Goal: Task Accomplishment & Management: Manage account settings

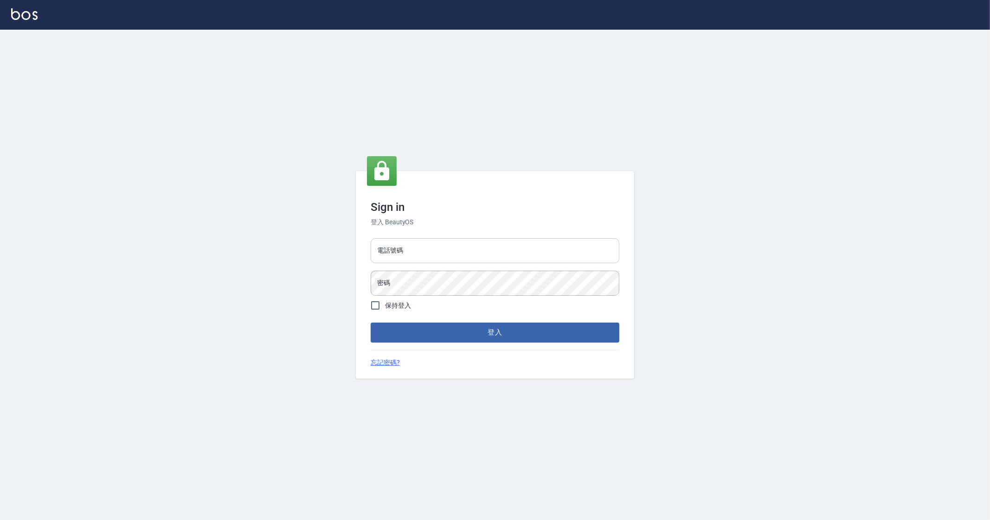
click at [494, 255] on input "電話號碼" at bounding box center [495, 250] width 249 height 25
type input "0912345"
click at [371, 323] on button "登入" at bounding box center [495, 332] width 249 height 19
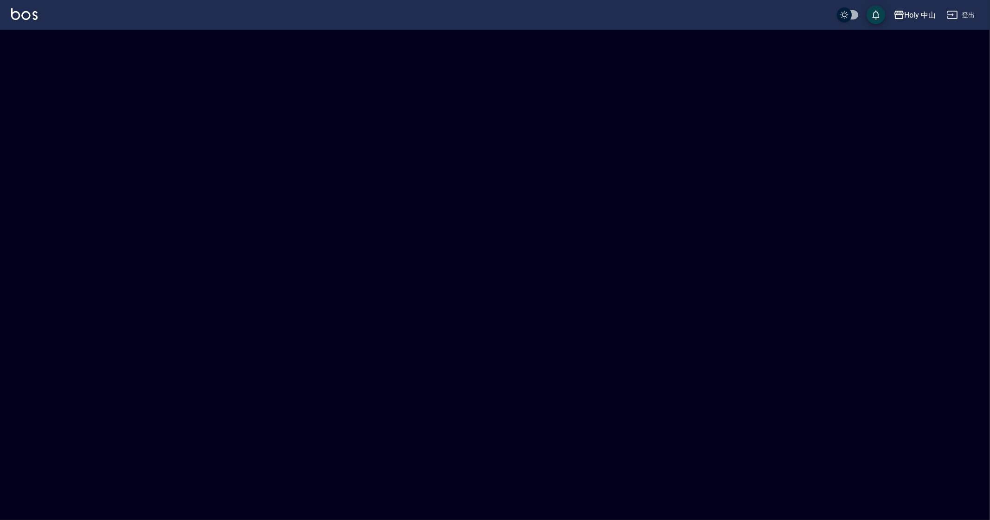
checkbox input "true"
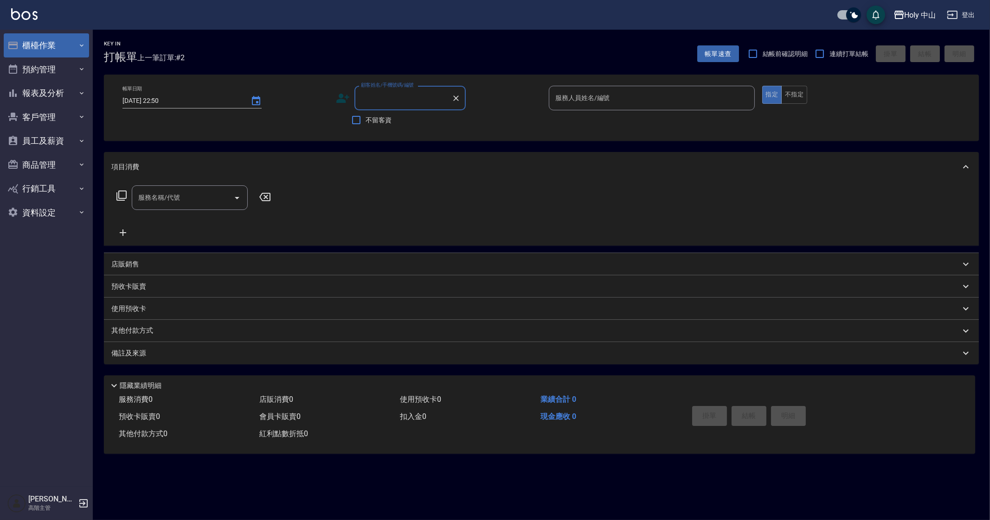
click at [26, 45] on button "櫃檯作業" at bounding box center [46, 45] width 85 height 24
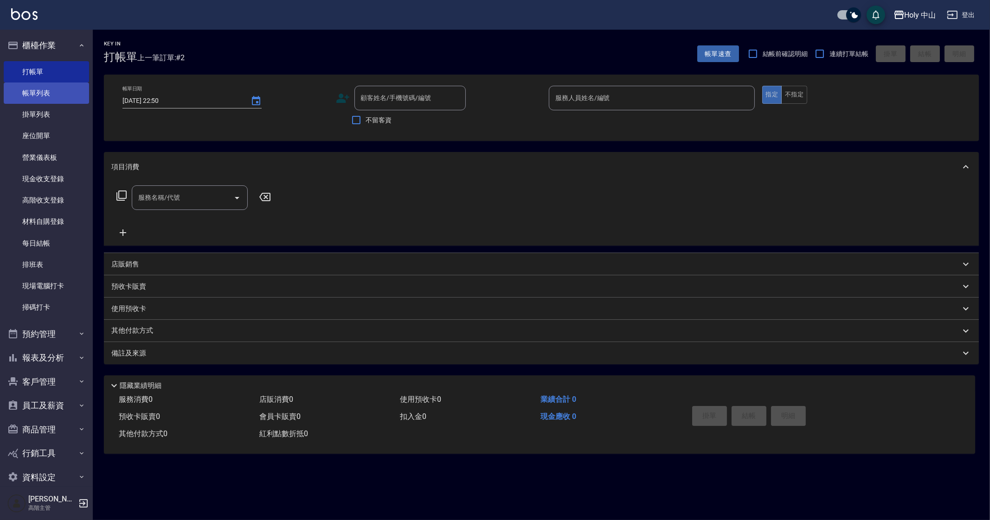
click at [62, 99] on link "帳單列表" at bounding box center [46, 93] width 85 height 21
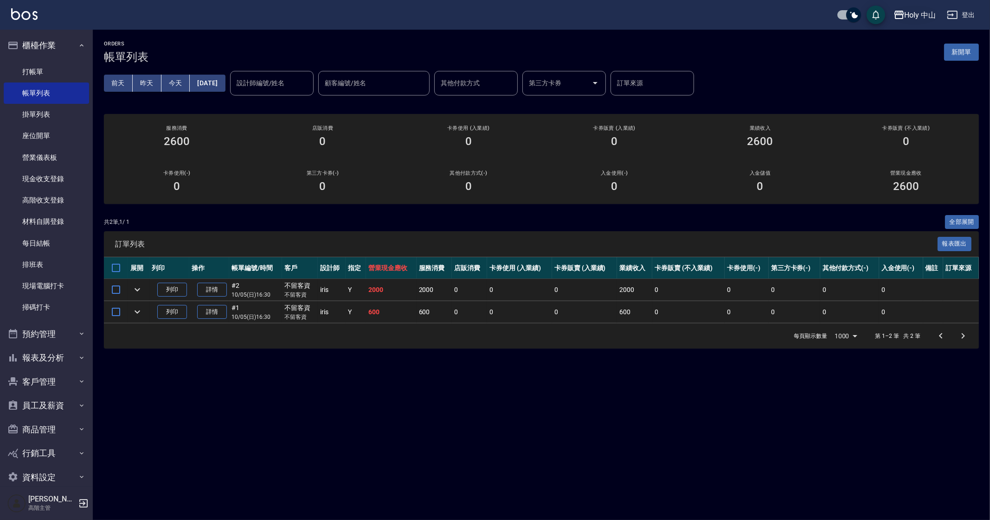
click at [899, 20] on icon "button" at bounding box center [898, 14] width 11 height 11
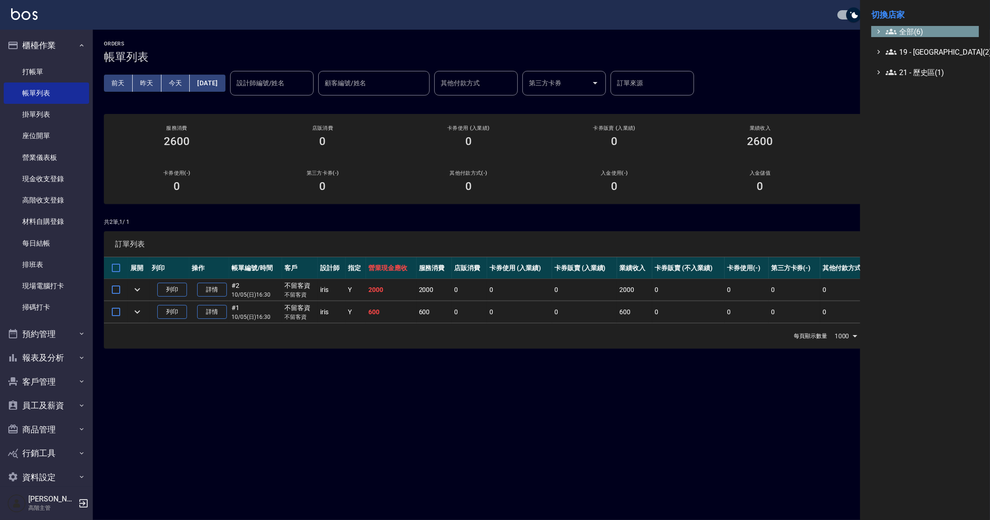
click at [916, 38] on ul "全部(6) 19 - 新城區(2) 21 - 歷史區(1)" at bounding box center [925, 52] width 108 height 52
click at [923, 28] on span "全部(6)" at bounding box center [931, 31] width 90 height 11
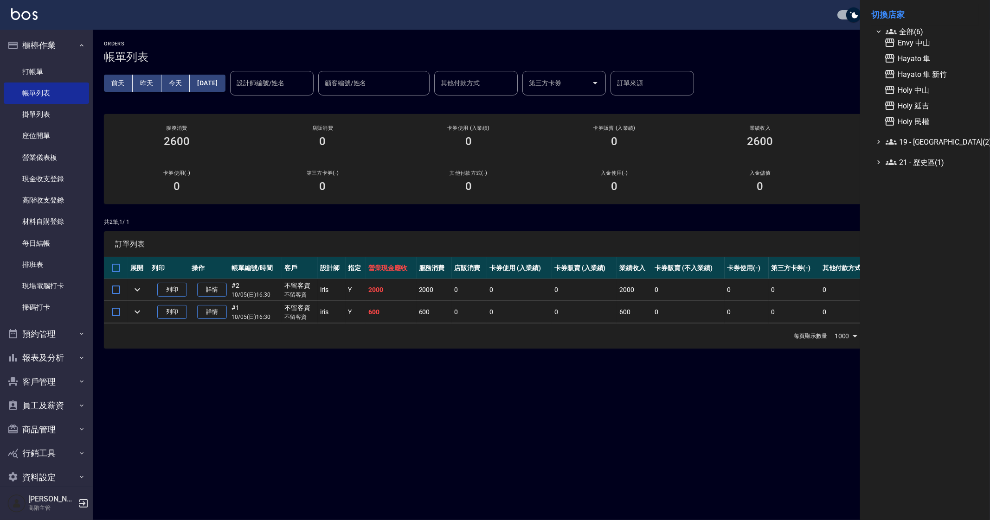
click at [620, 444] on div at bounding box center [495, 260] width 990 height 520
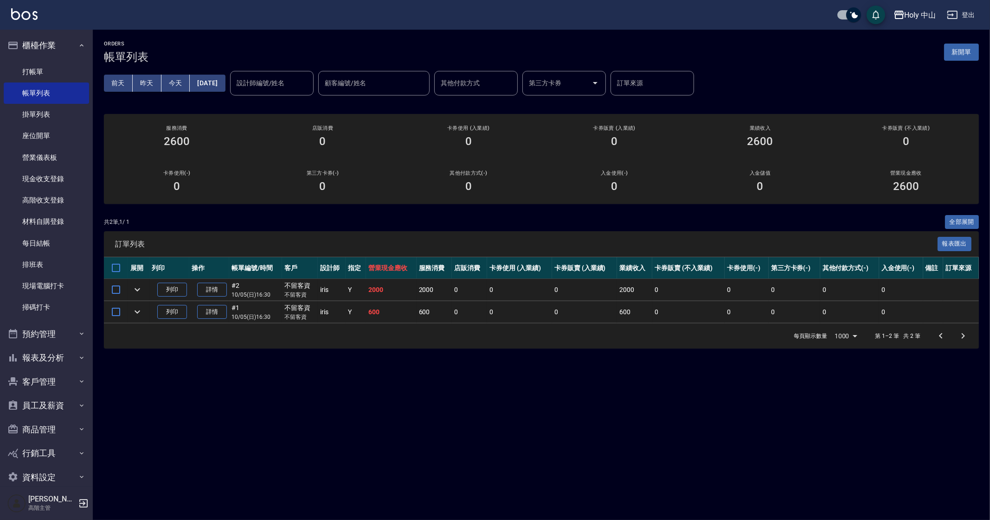
click at [736, 466] on div "ORDERS 帳單列表 新開單 前天 昨天 今天 2025/10/05 設計師編號/姓名 設計師編號/姓名 顧客編號/姓名 顧客編號/姓名 其他付款方式 其他…" at bounding box center [495, 260] width 990 height 520
click at [534, 435] on div "ORDERS 帳單列表 新開單 前天 昨天 今天 2025/10/05 設計師編號/姓名 設計師編號/姓名 顧客編號/姓名 顧客編號/姓名 其他付款方式 其他…" at bounding box center [495, 260] width 990 height 520
click at [907, 17] on div "Holy 中山" at bounding box center [921, 15] width 32 height 12
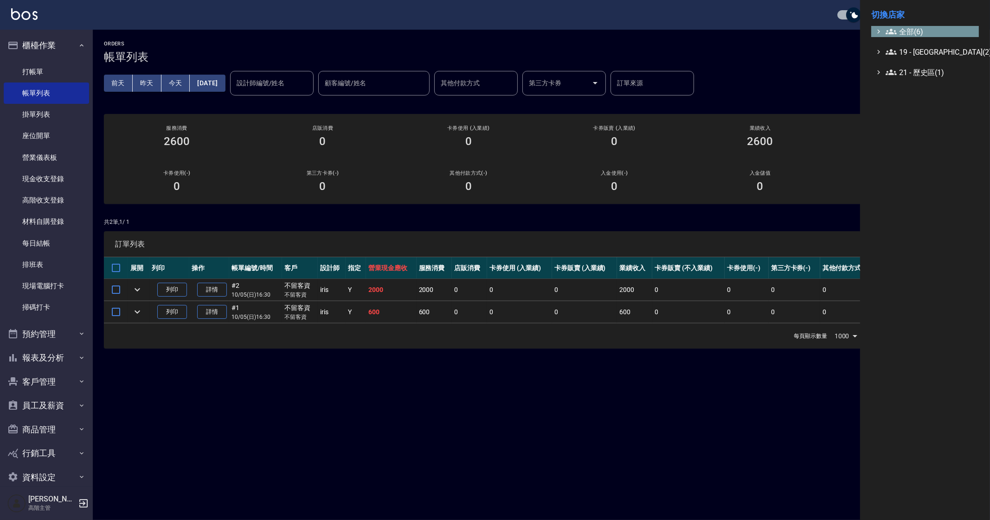
click at [902, 32] on span "全部(6)" at bounding box center [931, 31] width 90 height 11
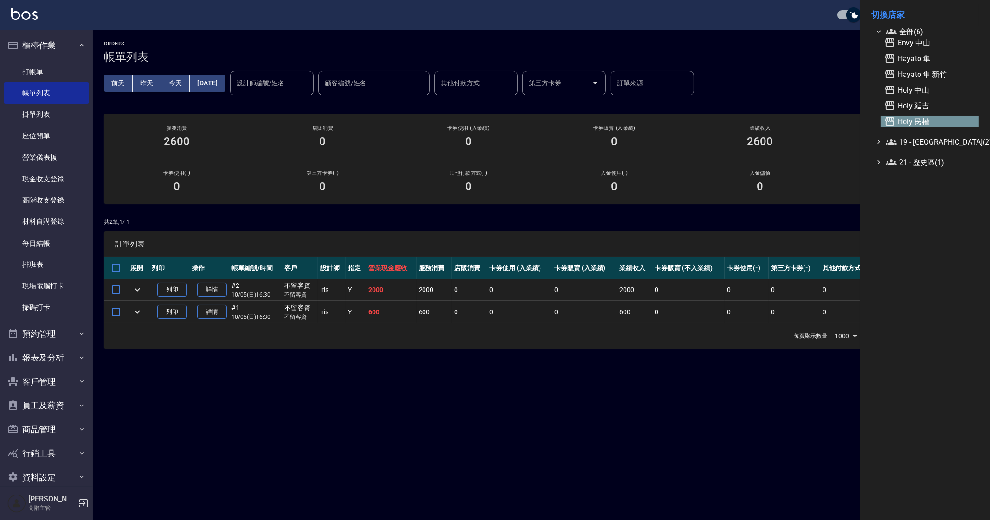
click at [942, 118] on span "Holy 民權" at bounding box center [929, 121] width 91 height 11
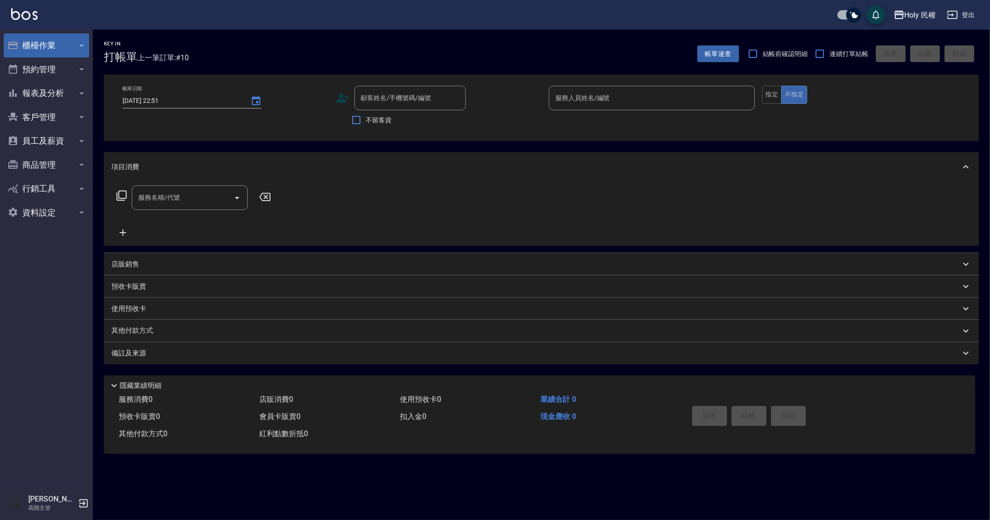
click at [72, 46] on button "櫃檯作業" at bounding box center [46, 45] width 85 height 24
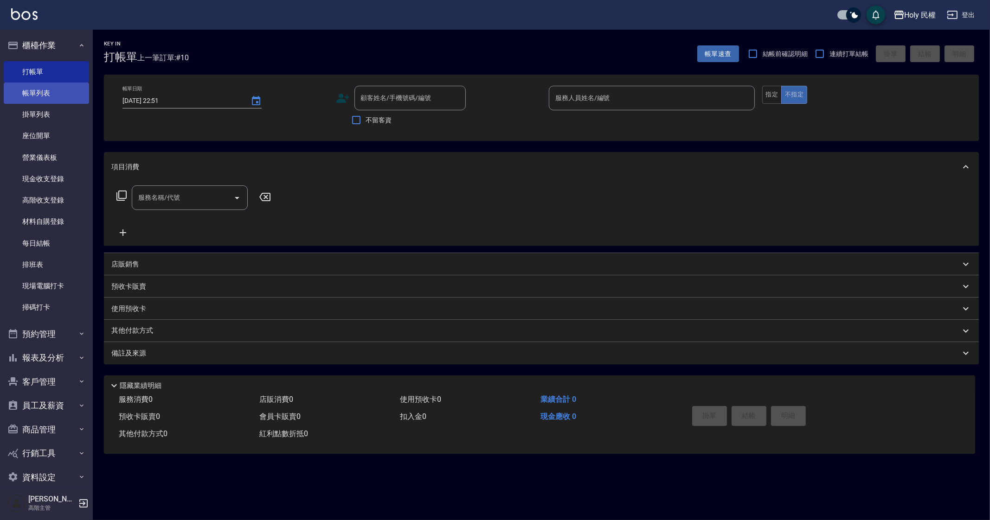
click at [63, 94] on link "帳單列表" at bounding box center [46, 93] width 85 height 21
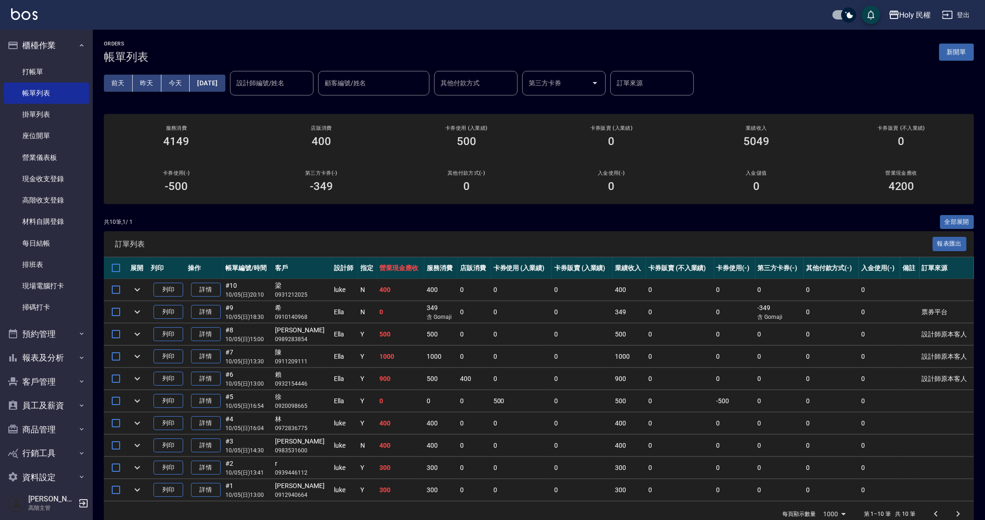
click at [569, 340] on td "0" at bounding box center [582, 335] width 61 height 22
drag, startPoint x: 220, startPoint y: 188, endPoint x: 543, endPoint y: 210, distance: 323.6
click at [326, 190] on div "服務消費 4149 店販消費 400 卡券使用 (入業績) 500 卡券販賣 (入業績) 0 業績收入 5049 卡券販賣 (不入業績) 0 卡券使用(-) …" at bounding box center [539, 159] width 870 height 90
drag, startPoint x: 629, startPoint y: 412, endPoint x: 676, endPoint y: 419, distance: 48.2
click at [629, 413] on tbody "列印 詳情 #10 10/05 (日) 20:10 梁 0931212025 luke N 400 400 0 0 0 400 0 0 0 0 0 列印 詳情…" at bounding box center [539, 390] width 870 height 223
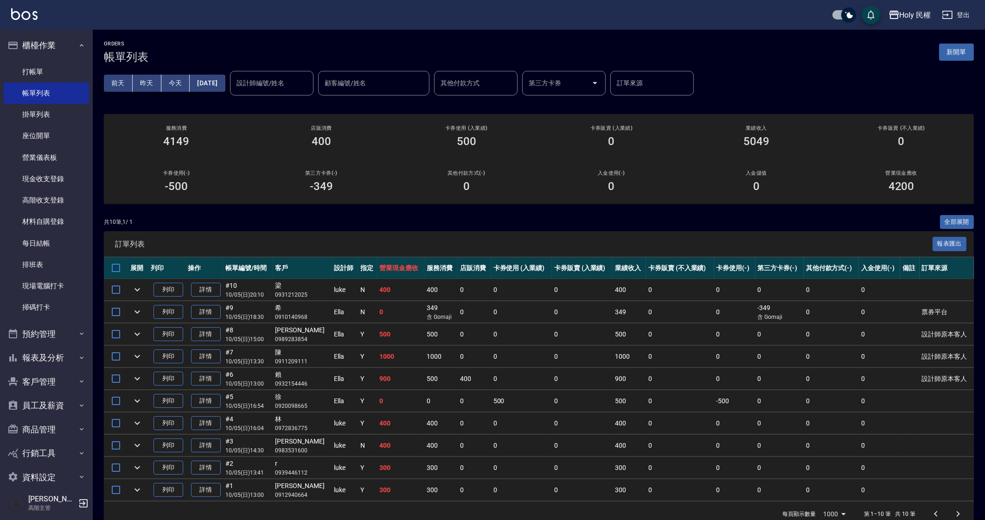
click at [735, 298] on td "0" at bounding box center [734, 290] width 41 height 22
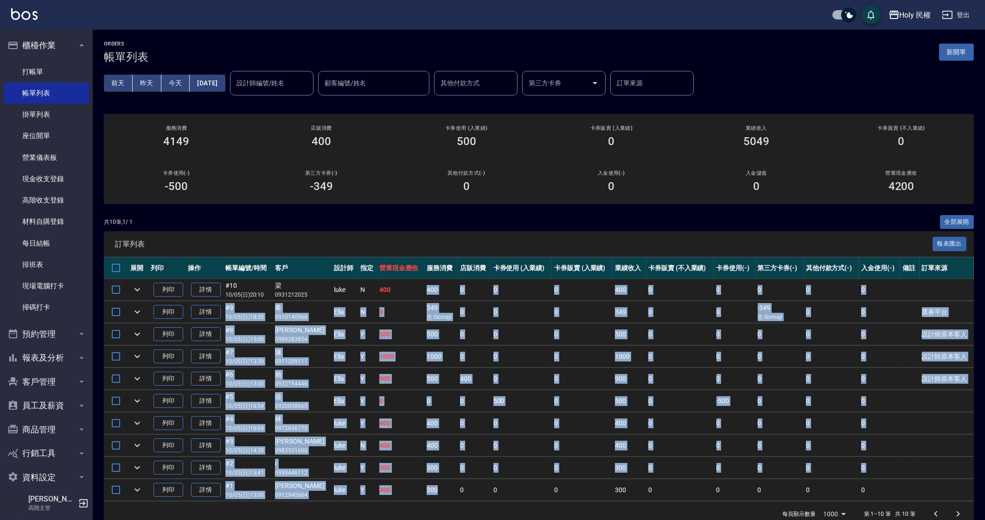
drag, startPoint x: 385, startPoint y: 287, endPoint x: 443, endPoint y: 495, distance: 216.3
click at [443, 495] on tbody "列印 詳情 #10 10/05 (日) 20:10 梁 0931212025 luke N 400 400 0 0 0 400 0 0 0 0 0 列印 詳情…" at bounding box center [539, 390] width 870 height 223
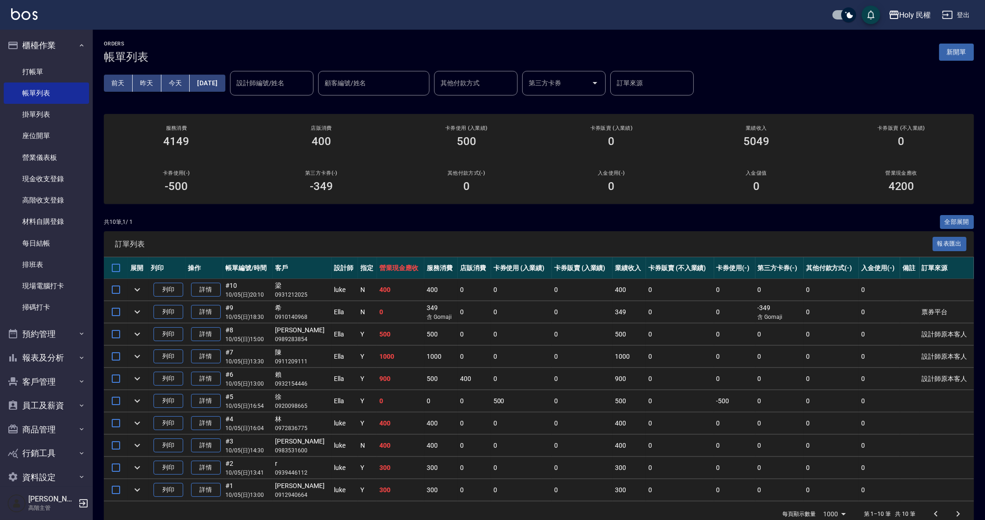
click at [369, 238] on div "訂單列表 報表匯出" at bounding box center [539, 244] width 870 height 26
click at [907, 15] on div "Holy 民權" at bounding box center [916, 15] width 32 height 12
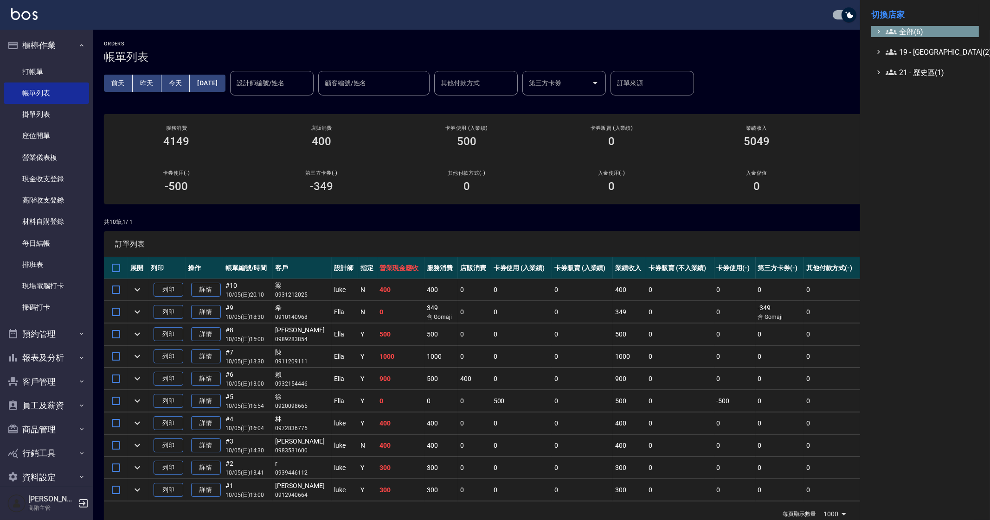
click at [945, 26] on span "全部(6)" at bounding box center [931, 31] width 90 height 11
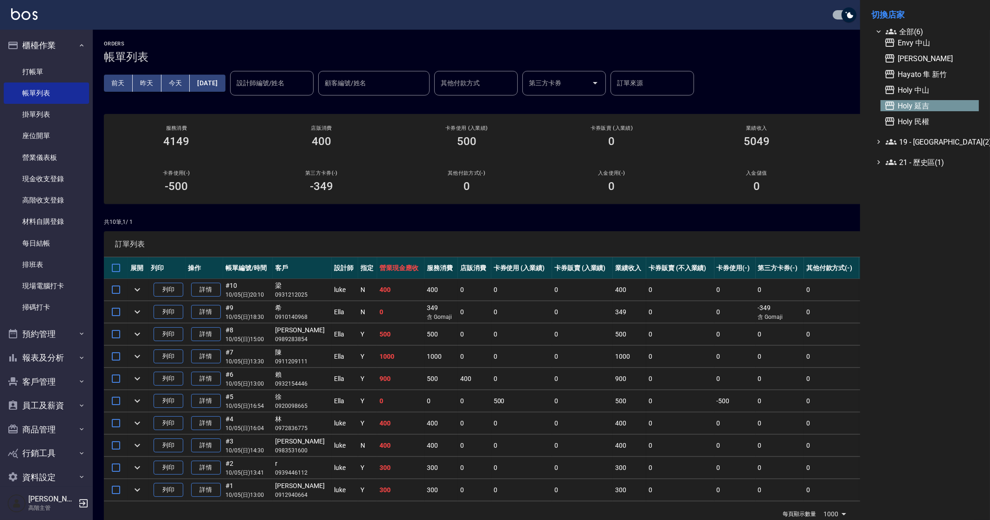
click at [963, 110] on span "Holy 延吉" at bounding box center [929, 105] width 91 height 11
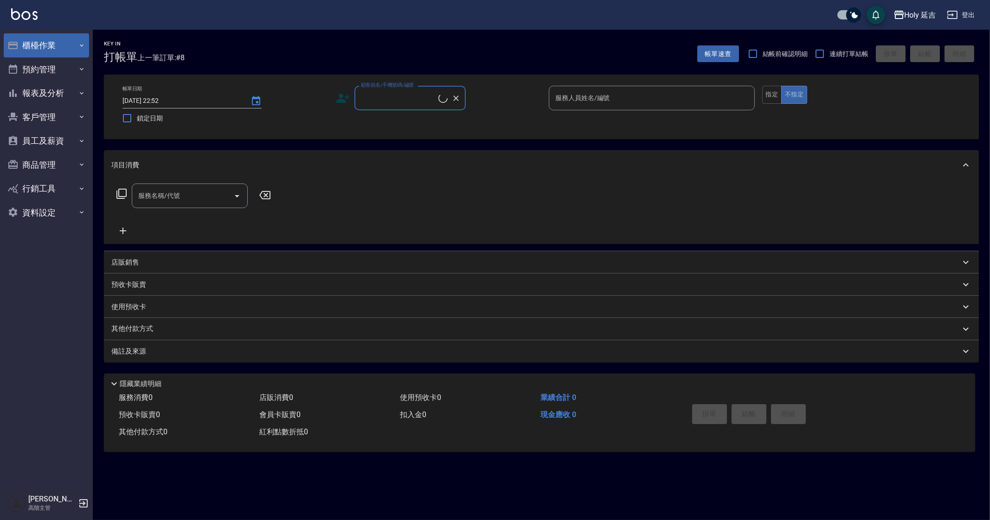
click at [70, 44] on button "櫃檯作業" at bounding box center [46, 45] width 85 height 24
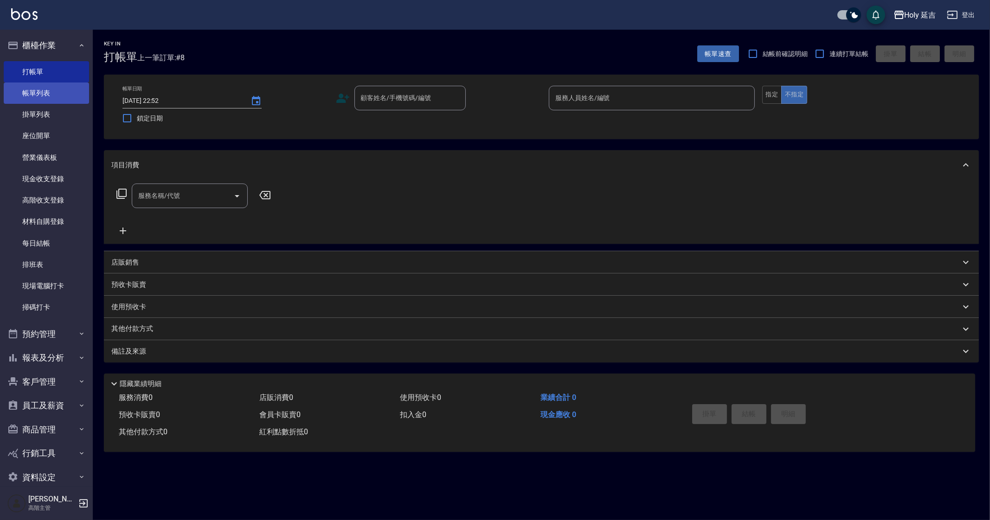
click at [74, 92] on link "帳單列表" at bounding box center [46, 93] width 85 height 21
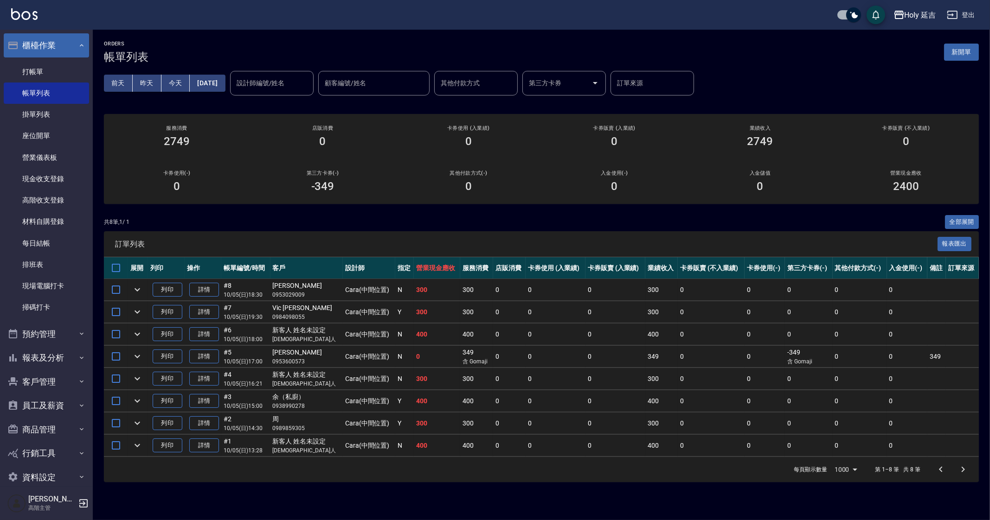
click at [38, 48] on button "櫃檯作業" at bounding box center [46, 45] width 85 height 24
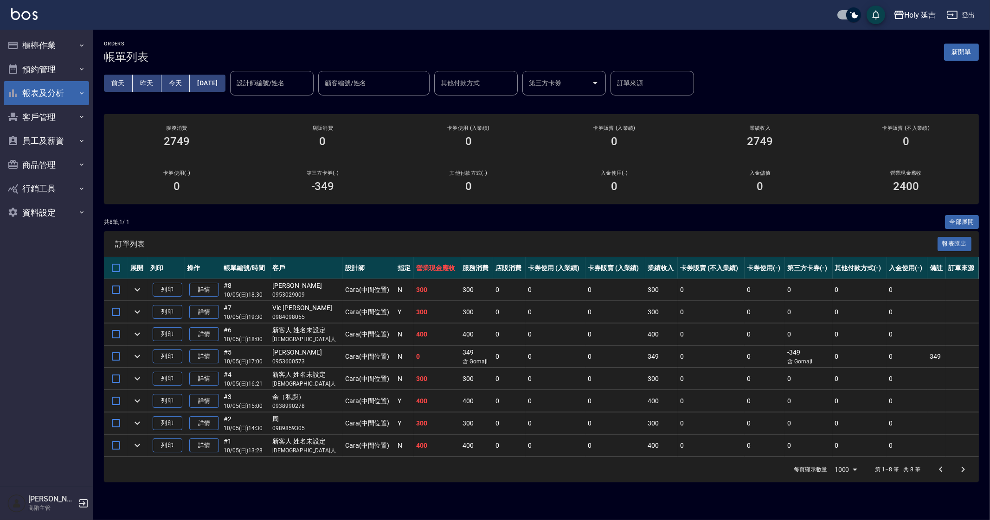
click at [72, 95] on button "報表及分析" at bounding box center [46, 93] width 85 height 24
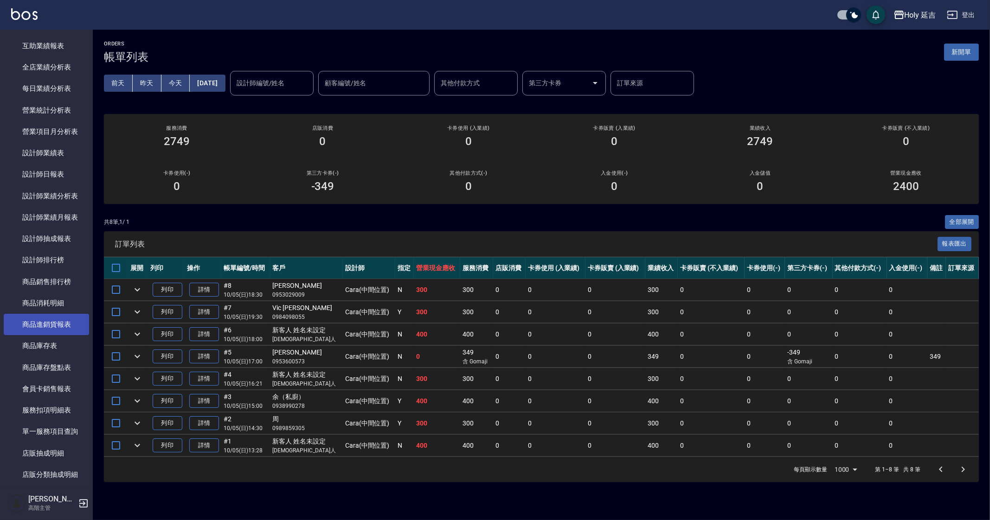
scroll to position [290, 0]
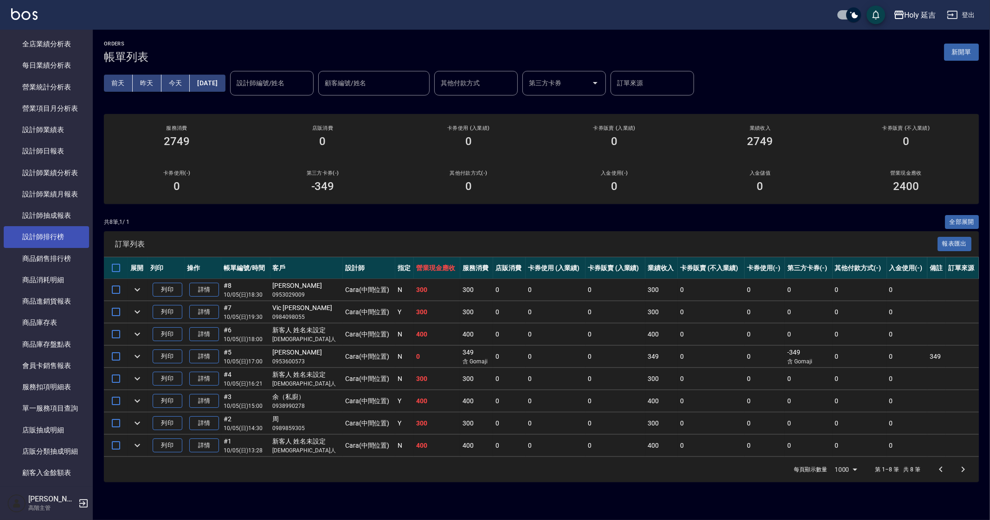
click at [66, 234] on link "設計師排行榜" at bounding box center [46, 236] width 85 height 21
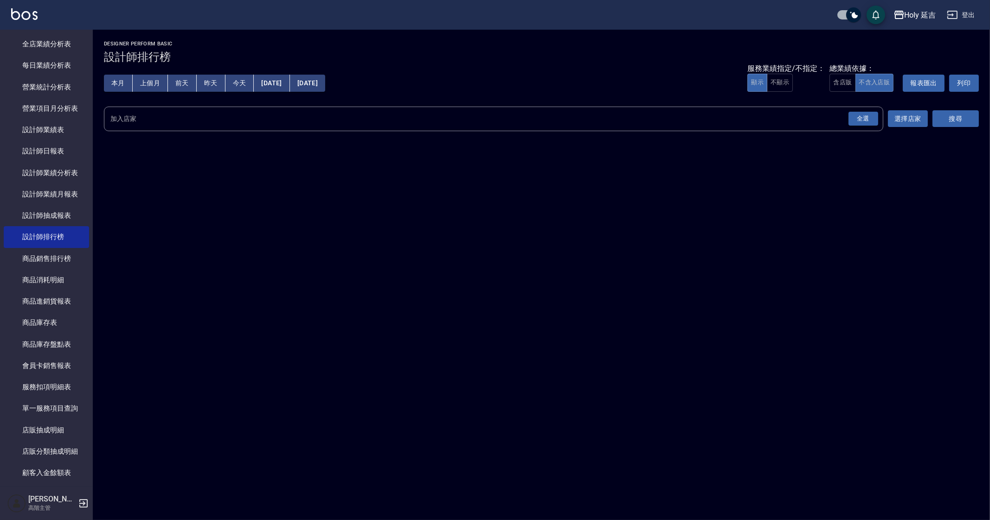
click at [860, 123] on div "全選" at bounding box center [863, 119] width 30 height 14
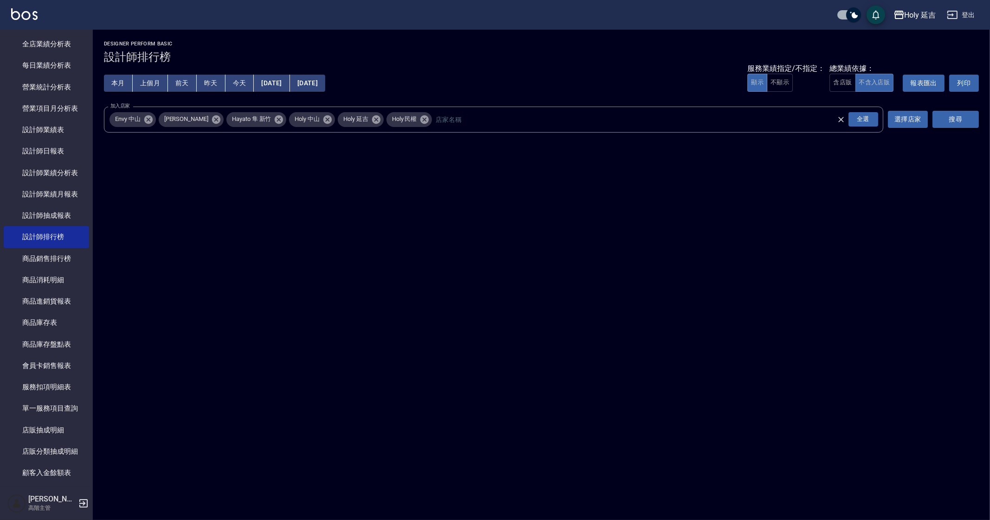
click at [957, 120] on button "搜尋" at bounding box center [955, 119] width 46 height 17
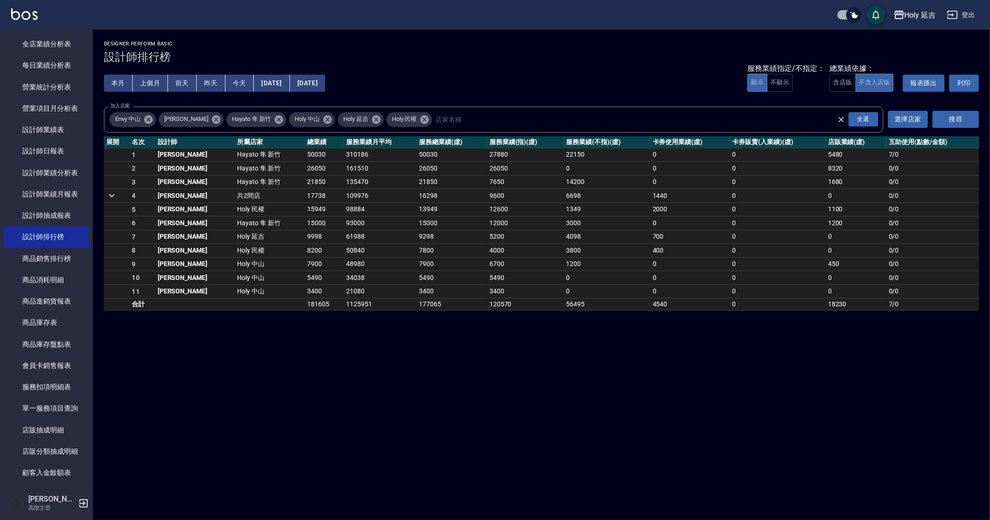
click at [557, 347] on div "Holy 延吉 2025-10-01 - 2025-10-05 設計師排行榜 列印時間： 2025-10-05-22:52 Designer Perform …" at bounding box center [495, 260] width 990 height 520
click at [917, 10] on div "Holy 延吉" at bounding box center [921, 15] width 32 height 12
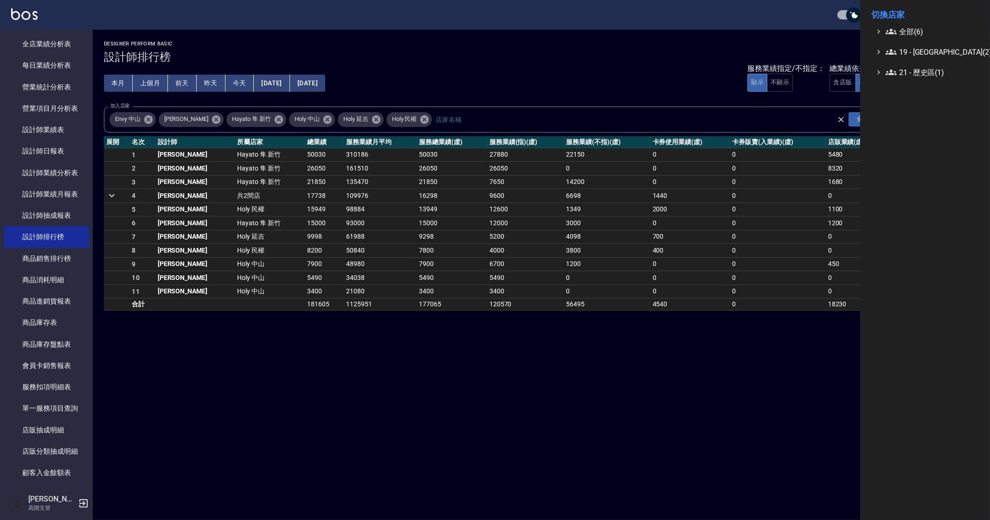
click at [921, 26] on span "全部(6)" at bounding box center [931, 31] width 90 height 11
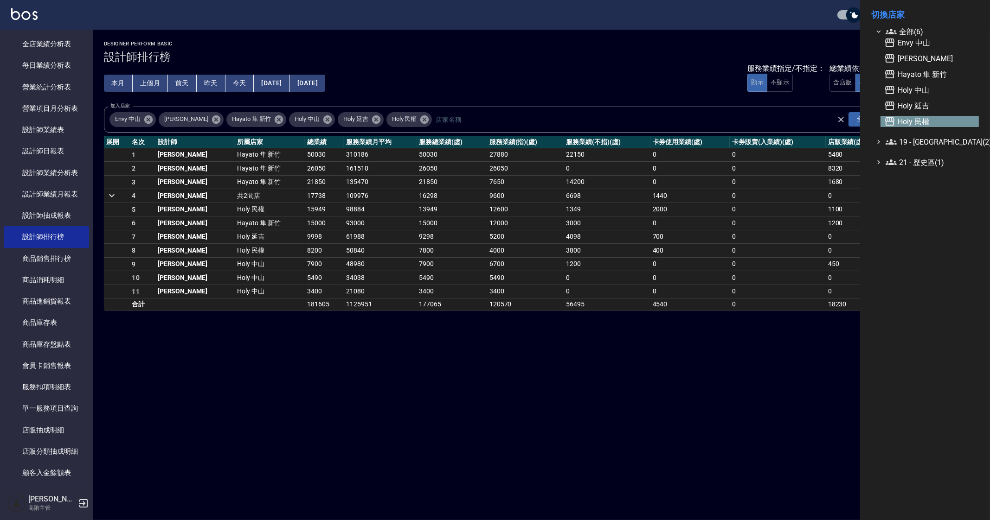
click at [944, 117] on span "Holy 民權" at bounding box center [929, 121] width 91 height 11
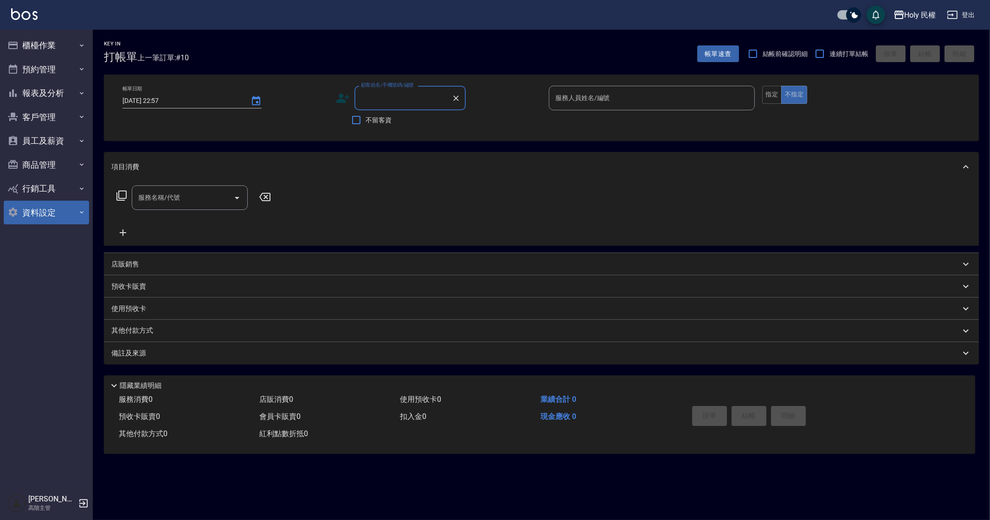
click at [49, 213] on button "資料設定" at bounding box center [46, 213] width 85 height 24
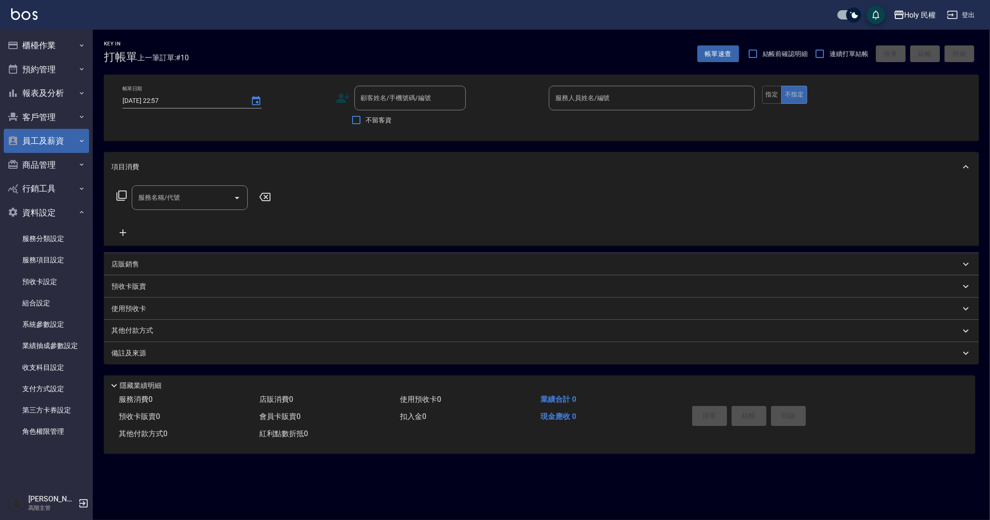
click at [53, 146] on button "員工及薪資" at bounding box center [46, 141] width 85 height 24
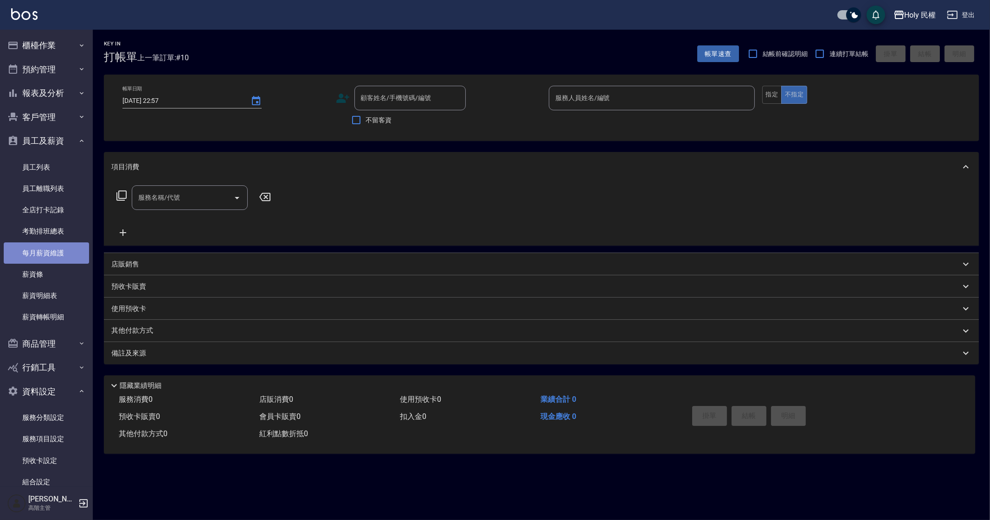
click at [51, 250] on link "每月薪資維護" at bounding box center [46, 253] width 85 height 21
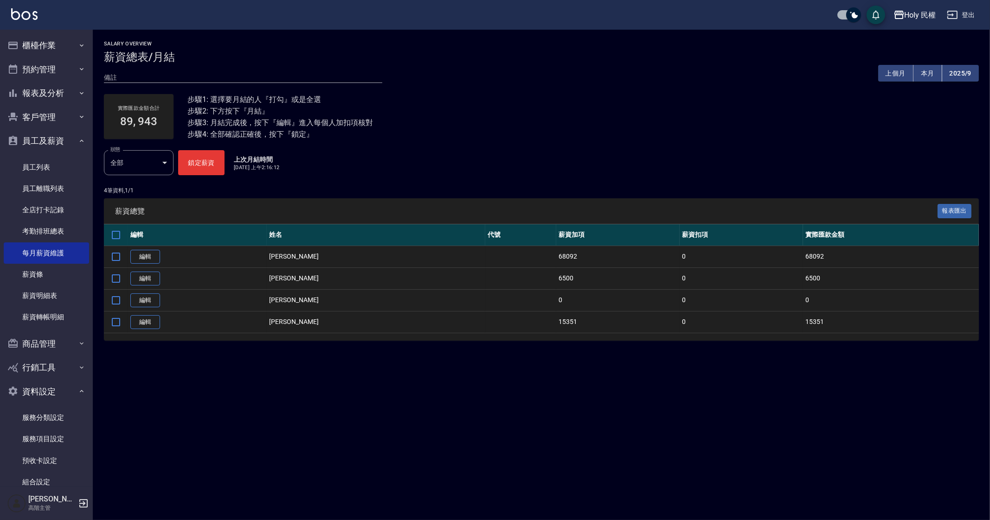
click at [677, 431] on div "Salary Overview 薪資總表/月結 備註 x 上個月 本月 2025/9 實際匯款金額合計 89, 943 步驟1: 選擇要月結的人『打勾』或是全…" at bounding box center [495, 260] width 990 height 520
click at [626, 448] on div "Salary Overview 薪資總表/月結 備註 x 上個月 本月 2025/9 實際匯款金額合計 89, 943 步驟1: 選擇要月結的人『打勾』或是全…" at bounding box center [495, 260] width 990 height 520
click at [626, 447] on div "Salary Overview 薪資總表/月結 備註 x 上個月 本月 2025/9 實際匯款金額合計 89, 943 步驟1: 選擇要月結的人『打勾』或是全…" at bounding box center [495, 260] width 990 height 520
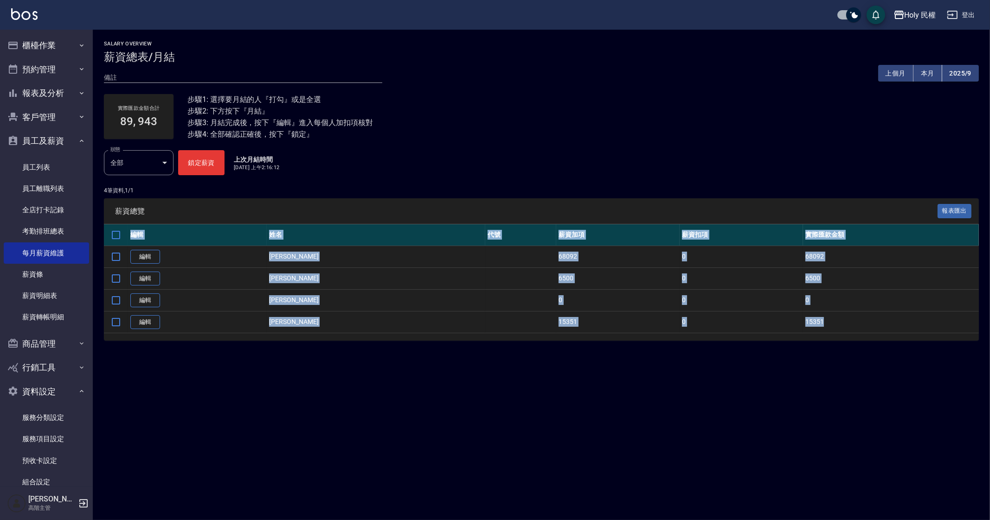
click at [626, 447] on div "Salary Overview 薪資總表/月結 備註 x 上個月 本月 2025/9 實際匯款金額合計 89, 943 步驟1: 選擇要月結的人『打勾』或是全…" at bounding box center [495, 260] width 990 height 520
click at [628, 442] on div "Salary Overview 薪資總表/月結 備註 x 上個月 本月 2025/9 實際匯款金額合計 89, 943 步驟1: 選擇要月結的人『打勾』或是全…" at bounding box center [495, 260] width 990 height 520
click at [563, 464] on div "Salary Overview 薪資總表/月結 備註 x 上個月 本月 2025/9 實際匯款金額合計 89, 943 步驟1: 選擇要月結的人『打勾』或是全…" at bounding box center [495, 260] width 990 height 520
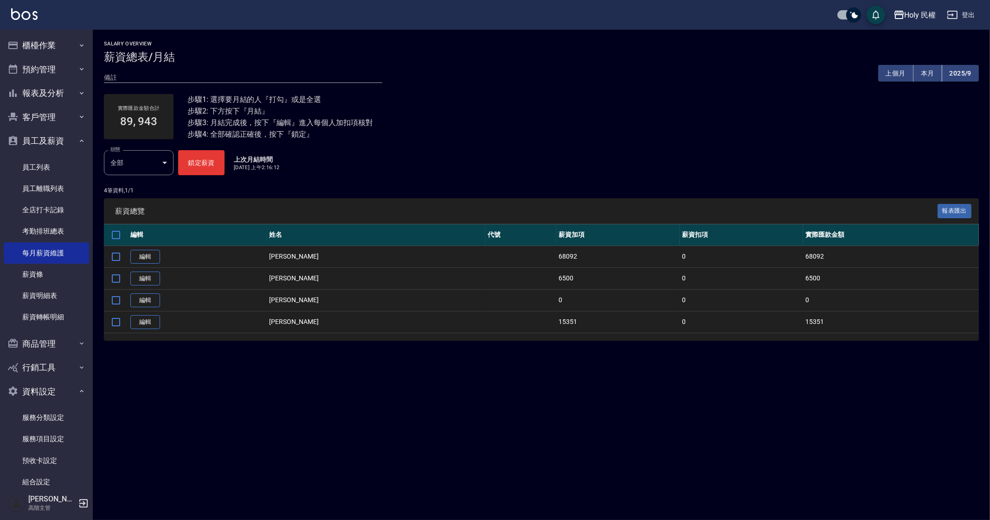
click at [480, 366] on div "Salary Overview 薪資總表/月結 備註 x 上個月 本月 2025/9 實際匯款金額合計 89, 943 步驟1: 選擇要月結的人『打勾』或是全…" at bounding box center [495, 260] width 990 height 520
click at [575, 443] on div "Salary Overview 薪資總表/月結 備註 x 上個月 本月 2025/9 實際匯款金額合計 89, 943 步驟1: 選擇要月結的人『打勾』或是全…" at bounding box center [495, 260] width 990 height 520
click at [566, 446] on div "Salary Overview 薪資總表/月結 備註 x 上個月 本月 2025/9 實際匯款金額合計 89, 943 步驟1: 選擇要月結的人『打勾』或是全…" at bounding box center [495, 260] width 990 height 520
click at [582, 439] on div "Salary Overview 薪資總表/月結 備註 x 上個月 本月 2025/9 實際匯款金額合計 89, 943 步驟1: 選擇要月結的人『打勾』或是全…" at bounding box center [495, 260] width 990 height 520
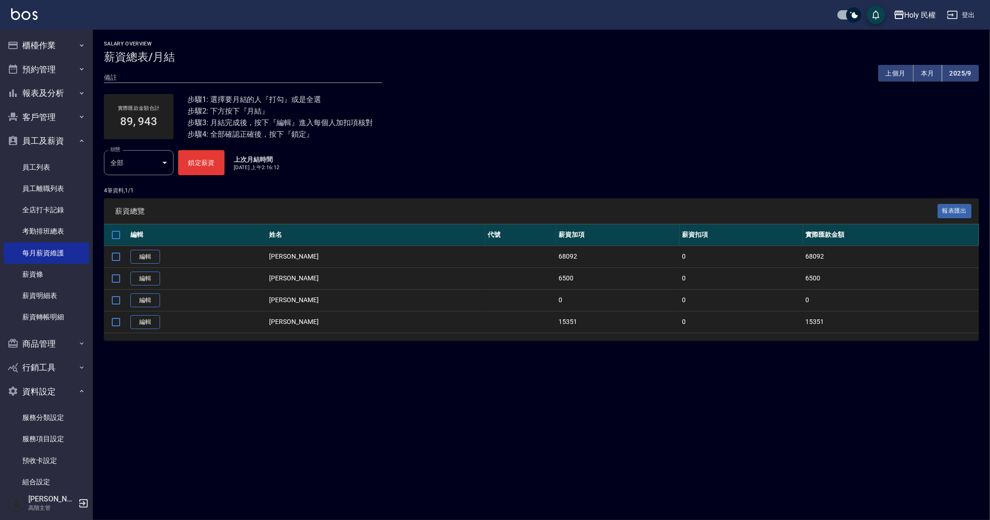
click at [579, 437] on div "Salary Overview 薪資總表/月結 備註 x 上個月 本月 2025/9 實際匯款金額合計 89, 943 步驟1: 選擇要月結的人『打勾』或是全…" at bounding box center [495, 260] width 990 height 520
drag, startPoint x: 756, startPoint y: 417, endPoint x: 636, endPoint y: 508, distance: 150.4
click at [753, 420] on div "Salary Overview 薪資總表/月結 備註 x 上個月 本月 2025/9 實際匯款金額合計 89, 943 步驟1: 選擇要月結的人『打勾』或是全…" at bounding box center [495, 260] width 990 height 520
click at [655, 433] on div "Salary Overview 薪資總表/月結 備註 x 上個月 本月 2025/9 實際匯款金額合計 89, 943 步驟1: 選擇要月結的人『打勾』或是全…" at bounding box center [495, 260] width 990 height 520
drag, startPoint x: 753, startPoint y: 427, endPoint x: 736, endPoint y: 456, distance: 32.9
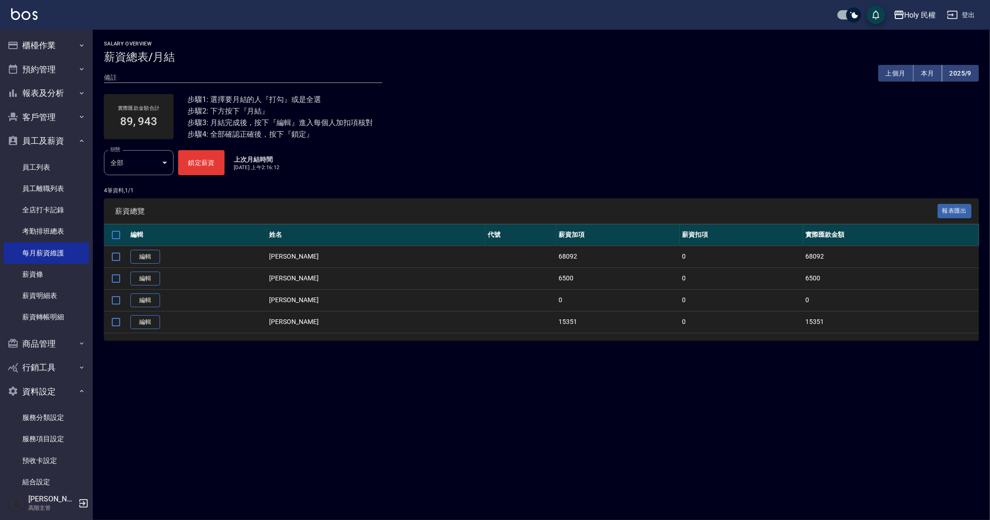
click at [749, 439] on div "Salary Overview 薪資總表/月結 備註 x 上個月 本月 2025/9 實際匯款金額合計 89, 943 步驟1: 選擇要月結的人『打勾』或是全…" at bounding box center [495, 260] width 990 height 520
drag, startPoint x: 733, startPoint y: 460, endPoint x: 715, endPoint y: 452, distance: 19.5
click at [730, 470] on div "Salary Overview 薪資總表/月結 備註 x 上個月 本月 2025/9 實際匯款金額合計 89, 943 步驟1: 選擇要月結的人『打勾』或是全…" at bounding box center [495, 260] width 990 height 520
drag, startPoint x: 712, startPoint y: 449, endPoint x: 711, endPoint y: 455, distance: 5.3
click at [711, 455] on div "Salary Overview 薪資總表/月結 備註 x 上個月 本月 2025/9 實際匯款金額合計 89, 943 步驟1: 選擇要月結的人『打勾』或是全…" at bounding box center [495, 260] width 990 height 520
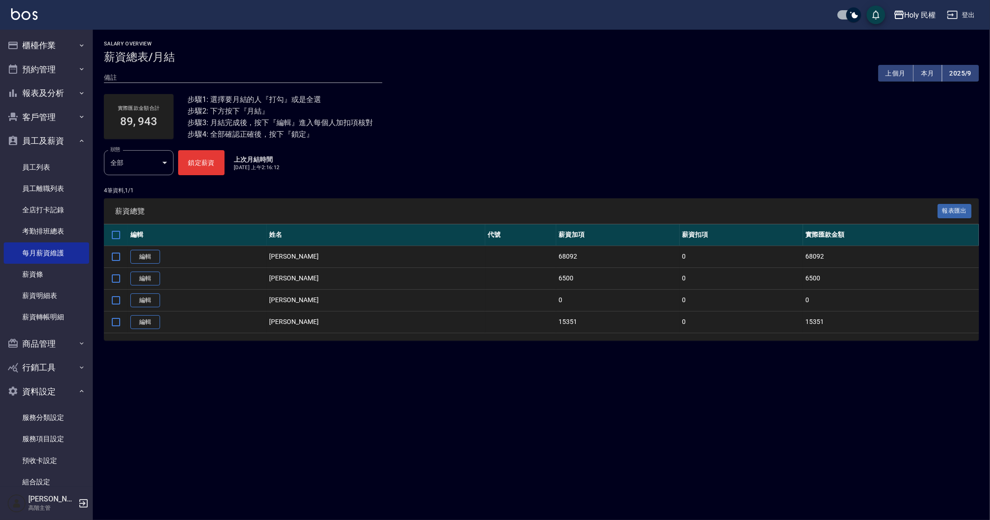
click at [500, 472] on div "Salary Overview 薪資總表/月結 備註 x 上個月 本月 2025/9 實際匯款金額合計 89, 943 步驟1: 選擇要月結的人『打勾』或是全…" at bounding box center [495, 260] width 990 height 520
click at [385, 417] on div "Salary Overview 薪資總表/月結 備註 x 上個月 本月 2025/9 實際匯款金額合計 89, 943 步驟1: 選擇要月結的人『打勾』或是全…" at bounding box center [495, 260] width 990 height 520
click at [609, 402] on div "Salary Overview 薪資總表/月結 備註 x 上個月 本月 2025/9 實際匯款金額合計 89, 943 步驟1: 選擇要月結的人『打勾』或是全…" at bounding box center [495, 260] width 990 height 520
click at [610, 402] on div "Salary Overview 薪資總表/月結 備註 x 上個月 本月 2025/9 實際匯款金額合計 89, 943 步驟1: 選擇要月結的人『打勾』或是全…" at bounding box center [495, 260] width 990 height 520
click at [308, 453] on div "Salary Overview 薪資總表/月結 備註 x 上個月 本月 2025/9 實際匯款金額合計 89, 943 步驟1: 選擇要月結的人『打勾』或是全…" at bounding box center [495, 260] width 990 height 520
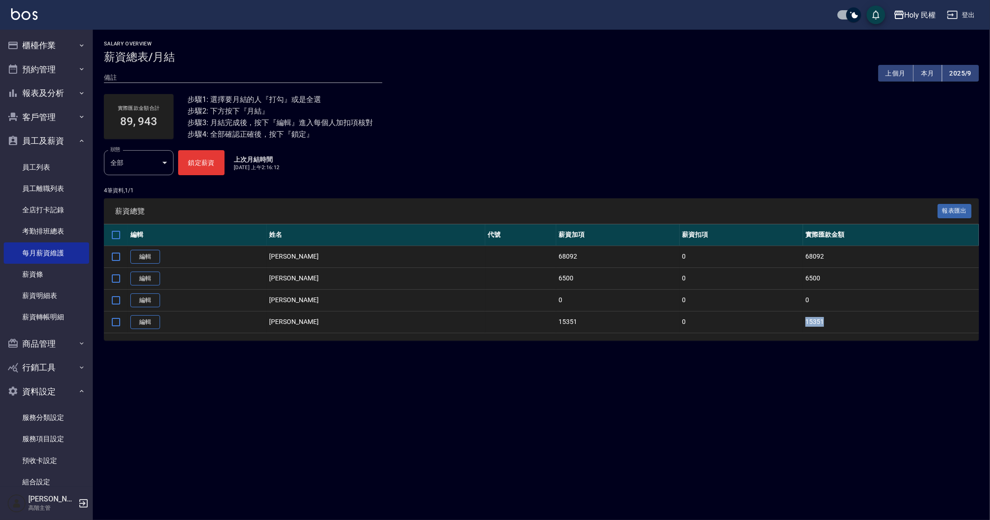
click at [469, 384] on div "Salary Overview 薪資總表/月結 備註 x 上個月 本月 2025/9 實際匯款金額合計 89, 943 步驟1: 選擇要月結的人『打勾』或是全…" at bounding box center [495, 260] width 990 height 520
click at [404, 453] on div "Salary Overview 薪資總表/月結 備註 x 上個月 本月 2025/9 實際匯款金額合計 89, 943 步驟1: 選擇要月結的人『打勾』或是全…" at bounding box center [495, 260] width 990 height 520
click at [457, 363] on div "Salary Overview 薪資總表/月結 備註 x 上個月 本月 2025/9 實際匯款金額合計 89, 943 步驟1: 選擇要月結的人『打勾』或是全…" at bounding box center [495, 260] width 990 height 520
click at [682, 414] on div "Salary Overview 薪資總表/月結 備註 x 上個月 本月 2025/9 實際匯款金額合計 89, 943 步驟1: 選擇要月結的人『打勾』或是全…" at bounding box center [495, 260] width 990 height 520
click at [684, 416] on div "Salary Overview 薪資總表/月結 備註 x 上個月 本月 2025/9 實際匯款金額合計 89, 943 步驟1: 選擇要月結的人『打勾』或是全…" at bounding box center [495, 260] width 990 height 520
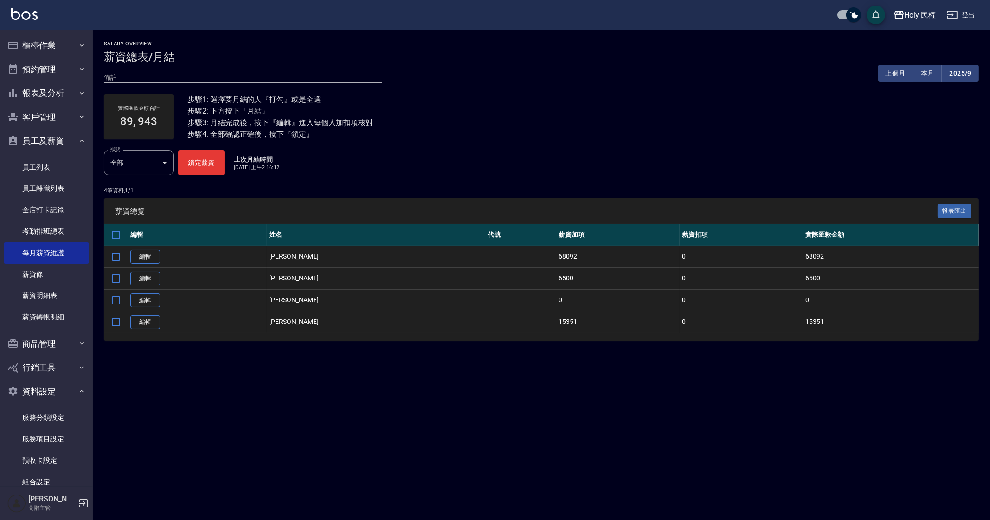
click at [533, 406] on div "Salary Overview 薪資總表/月結 備註 x 上個月 本月 2025/9 實際匯款金額合計 89, 943 步驟1: 選擇要月結的人『打勾』或是全…" at bounding box center [495, 260] width 990 height 520
drag, startPoint x: 584, startPoint y: 416, endPoint x: 596, endPoint y: 469, distance: 54.5
click at [585, 430] on div "Salary Overview 薪資總表/月結 備註 x 上個月 本月 2025/9 實際匯款金額合計 89, 943 步驟1: 選擇要月結的人『打勾』或是全…" at bounding box center [495, 260] width 990 height 520
click at [417, 412] on div "Salary Overview 薪資總表/月結 備註 x 上個月 本月 2025/9 實際匯款金額合計 89, 943 步驟1: 選擇要月結的人『打勾』或是全…" at bounding box center [495, 260] width 990 height 520
click at [650, 445] on div "Salary Overview 薪資總表/月結 備註 x 上個月 本月 2025/9 實際匯款金額合計 89, 943 步驟1: 選擇要月結的人『打勾』或是全…" at bounding box center [495, 260] width 990 height 520
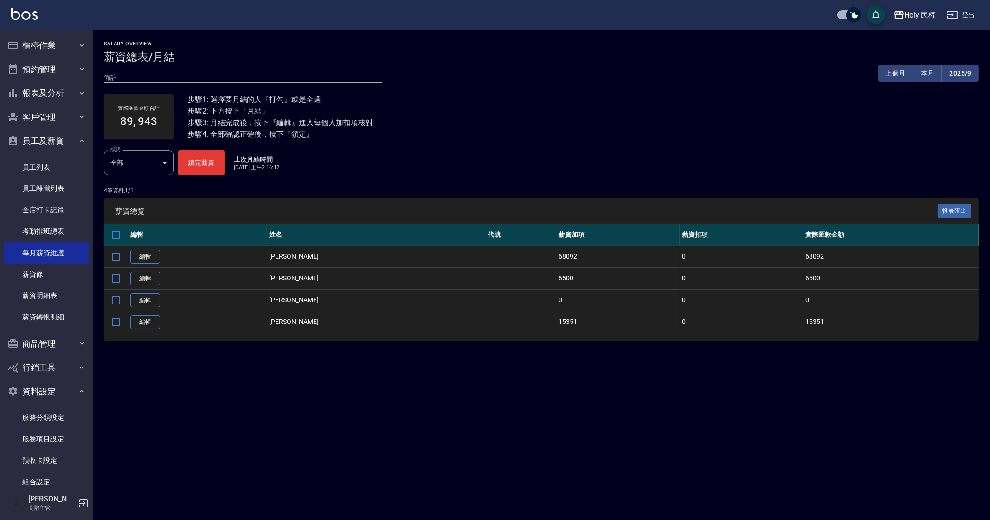
click at [592, 460] on div "Salary Overview 薪資總表/月結 備註 x 上個月 本月 2025/9 實際匯款金額合計 89, 943 步驟1: 選擇要月結的人『打勾』或是全…" at bounding box center [495, 260] width 990 height 520
click at [158, 321] on link "編輯" at bounding box center [145, 322] width 30 height 14
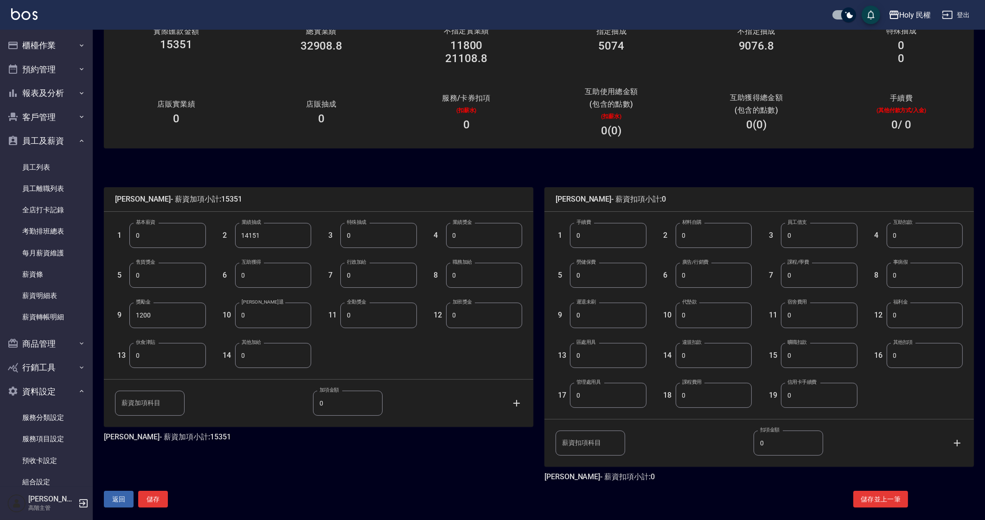
scroll to position [82, 0]
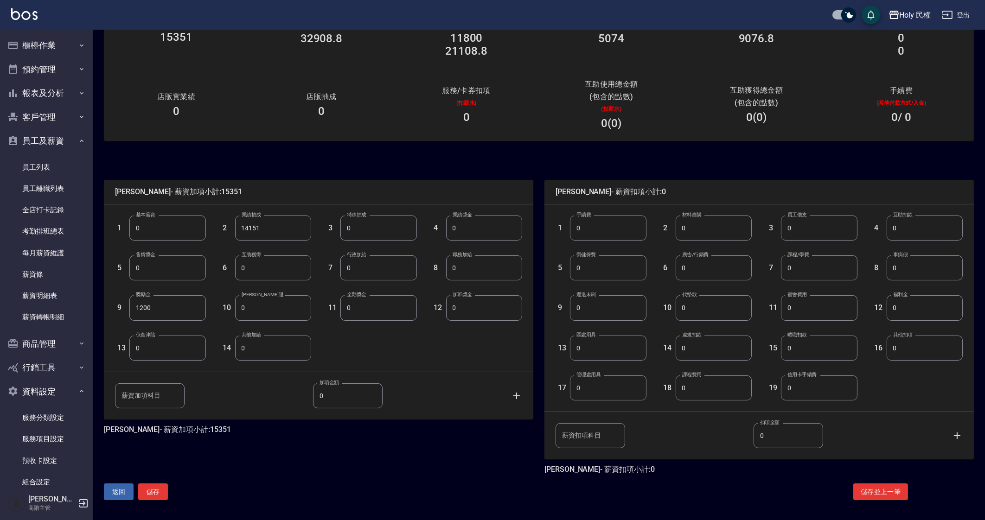
click at [151, 495] on button "儲存" at bounding box center [153, 492] width 30 height 17
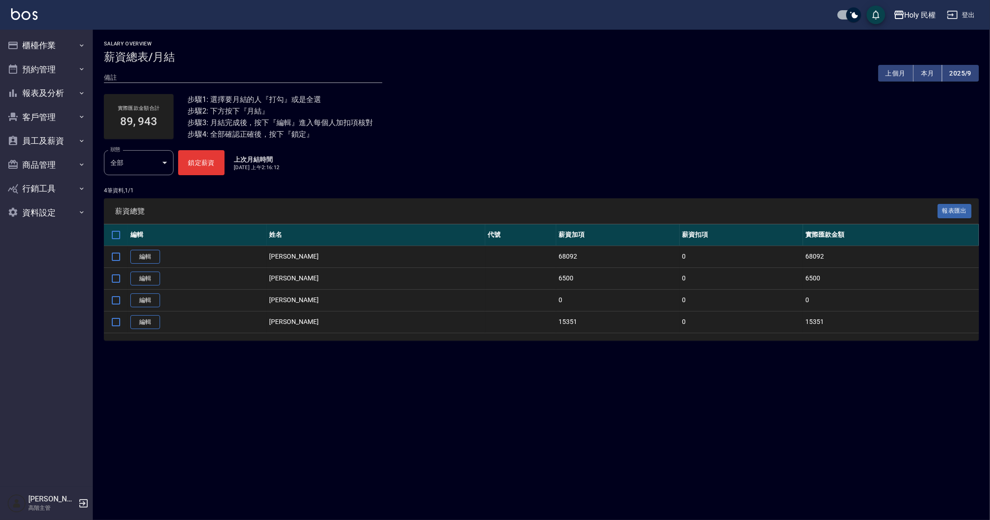
click at [310, 446] on div "Salary Overview 薪資總表/月結 備註 x 上個月 本月 2025/9 實際匯款金額合計 89, 943 步驟1: 選擇要月結的人『打勾』或是全…" at bounding box center [495, 260] width 990 height 520
click at [42, 138] on button "員工及薪資" at bounding box center [46, 141] width 85 height 24
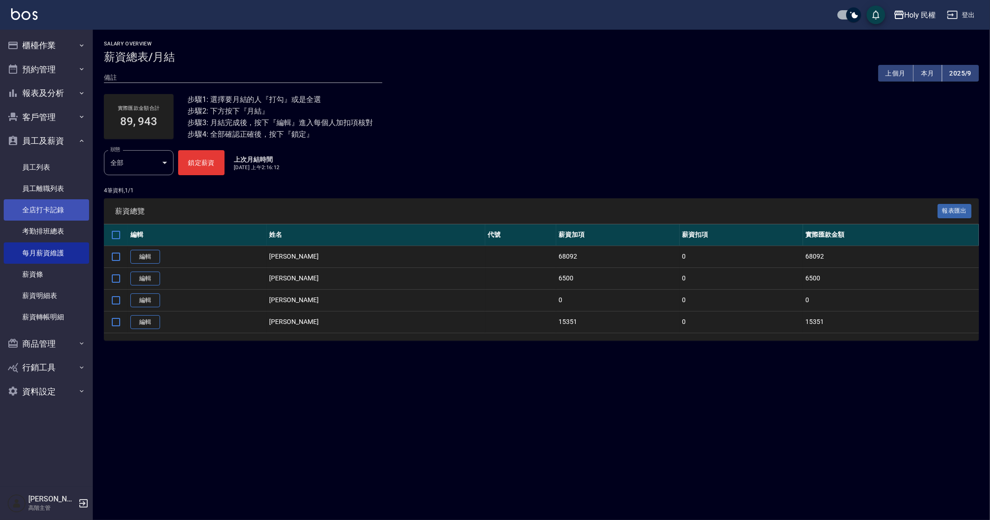
click at [42, 208] on link "全店打卡記錄" at bounding box center [46, 209] width 85 height 21
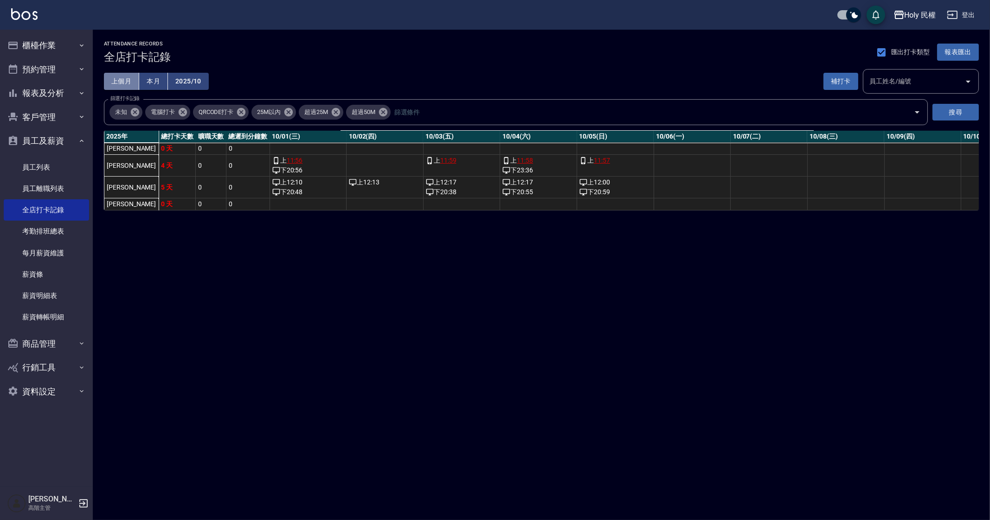
click at [124, 83] on button "上個月" at bounding box center [121, 81] width 35 height 17
drag, startPoint x: 423, startPoint y: 382, endPoint x: 250, endPoint y: 261, distance: 210.5
click at [421, 382] on div "ATTENDANCE RECORDS 全店打卡記錄 匯出打卡類型 報表匯出 上個月 本月 2025/09 補打卡 員工姓名/編號 員工姓名/編號 篩選打卡記錄…" at bounding box center [495, 260] width 990 height 520
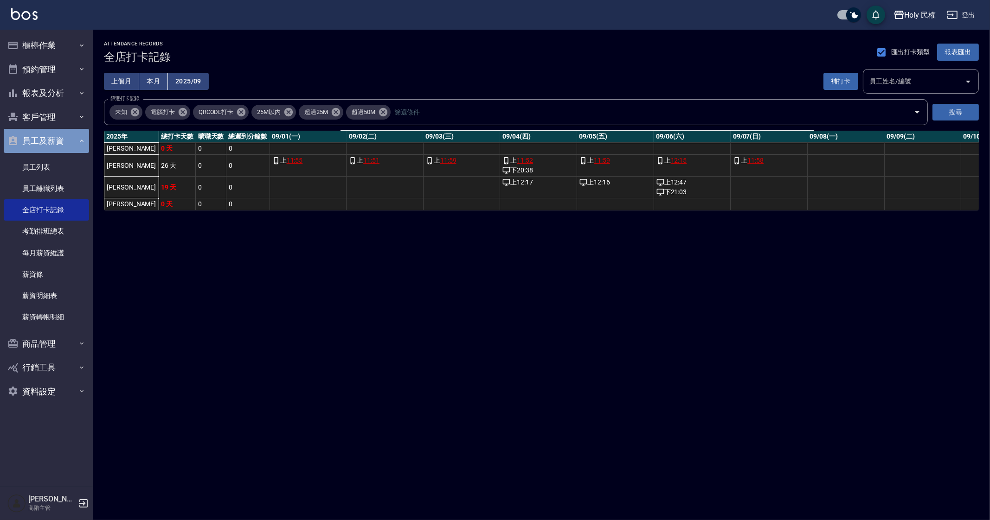
click at [24, 141] on button "員工及薪資" at bounding box center [46, 141] width 85 height 24
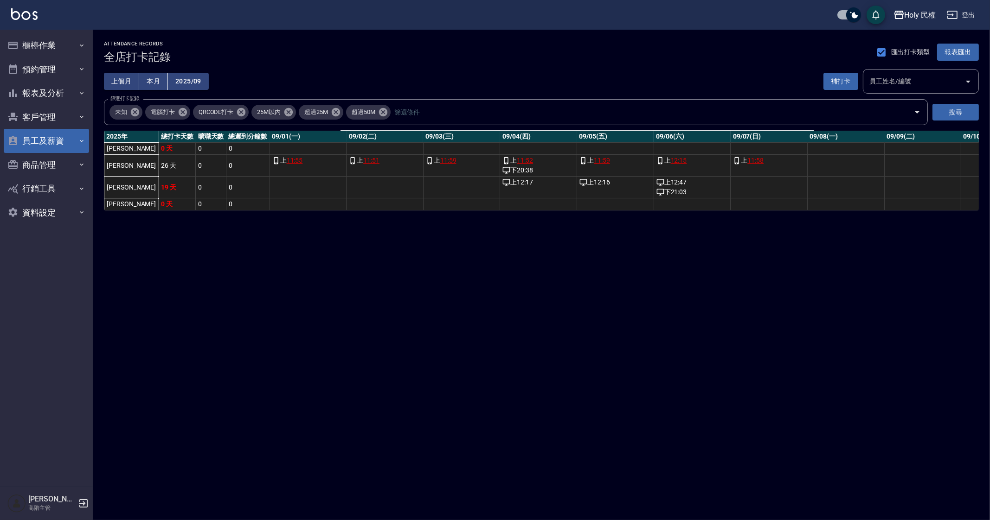
click at [74, 131] on button "員工及薪資" at bounding box center [46, 141] width 85 height 24
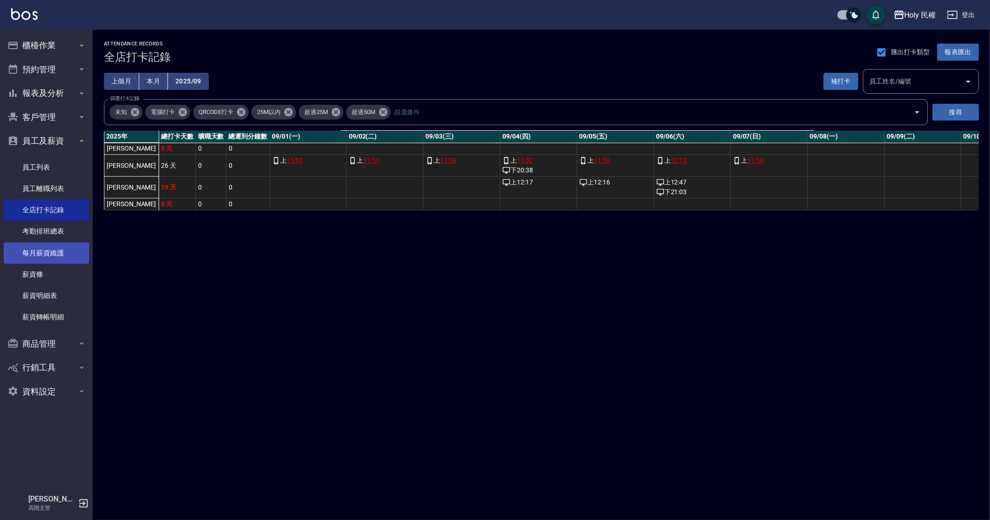
click at [52, 251] on link "每月薪資維護" at bounding box center [46, 253] width 85 height 21
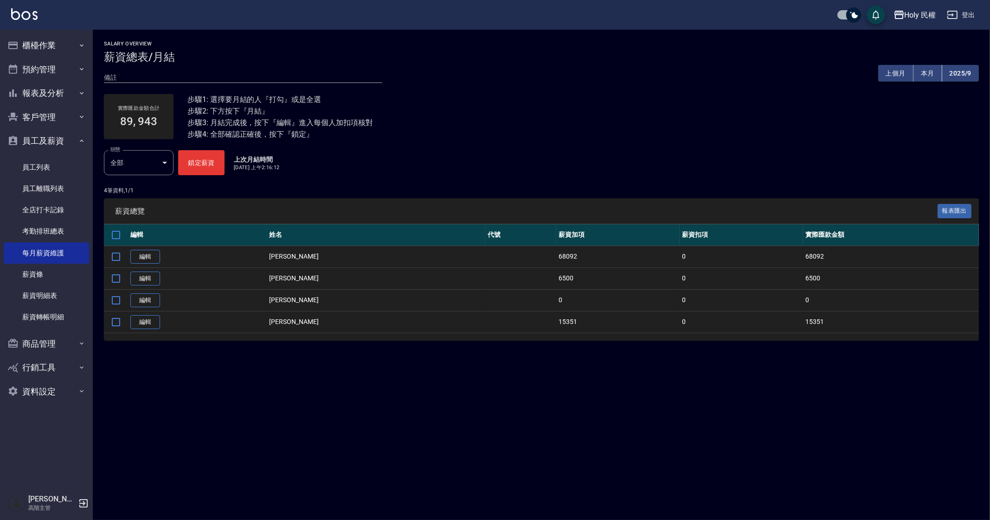
drag, startPoint x: 618, startPoint y: 434, endPoint x: 623, endPoint y: 445, distance: 12.2
click at [623, 445] on div "Salary Overview 薪資總表/月結 備註 x 上個月 本月 2025/9 實際匯款金額合計 89, 943 步驟1: 選擇要月結的人『打勾』或是全…" at bounding box center [495, 260] width 990 height 520
click at [705, 484] on div "Salary Overview 薪資總表/月結 備註 x 上個月 本月 2025/9 實際匯款金額合計 89, 943 步驟1: 選擇要月結的人『打勾』或是全…" at bounding box center [495, 260] width 990 height 520
click at [965, 72] on button "2025/9" at bounding box center [960, 73] width 37 height 17
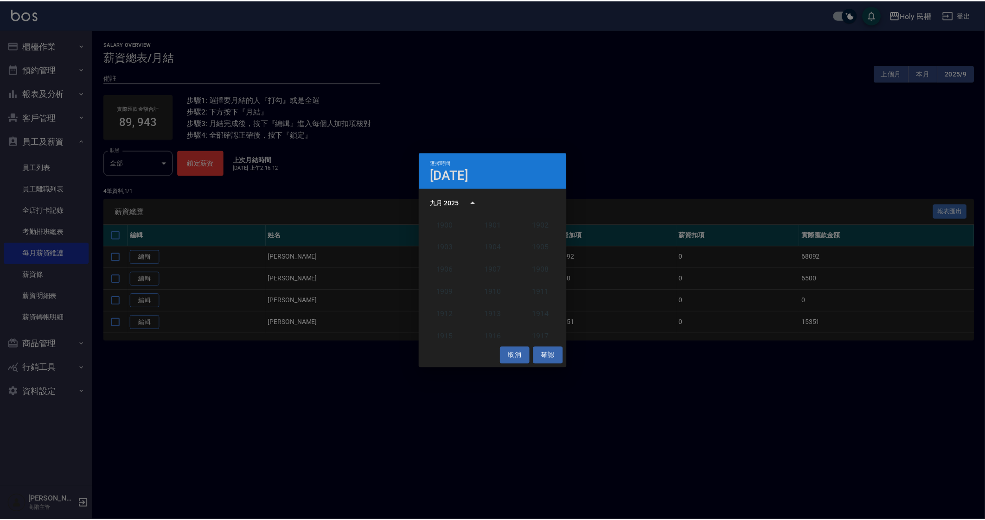
scroll to position [858, 0]
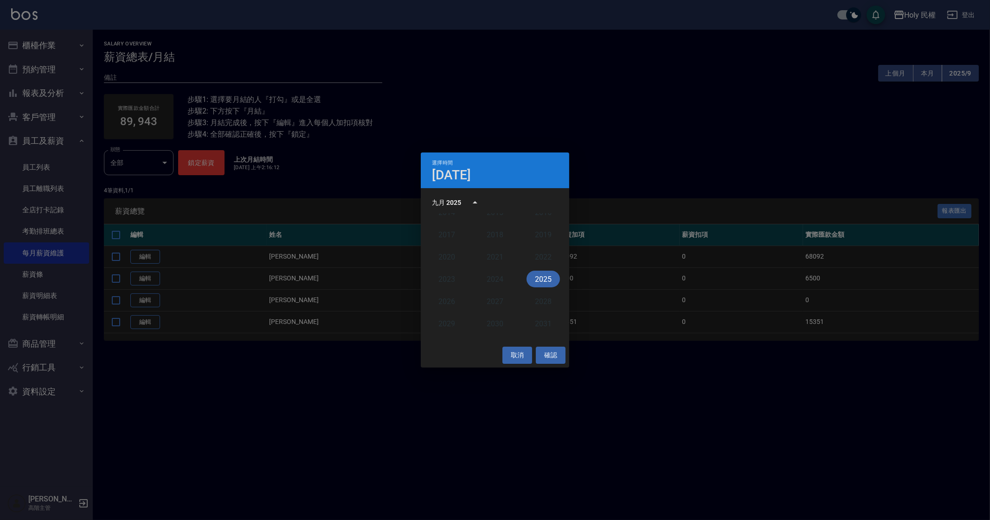
click at [538, 281] on button "2025" at bounding box center [542, 279] width 33 height 17
click at [495, 270] on button "8月" at bounding box center [494, 273] width 33 height 17
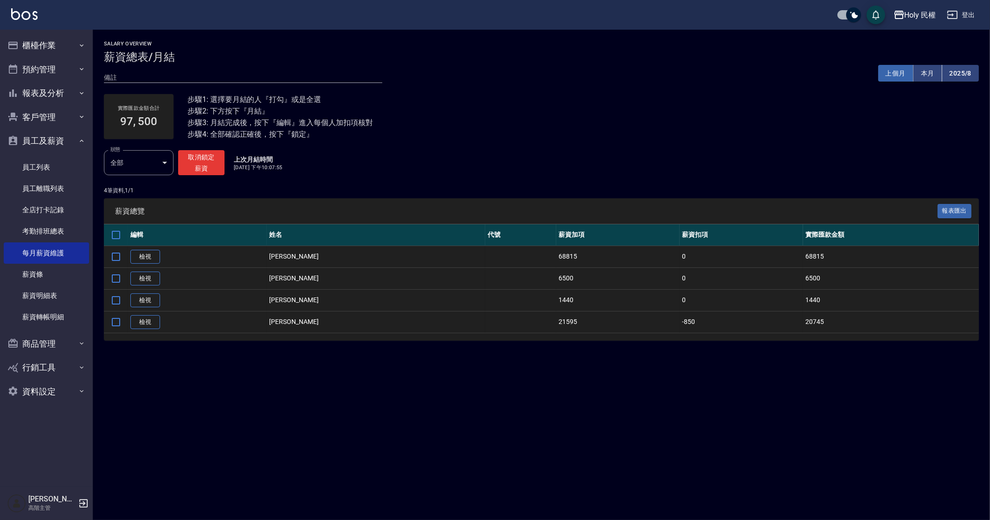
click at [895, 74] on button "上個月" at bounding box center [895, 73] width 35 height 17
click at [144, 323] on link "編輯" at bounding box center [145, 322] width 30 height 14
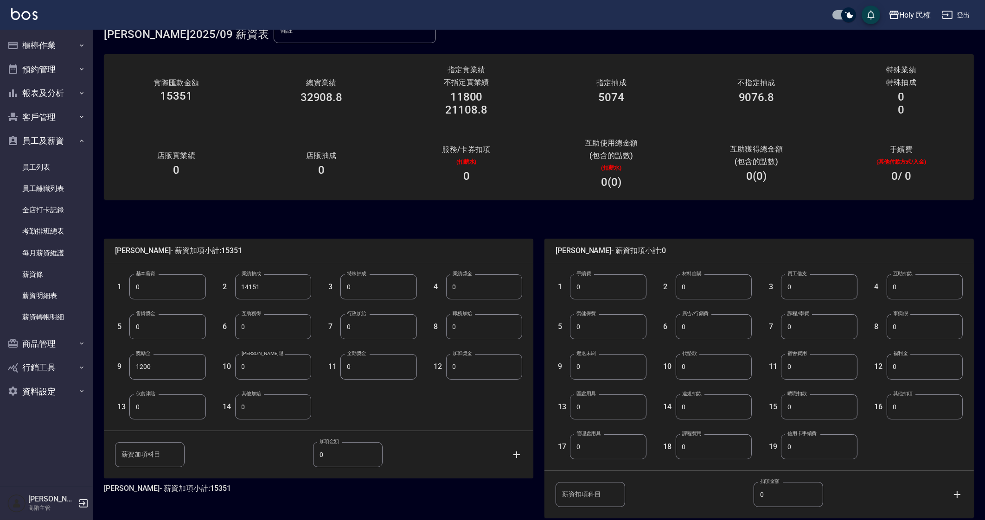
scroll to position [58, 0]
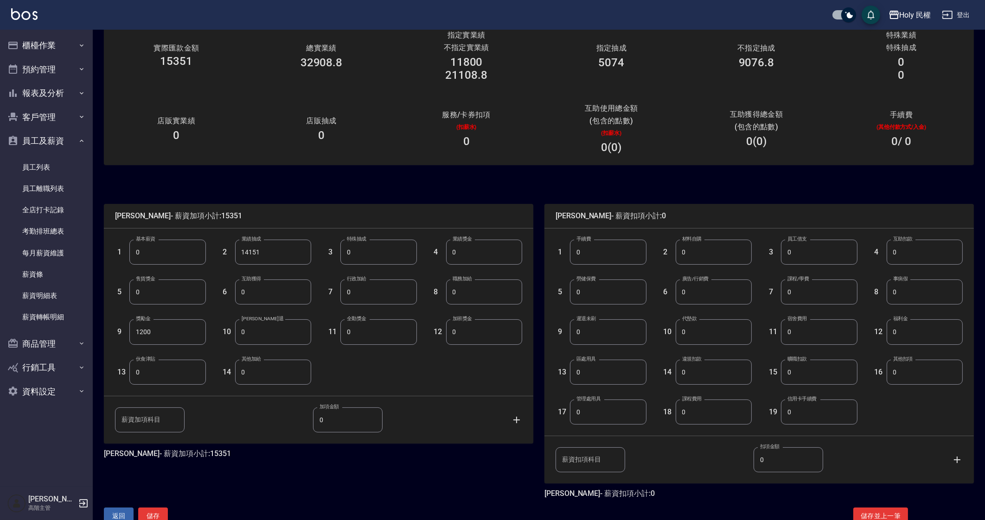
click at [721, 295] on input "0" at bounding box center [714, 292] width 76 height 25
click at [678, 258] on input "0" at bounding box center [714, 252] width 76 height 25
click at [721, 292] on input "0" at bounding box center [714, 292] width 76 height 25
click at [807, 293] on input "0" at bounding box center [819, 292] width 76 height 25
click at [805, 374] on input "0" at bounding box center [819, 372] width 76 height 25
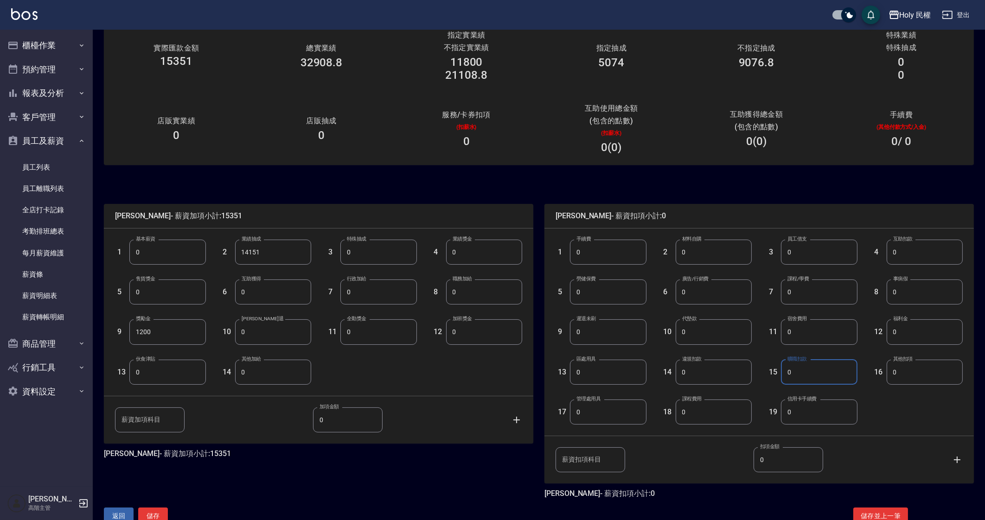
click at [710, 412] on input "0" at bounding box center [714, 412] width 76 height 25
click at [827, 409] on input "0" at bounding box center [819, 412] width 76 height 25
drag, startPoint x: 610, startPoint y: 413, endPoint x: 638, endPoint y: 419, distance: 28.5
click at [609, 413] on input "0" at bounding box center [608, 412] width 76 height 25
click at [935, 294] on input "0" at bounding box center [925, 292] width 76 height 25
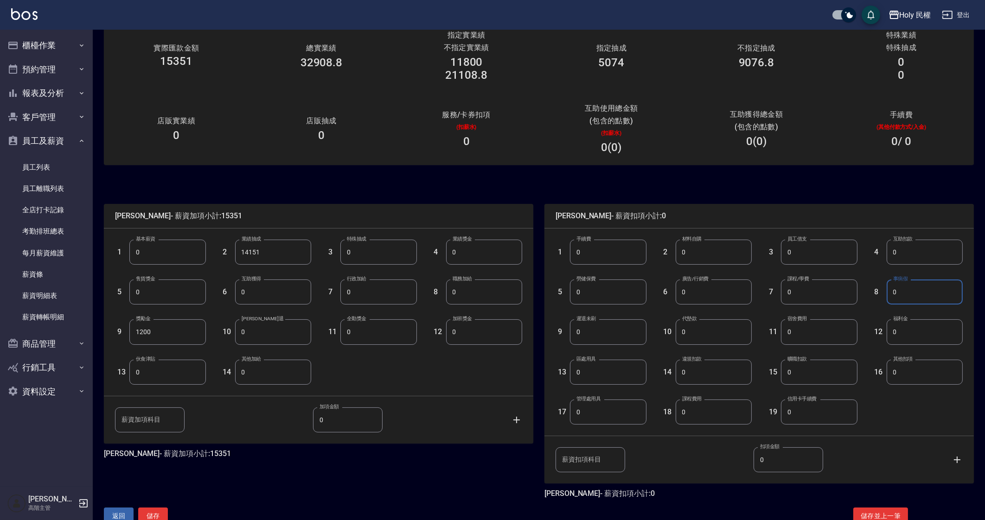
click at [814, 302] on input "0" at bounding box center [819, 292] width 76 height 25
click at [612, 328] on input "0" at bounding box center [608, 332] width 76 height 25
click at [631, 367] on input "0" at bounding box center [608, 372] width 76 height 25
click at [726, 368] on input "0" at bounding box center [714, 372] width 76 height 25
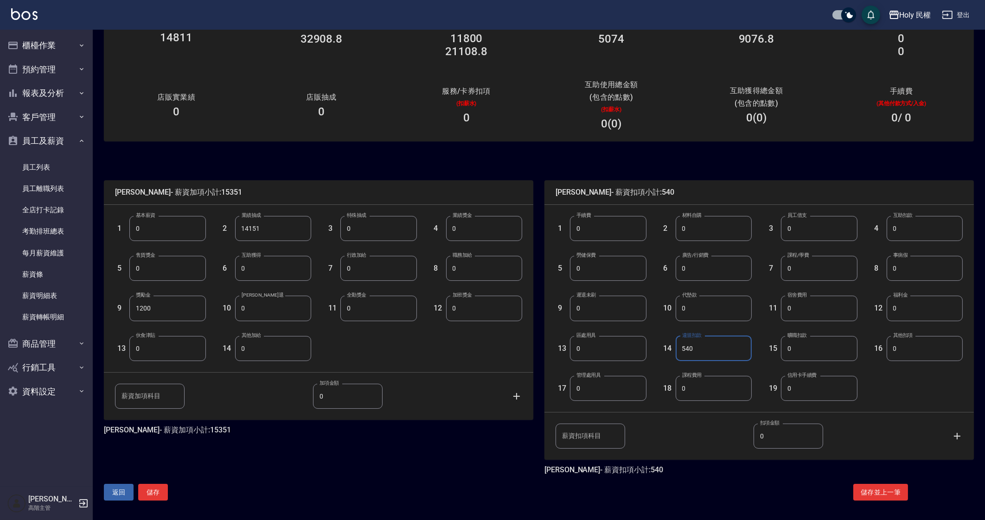
scroll to position [82, 0]
type input "540"
click at [155, 493] on button "儲存" at bounding box center [153, 492] width 30 height 17
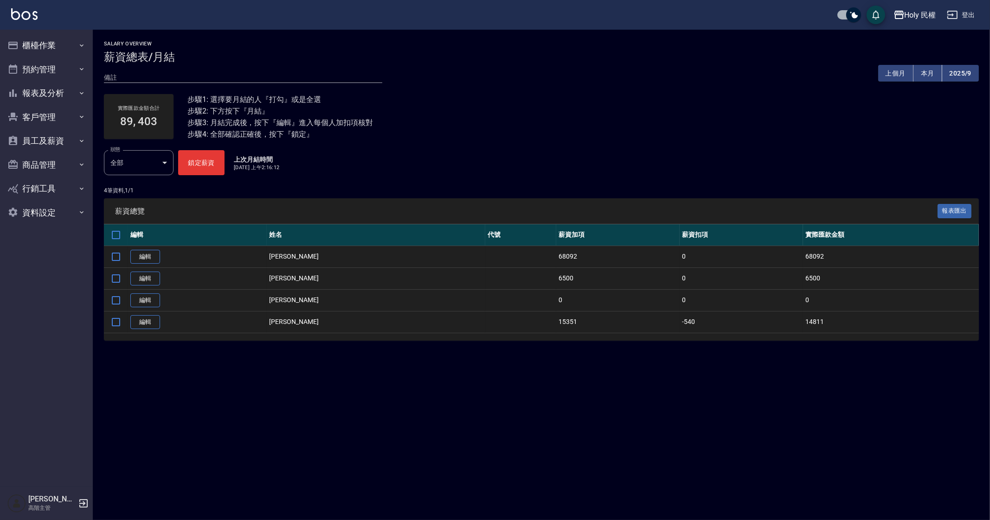
click at [520, 403] on div "Salary Overview 薪資總表/月結 備註 x 上個月 本月 2025/9 實際匯款金額合計 89, 403 步驟1: 選擇要月結的人『打勾』或是全…" at bounding box center [495, 260] width 990 height 520
click at [561, 435] on div "Salary Overview 薪資總表/月結 備註 x 上個月 本月 2025/9 實際匯款金額合計 89, 403 步驟1: 選擇要月結的人『打勾』或是全…" at bounding box center [495, 260] width 990 height 520
click at [410, 425] on div "Salary Overview 薪資總表/月結 備註 x 上個月 本月 2025/9 實際匯款金額合計 89, 403 步驟1: 選擇要月結的人『打勾』或是全…" at bounding box center [495, 260] width 990 height 520
click at [965, 77] on button "2025/9" at bounding box center [960, 73] width 37 height 17
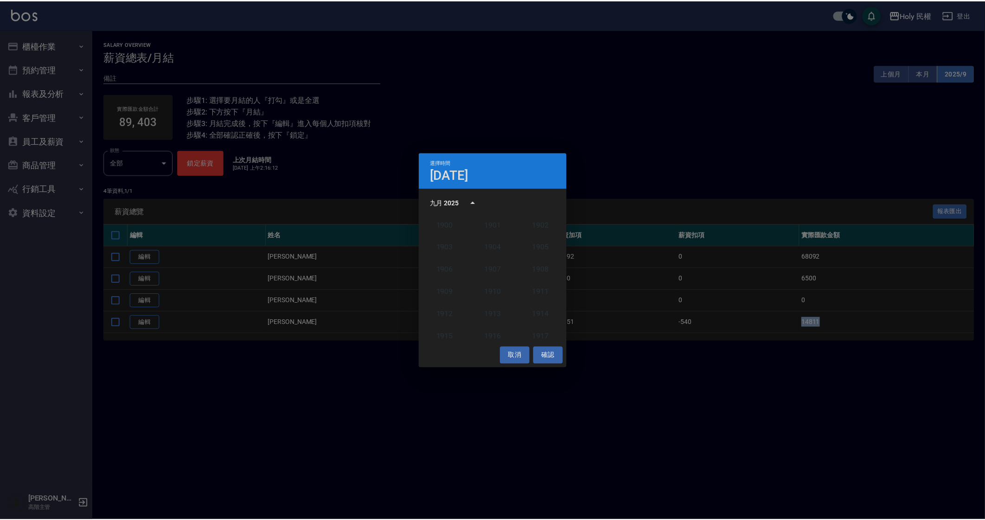
scroll to position [858, 0]
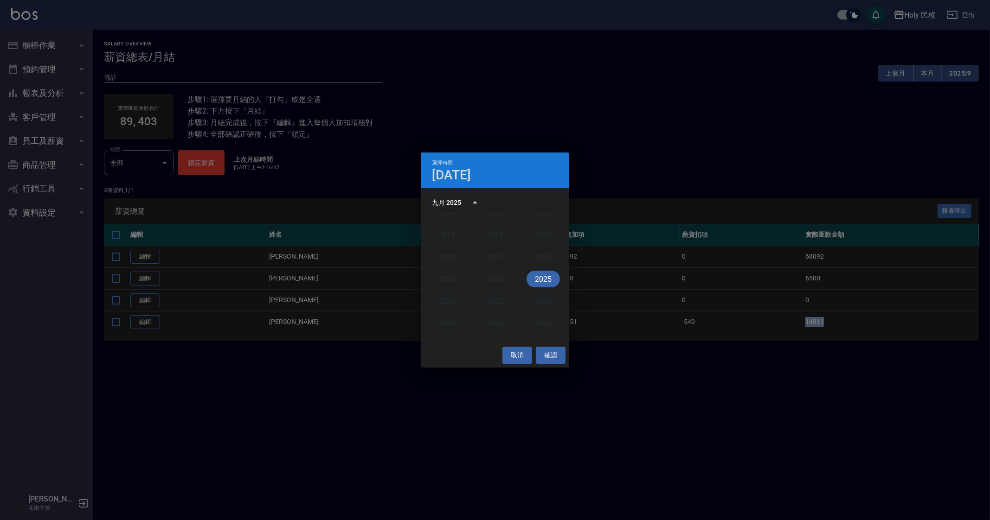
click at [539, 274] on button "2025" at bounding box center [542, 279] width 33 height 17
click at [499, 274] on button "8月" at bounding box center [494, 273] width 33 height 17
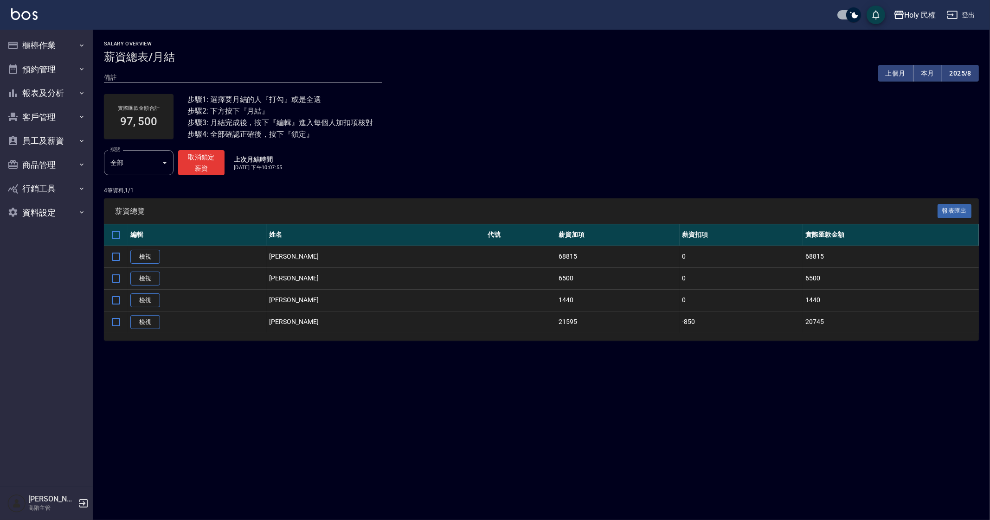
click at [471, 417] on div "Salary Overview 薪資總表/月結 備註 x 上個月 本月 2025/8 實際匯款金額合計 97, 500 步驟1: 選擇要月結的人『打勾』或是全…" at bounding box center [495, 260] width 990 height 520
click at [62, 92] on button "報表及分析" at bounding box center [46, 93] width 85 height 24
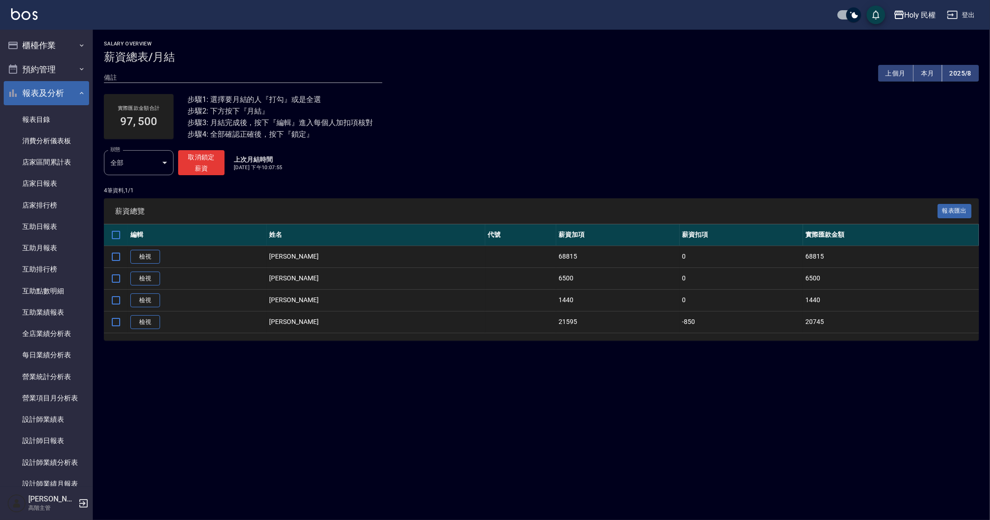
click at [62, 92] on button "報表及分析" at bounding box center [46, 93] width 85 height 24
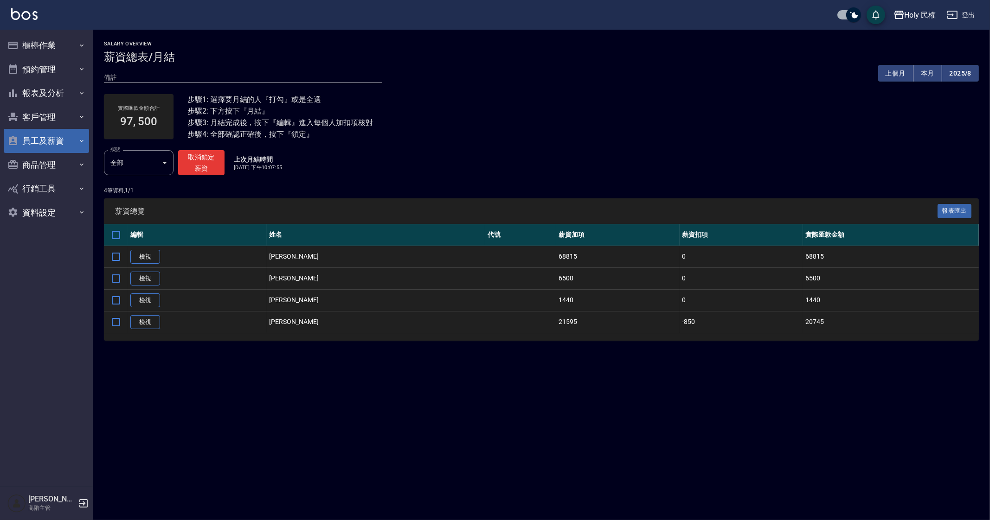
click at [59, 149] on button "員工及薪資" at bounding box center [46, 141] width 85 height 24
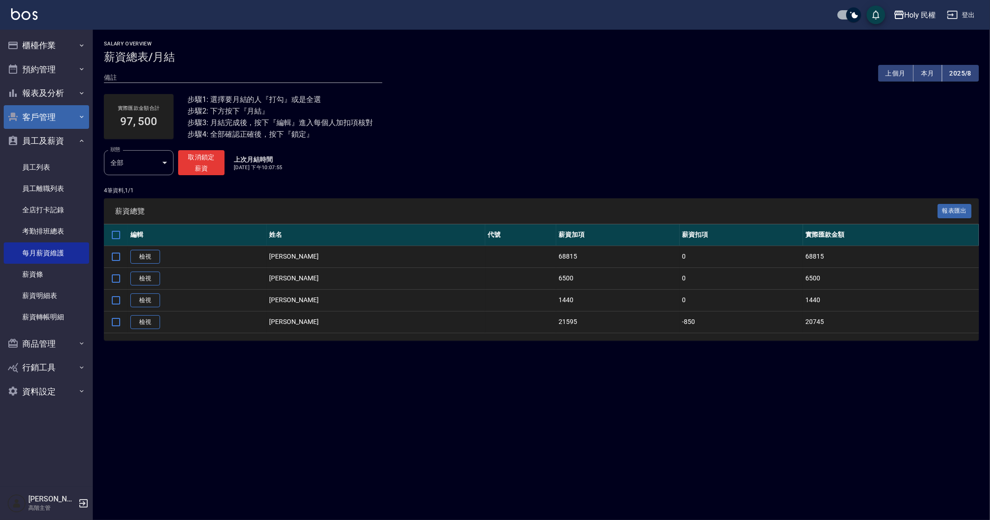
click at [58, 116] on button "客戶管理" at bounding box center [46, 117] width 85 height 24
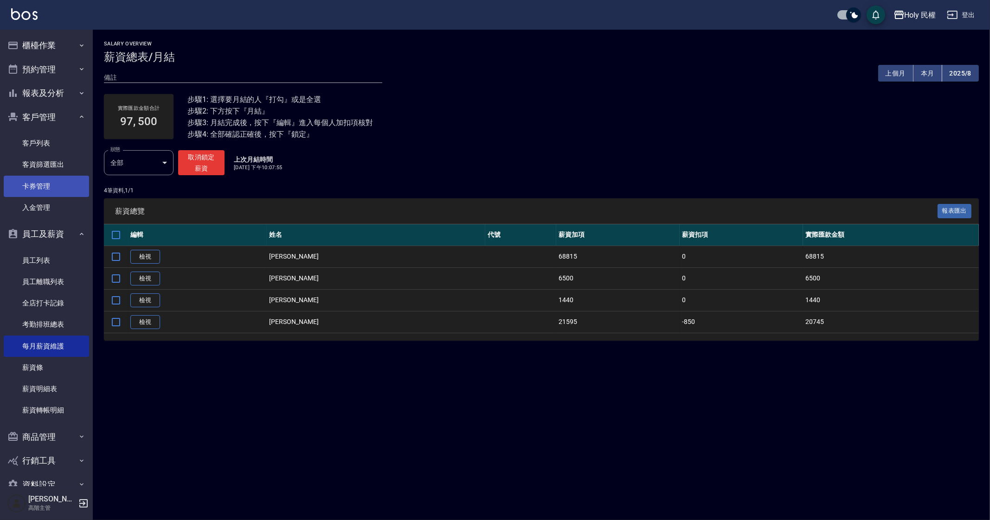
click at [70, 180] on link "卡券管理" at bounding box center [46, 186] width 85 height 21
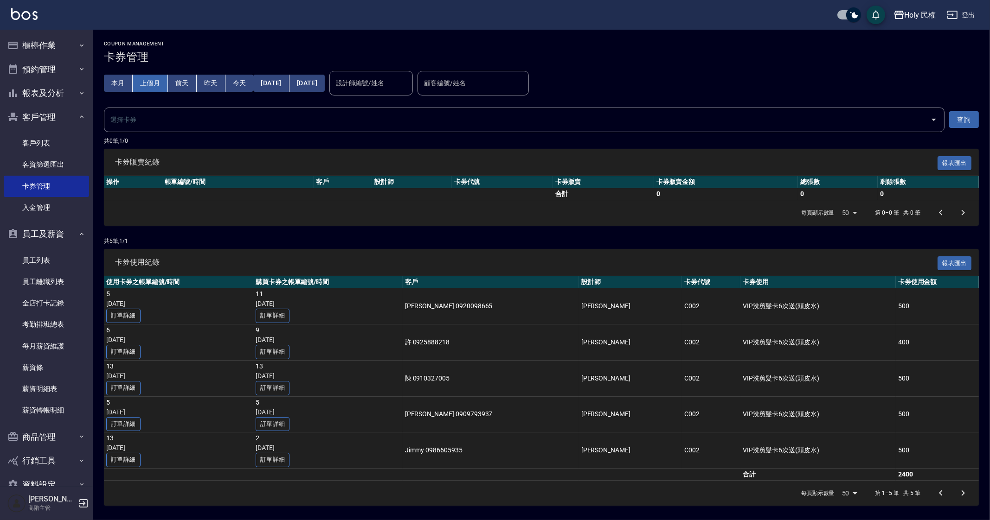
click at [157, 87] on button "上個月" at bounding box center [150, 83] width 35 height 17
click at [969, 124] on button "查詢" at bounding box center [964, 119] width 30 height 17
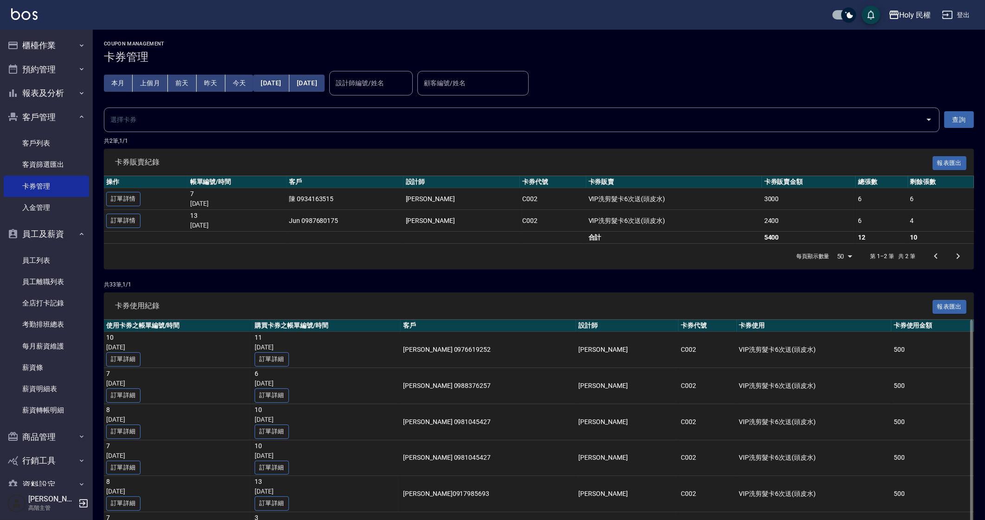
drag, startPoint x: 492, startPoint y: 201, endPoint x: 663, endPoint y: 494, distance: 338.7
click at [679, 494] on td "C002" at bounding box center [708, 494] width 58 height 36
drag, startPoint x: 682, startPoint y: 321, endPoint x: 670, endPoint y: 341, distance: 23.5
click at [680, 326] on th "卡券代號" at bounding box center [708, 326] width 58 height 12
click at [25, 117] on button "客戶管理" at bounding box center [46, 117] width 85 height 24
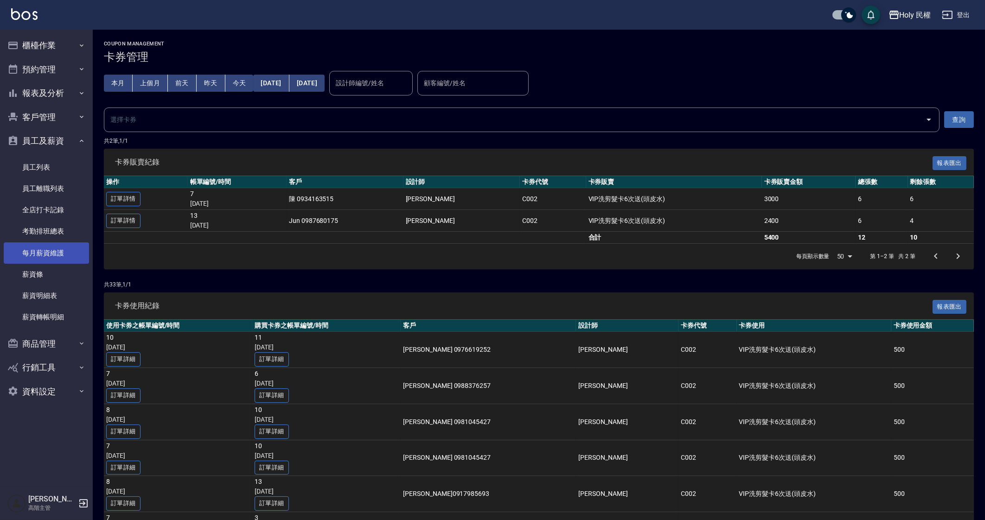
click at [59, 250] on link "每月薪資維護" at bounding box center [46, 253] width 85 height 21
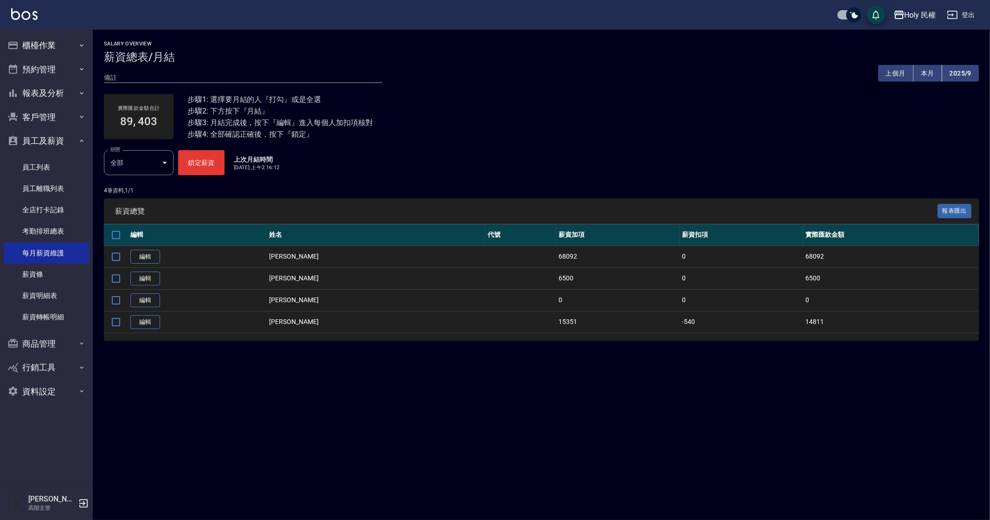
click at [142, 261] on link "編輯" at bounding box center [145, 257] width 30 height 14
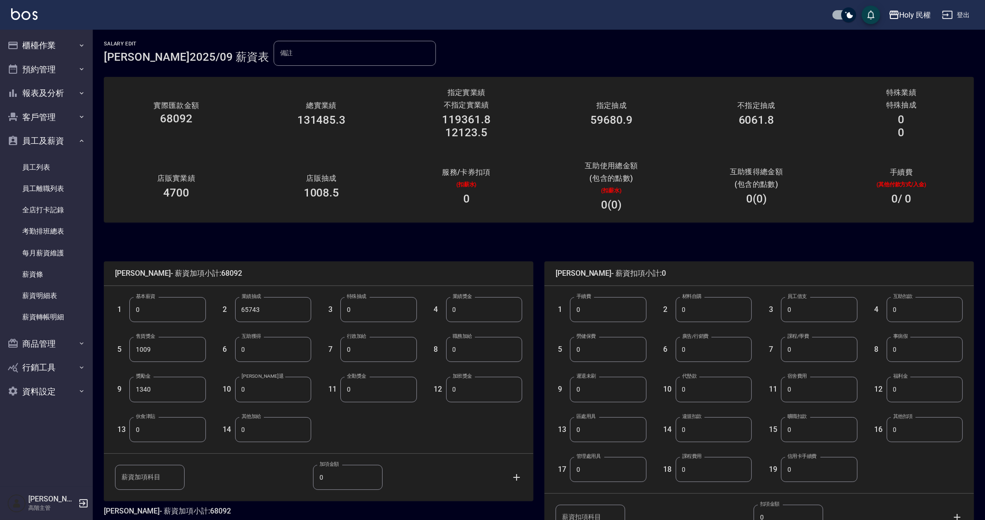
click at [385, 313] on input "0" at bounding box center [378, 309] width 76 height 25
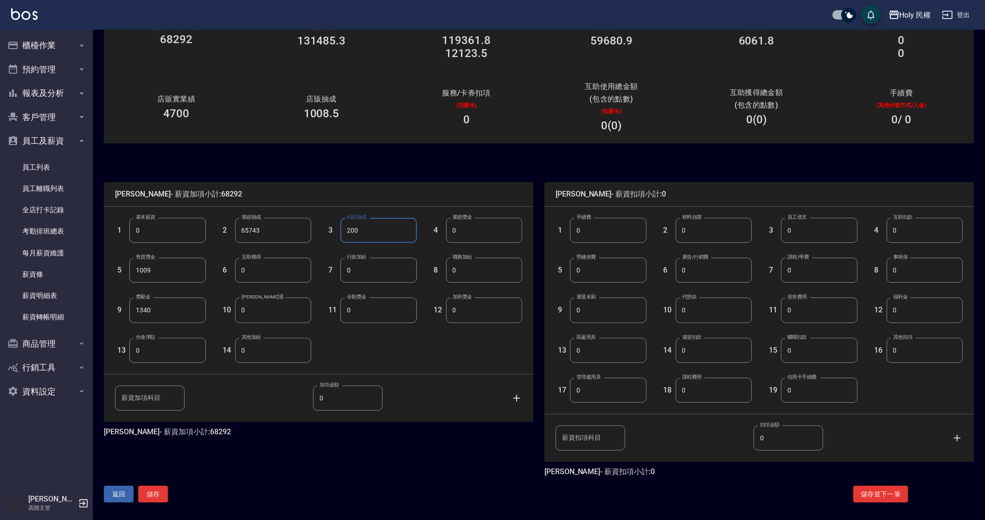
scroll to position [82, 0]
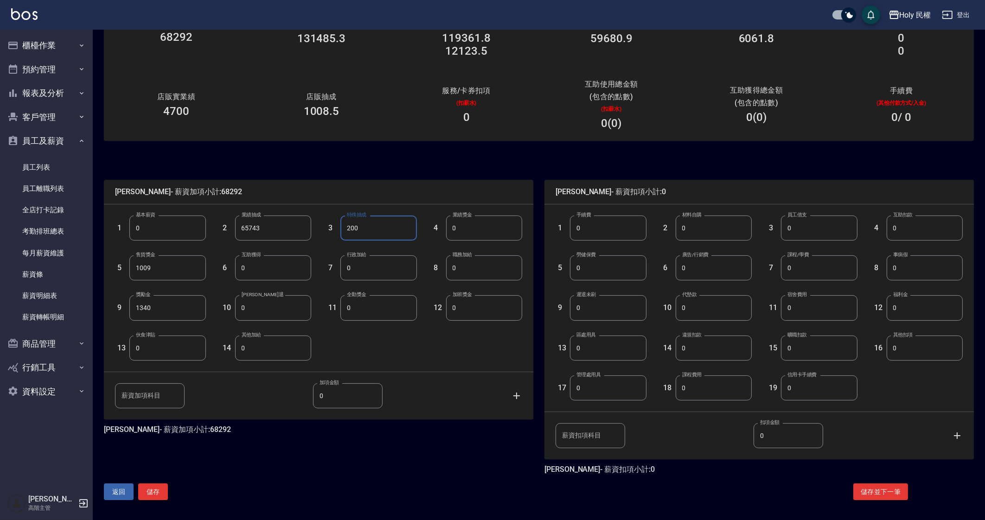
type input "200"
click at [161, 493] on button "儲存" at bounding box center [153, 492] width 30 height 17
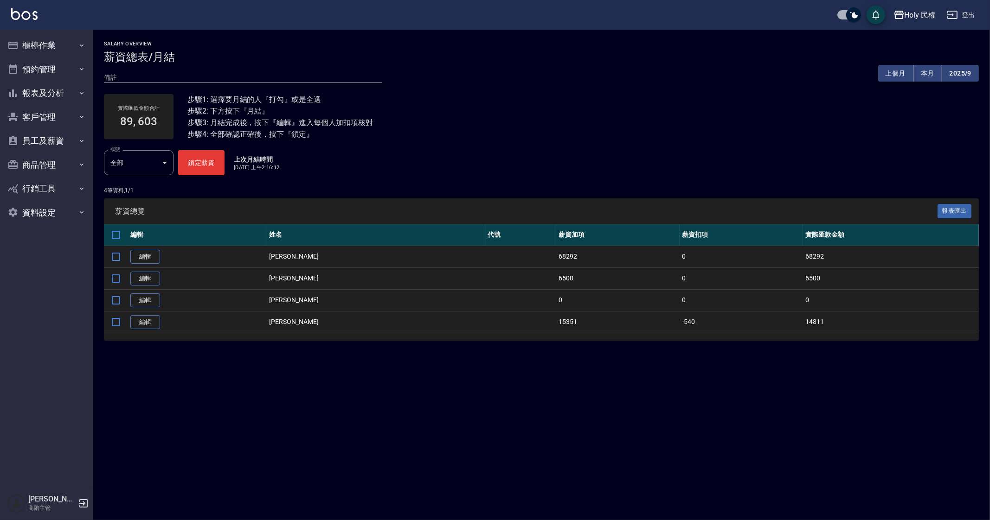
click at [338, 414] on div "Salary Overview 薪資總表/月結 備註 x 上個月 本月 2025/9 實際匯款金額合計 89, 603 步驟1: 選擇要月結的人『打勾』或是全…" at bounding box center [495, 260] width 990 height 520
click at [365, 376] on div "Salary Overview 薪資總表/月結 備註 x 上個月 本月 2025/9 實際匯款金額合計 89, 603 步驟1: 選擇要月結的人『打勾』或是全…" at bounding box center [495, 260] width 990 height 520
click at [628, 392] on div "Salary Overview 薪資總表/月結 備註 x 上個月 本月 2025/9 實際匯款金額合計 89, 603 步驟1: 選擇要月結的人『打勾』或是全…" at bounding box center [495, 260] width 990 height 520
click at [629, 392] on div "Salary Overview 薪資總表/月結 備註 x 上個月 本月 2025/9 實際匯款金額合計 89, 603 步驟1: 選擇要月結的人『打勾』或是全…" at bounding box center [495, 260] width 990 height 520
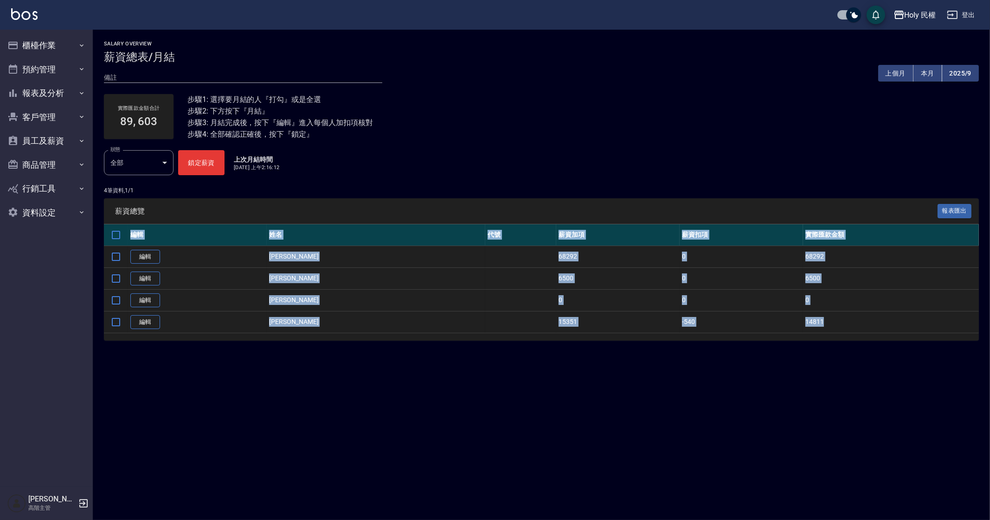
click at [629, 391] on div "Salary Overview 薪資總表/月結 備註 x 上個月 本月 2025/9 實際匯款金額合計 89, 603 步驟1: 選擇要月結的人『打勾』或是全…" at bounding box center [495, 260] width 990 height 520
click at [636, 386] on div "Salary Overview 薪資總表/月結 備註 x 上個月 本月 2025/9 實際匯款金額合計 89, 603 步驟1: 選擇要月結的人『打勾』或是全…" at bounding box center [495, 260] width 990 height 520
drag, startPoint x: 636, startPoint y: 386, endPoint x: 640, endPoint y: 394, distance: 9.1
click at [640, 393] on div "Salary Overview 薪資總表/月結 備註 x 上個月 本月 2025/9 實際匯款金額合計 89, 603 步驟1: 選擇要月結的人『打勾』或是全…" at bounding box center [495, 260] width 990 height 520
click at [642, 395] on div "Salary Overview 薪資總表/月結 備註 x 上個月 本月 2025/9 實際匯款金額合計 89, 603 步驟1: 選擇要月結的人『打勾』或是全…" at bounding box center [495, 260] width 990 height 520
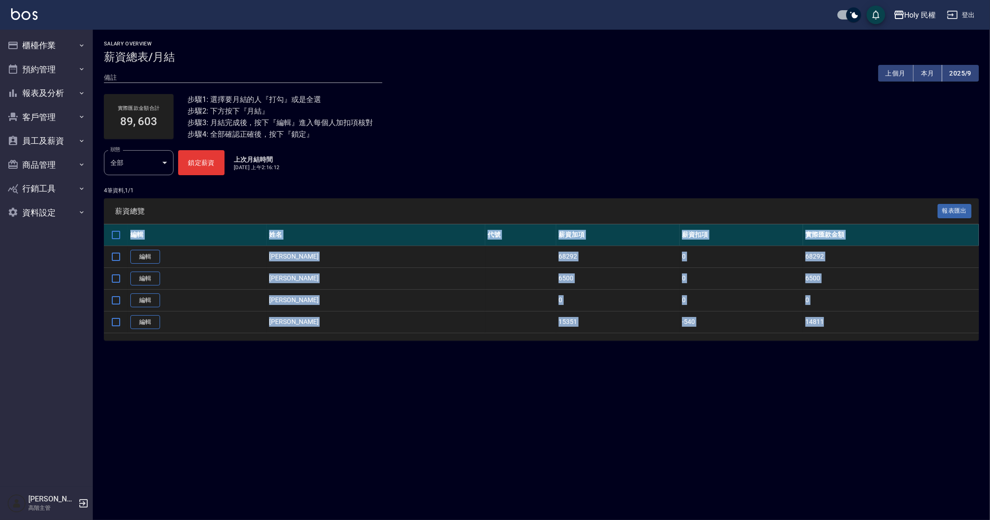
drag, startPoint x: 642, startPoint y: 395, endPoint x: 647, endPoint y: 401, distance: 8.2
click at [647, 401] on div "Salary Overview 薪資總表/月結 備註 x 上個月 本月 2025/9 實際匯款金額合計 89, 603 步驟1: 選擇要月結的人『打勾』或是全…" at bounding box center [495, 260] width 990 height 520
click at [651, 400] on div "Salary Overview 薪資總表/月結 備註 x 上個月 本月 2025/9 實際匯款金額合計 89, 603 步驟1: 選擇要月結的人『打勾』或是全…" at bounding box center [495, 260] width 990 height 520
click at [652, 400] on div "Salary Overview 薪資總表/月結 備註 x 上個月 本月 2025/9 實際匯款金額合計 89, 603 步驟1: 選擇要月結的人『打勾』或是全…" at bounding box center [495, 260] width 990 height 520
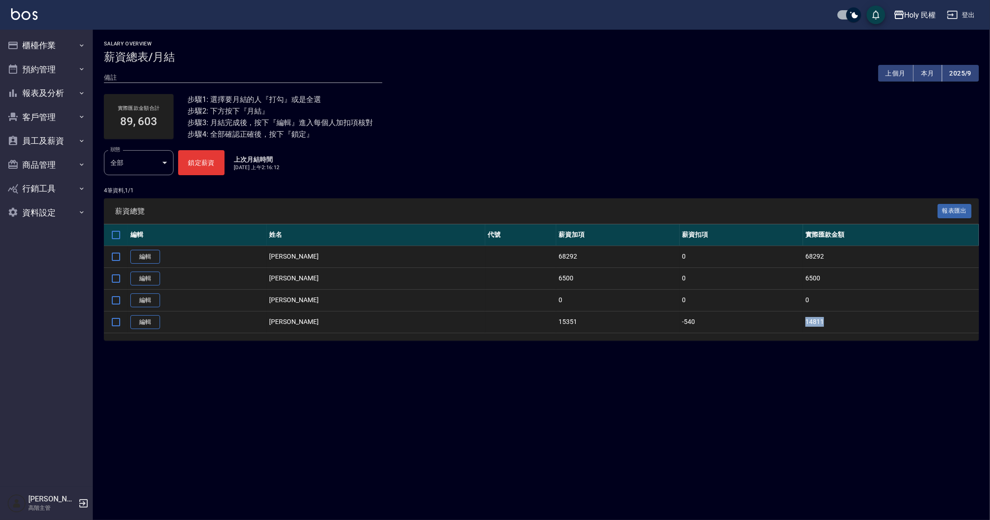
click at [652, 400] on div "Salary Overview 薪資總表/月結 備註 x 上個月 本月 2025/9 實際匯款金額合計 89, 603 步驟1: 選擇要月結的人『打勾』或是全…" at bounding box center [495, 260] width 990 height 520
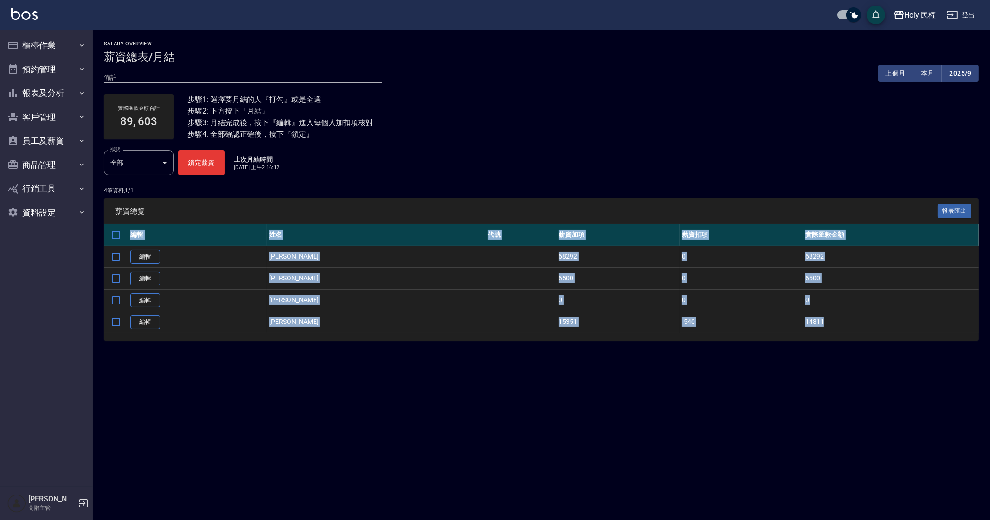
click at [652, 400] on div "Salary Overview 薪資總表/月結 備註 x 上個月 本月 2025/9 實際匯款金額合計 89, 603 步驟1: 選擇要月結的人『打勾』或是全…" at bounding box center [495, 260] width 990 height 520
click at [541, 406] on div "Salary Overview 薪資總表/月結 備註 x 上個月 本月 2025/9 實際匯款金額合計 89, 603 步驟1: 選擇要月結的人『打勾』或是全…" at bounding box center [495, 260] width 990 height 520
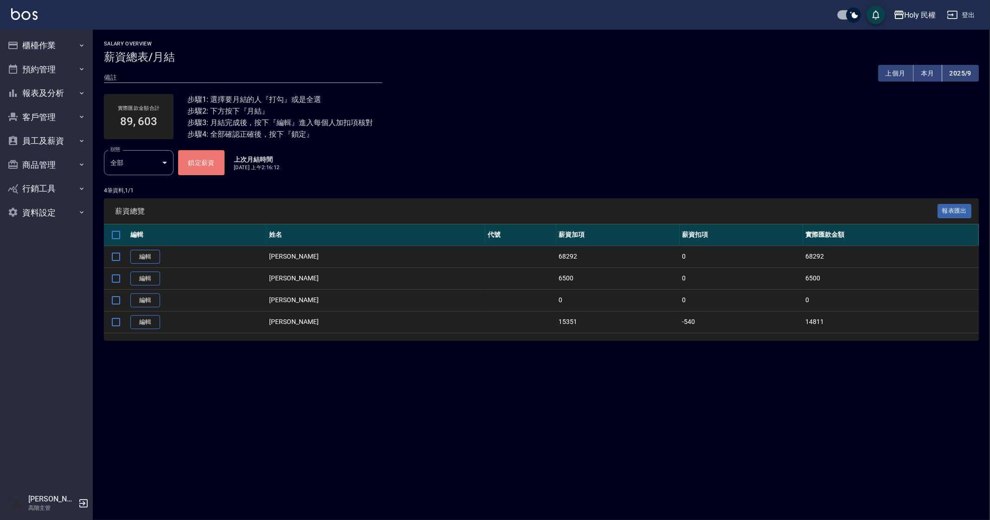
click at [204, 163] on button "鎖定薪資" at bounding box center [201, 162] width 46 height 25
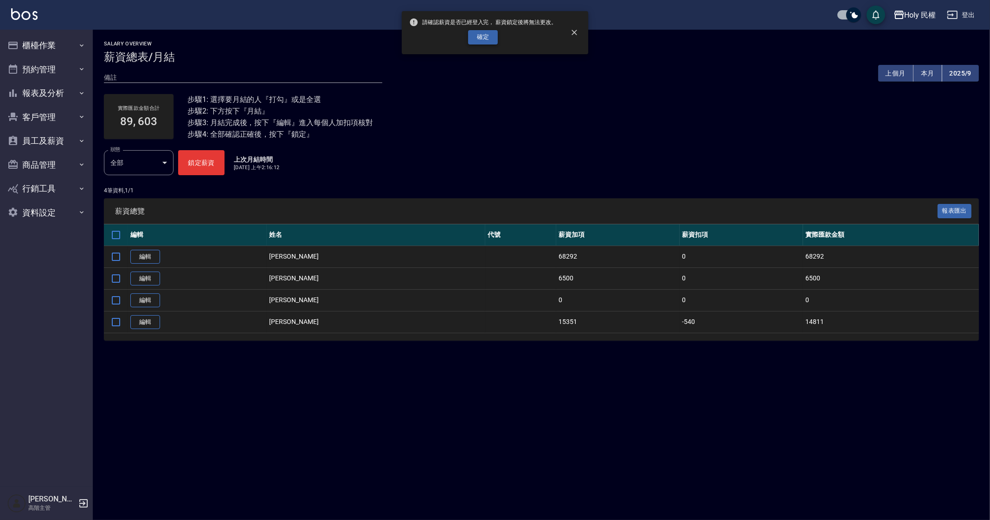
click at [470, 36] on button "確定" at bounding box center [483, 37] width 30 height 14
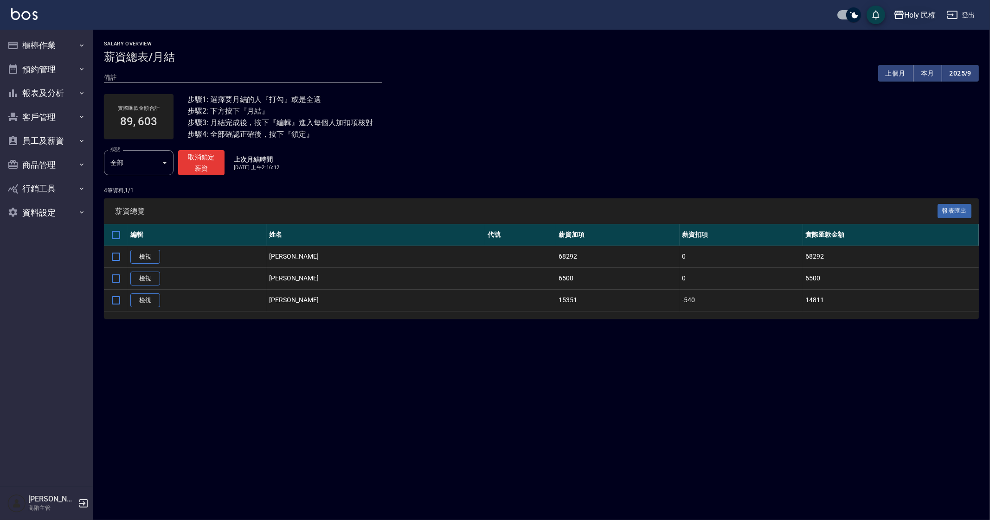
click at [905, 16] on div "Holy 民權" at bounding box center [921, 15] width 32 height 12
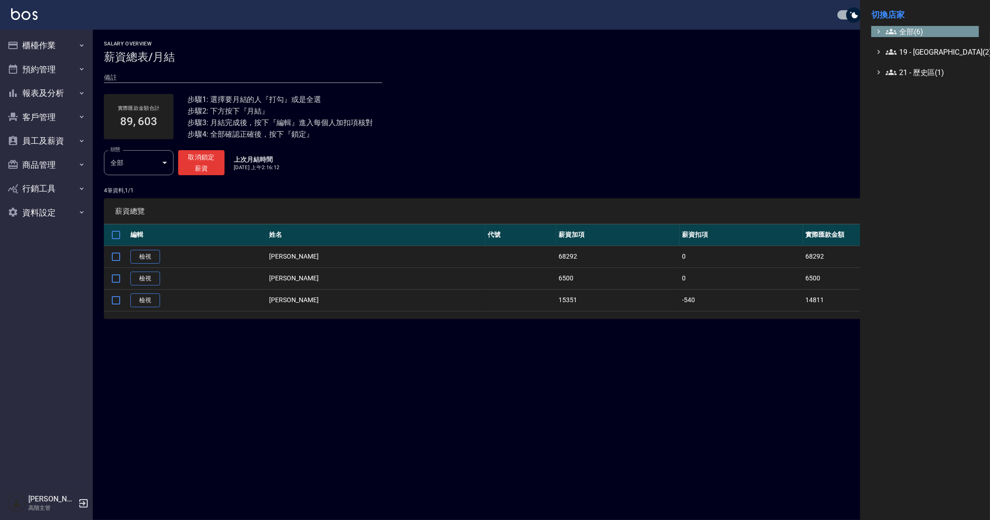
click at [914, 26] on span "全部(6)" at bounding box center [931, 31] width 90 height 11
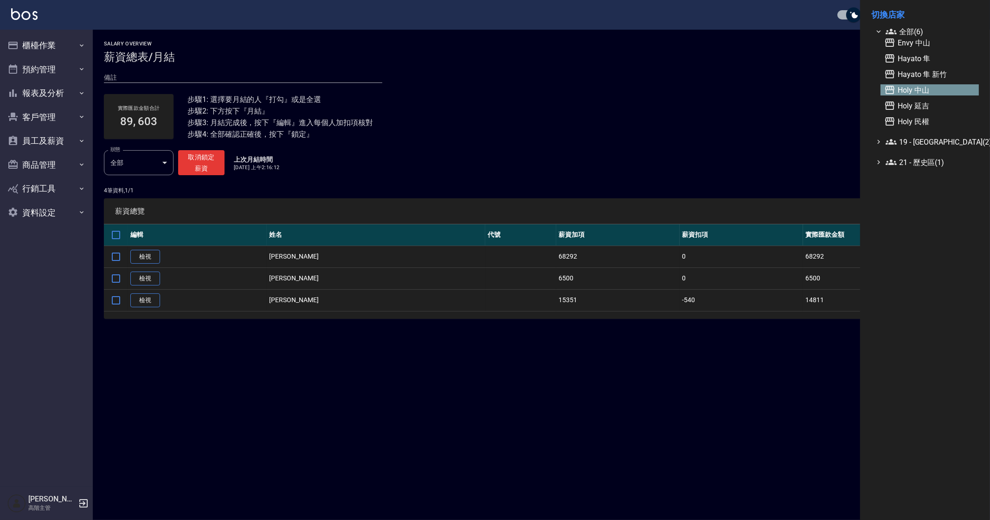
click at [945, 86] on span "Holy 中山" at bounding box center [929, 89] width 91 height 11
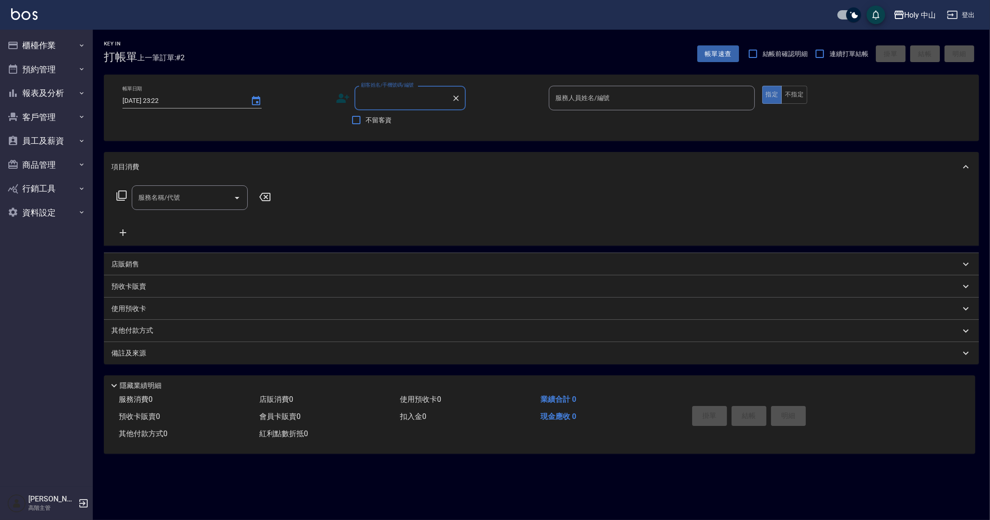
click at [567, 485] on div "Key In 打帳單 上一筆訂單:#2 帳單速查 結帳前確認明細 連續打單結帳 掛單 結帳 明細 帳單日期 [DATE] 23:22 顧客姓名/手機號碼/編號…" at bounding box center [495, 260] width 990 height 520
click at [623, 503] on div "Key In 打帳單 上一筆訂單:#2 帳單速查 結帳前確認明細 連續打單結帳 掛單 結帳 明細 帳單日期 [DATE] 23:22 顧客姓名/手機號碼/編號…" at bounding box center [495, 260] width 990 height 520
click at [689, 489] on div "Key In 打帳單 上一筆訂單:#2 帳單速查 結帳前確認明細 連續打單結帳 掛單 結帳 明細 帳單日期 [DATE] 23:22 顧客姓名/手機號碼/編號…" at bounding box center [495, 260] width 990 height 520
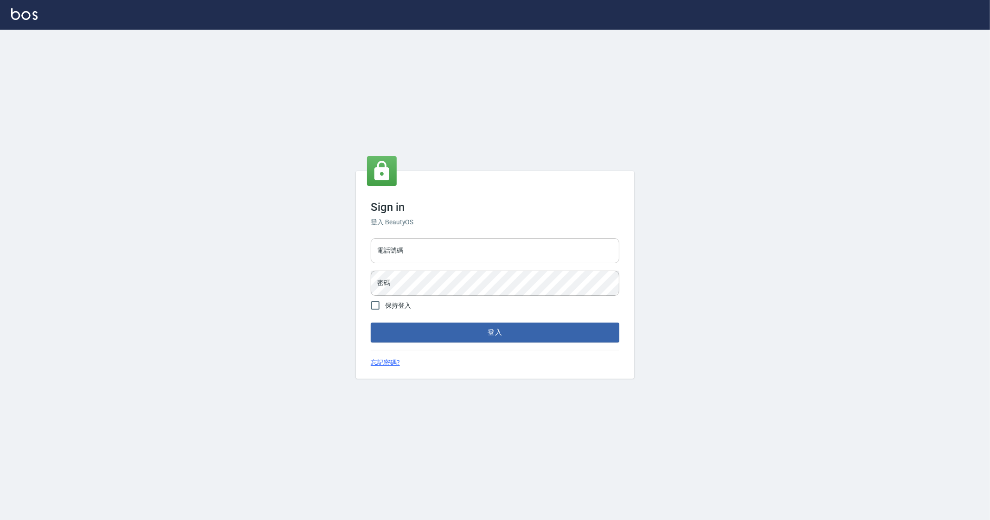
click at [411, 260] on input "電話號碼" at bounding box center [495, 250] width 249 height 25
type input "0912345"
click at [371, 323] on button "登入" at bounding box center [495, 332] width 249 height 19
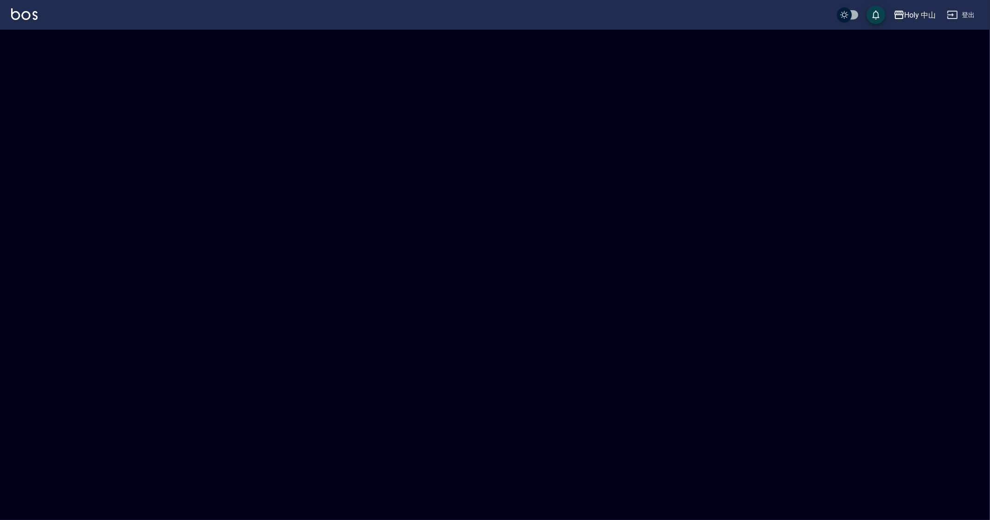
checkbox input "true"
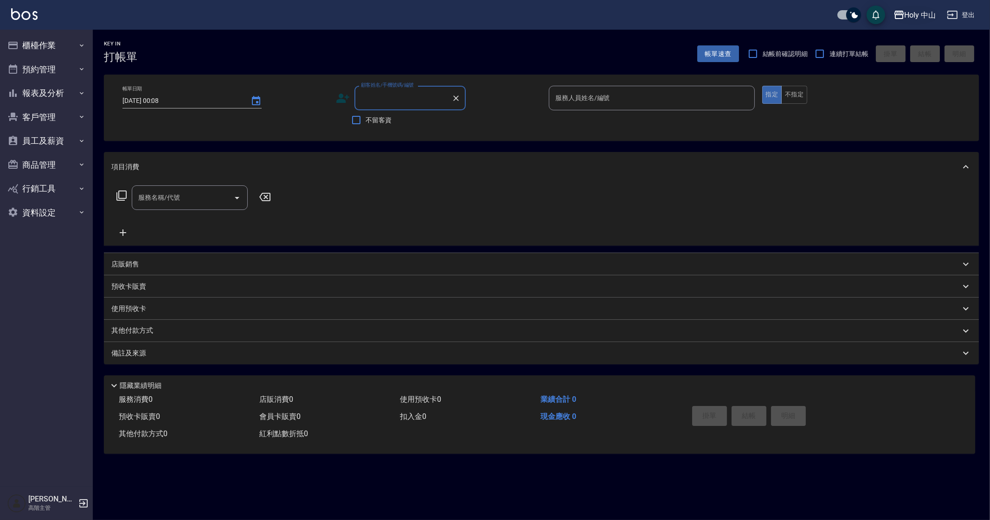
click at [911, 17] on div "Holy 中山" at bounding box center [921, 15] width 32 height 12
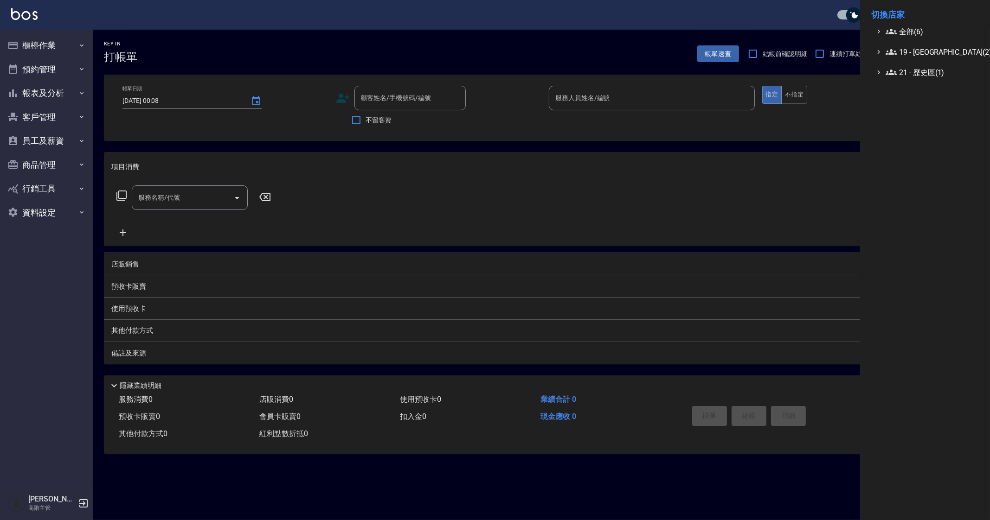
click at [911, 20] on li "切換店家" at bounding box center [925, 15] width 108 height 22
click at [910, 26] on span "全部(6)" at bounding box center [931, 31] width 90 height 11
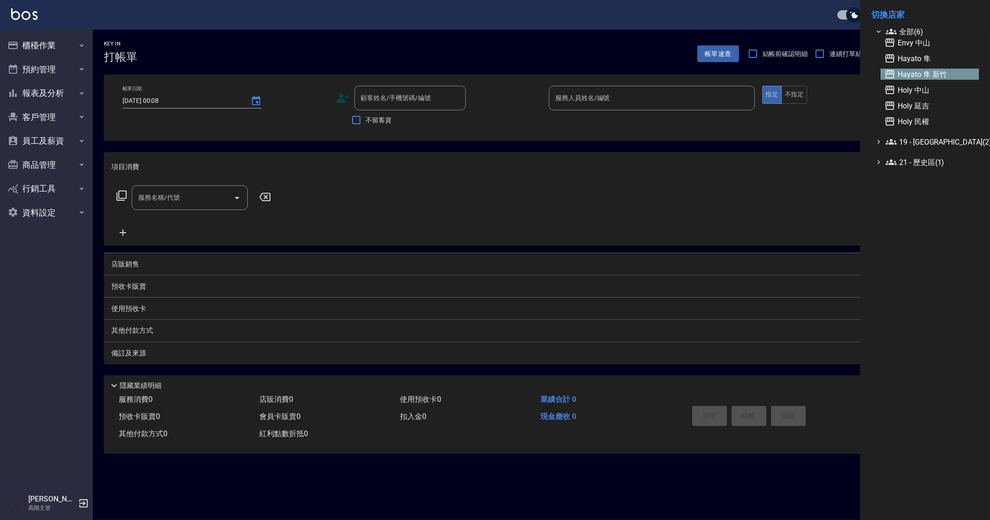
click at [919, 76] on span "Hayato 隼 新竹" at bounding box center [929, 74] width 91 height 11
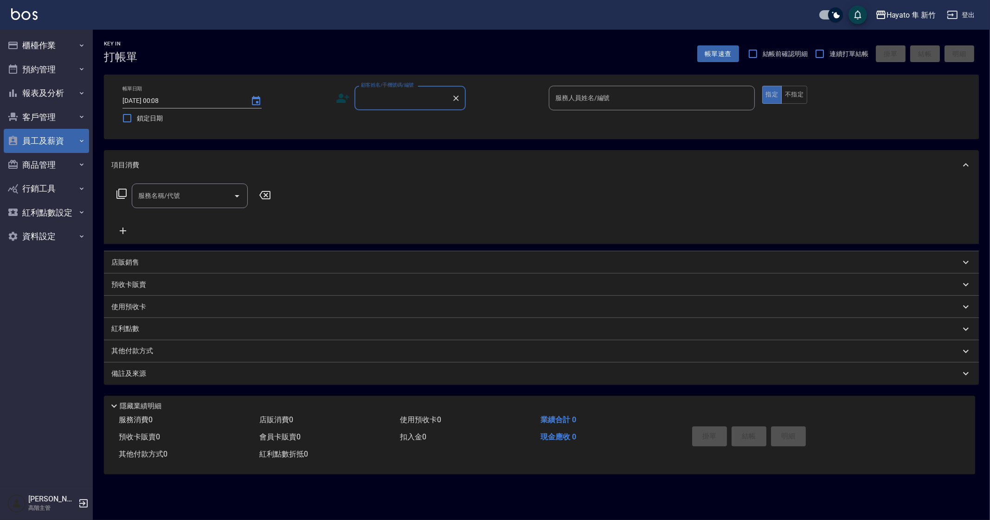
click at [61, 130] on button "員工及薪資" at bounding box center [46, 141] width 85 height 24
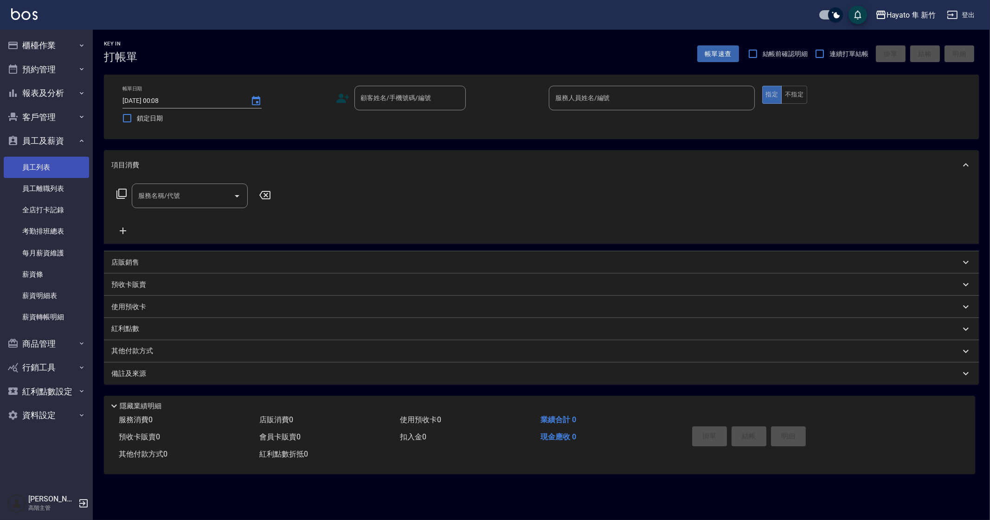
click at [70, 173] on link "員工列表" at bounding box center [46, 167] width 85 height 21
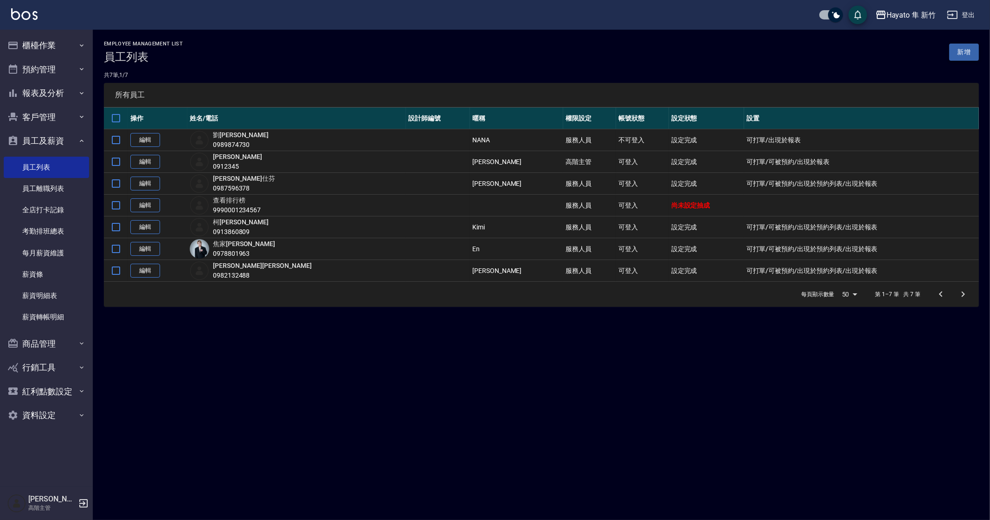
click at [967, 53] on link "新增" at bounding box center [964, 52] width 30 height 17
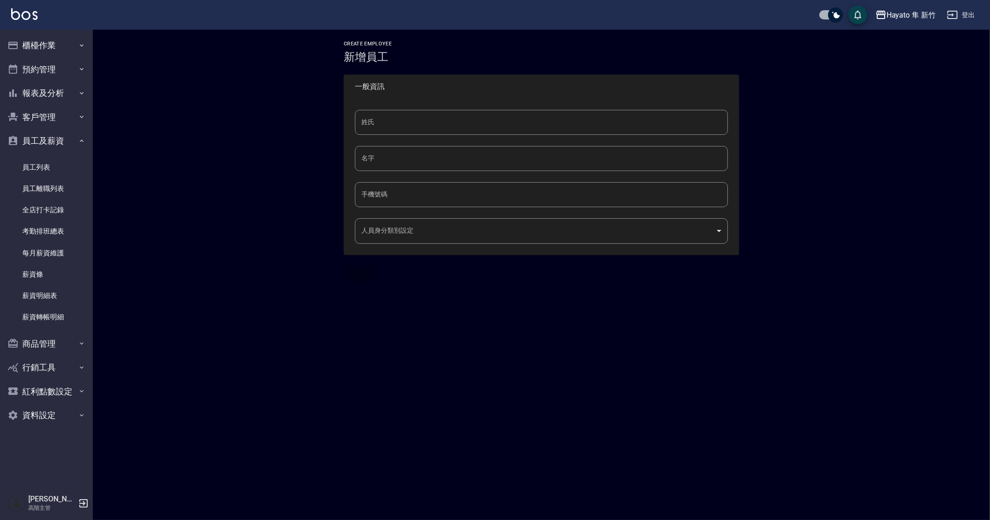
click at [438, 126] on input "姓氏" at bounding box center [541, 122] width 373 height 25
type input "[PERSON_NAME]"
click at [438, 162] on input "名字" at bounding box center [541, 158] width 373 height 25
type input "林"
type input "[PERSON_NAME]"
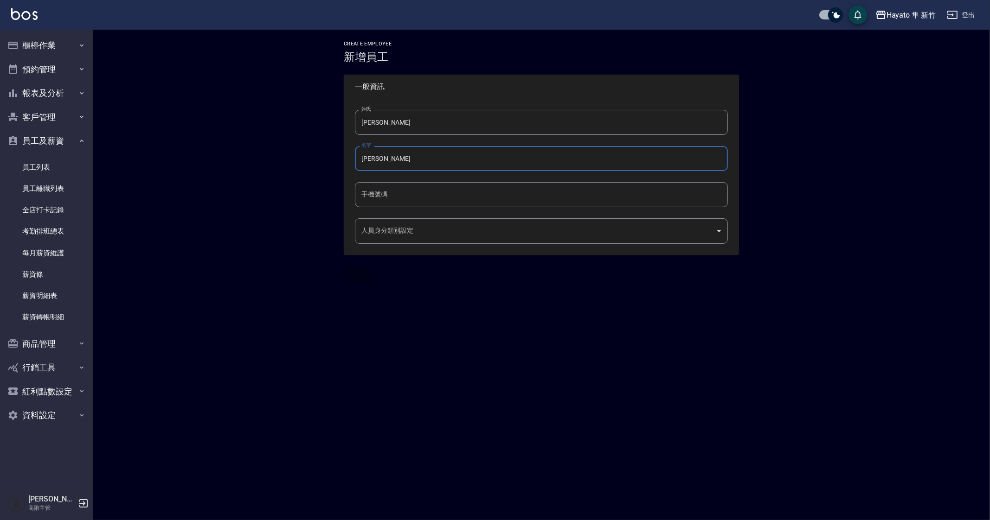
click at [408, 193] on input "手機號碼" at bounding box center [541, 194] width 373 height 25
type input "0333095880"
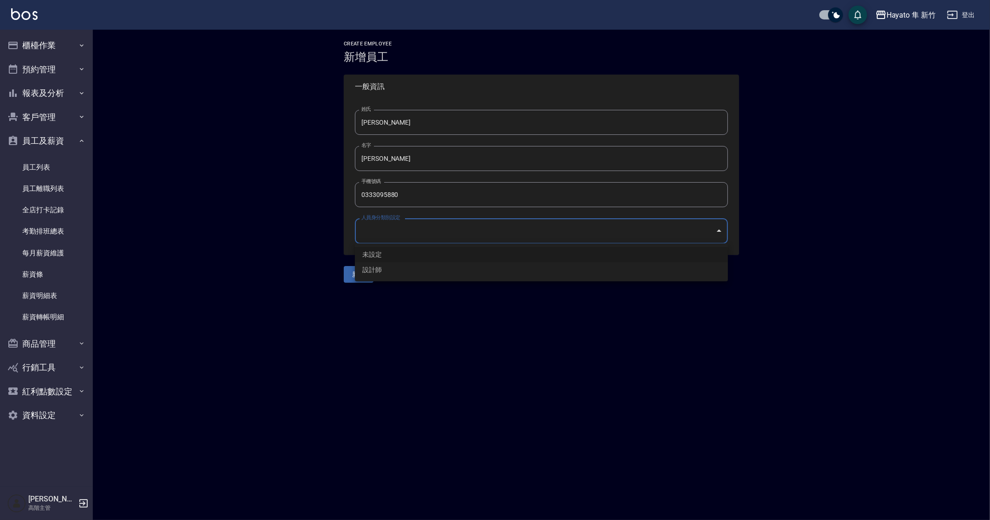
click at [428, 235] on body "Hayato 隼 新竹 登出 櫃檯作業 打帳單 帳單列表 掛單列表 座位開單 營業儀表板 現金收支登錄 高階收支登錄 材料自購登錄 每日結帳 排班表 現場電腦…" at bounding box center [495, 260] width 990 height 520
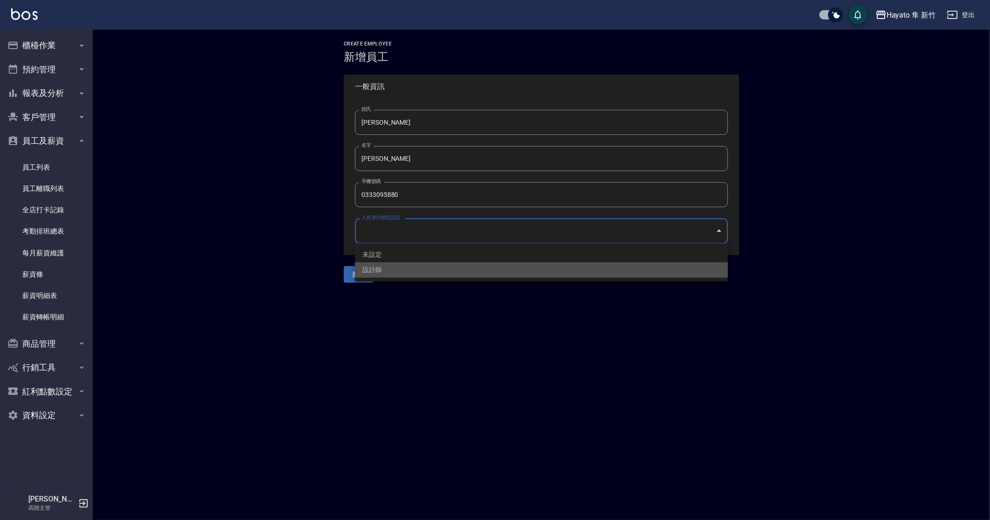
click at [422, 266] on li "設計師" at bounding box center [541, 270] width 373 height 15
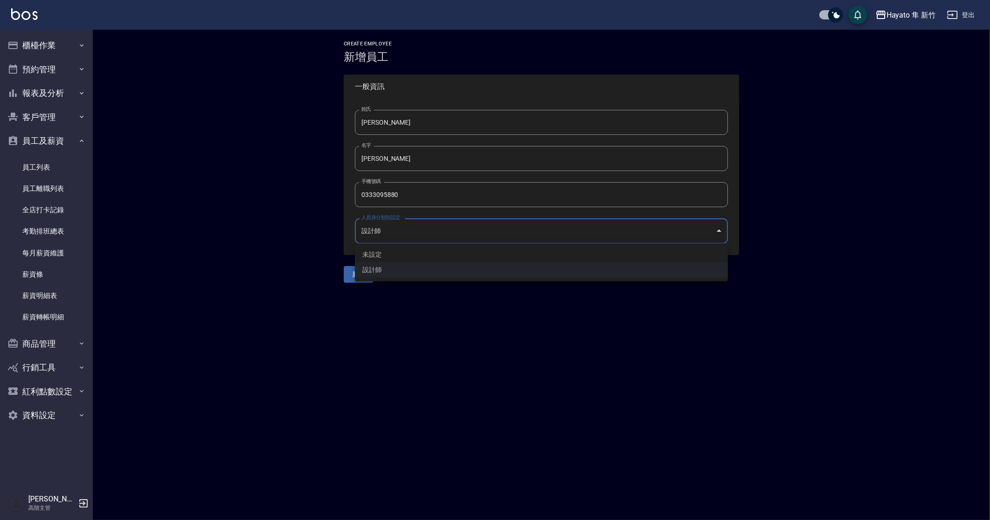
click at [437, 234] on body "Hayato 隼 新竹 登出 櫃檯作業 打帳單 帳單列表 掛單列表 座位開單 營業儀表板 現金收支登錄 高階收支登錄 材料自購登錄 每日結帳 排班表 現場電腦…" at bounding box center [495, 260] width 990 height 520
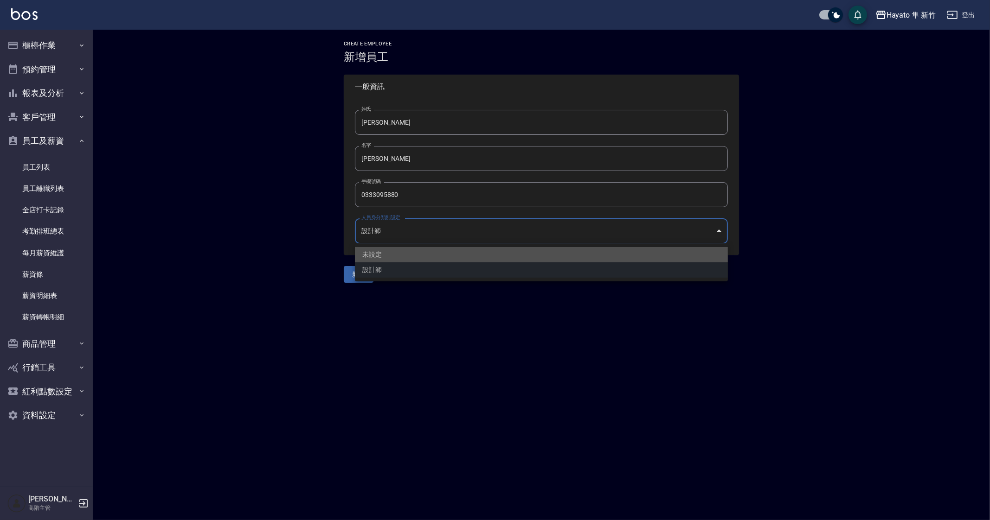
click at [430, 259] on li "未設定" at bounding box center [541, 254] width 373 height 15
type input "未設定"
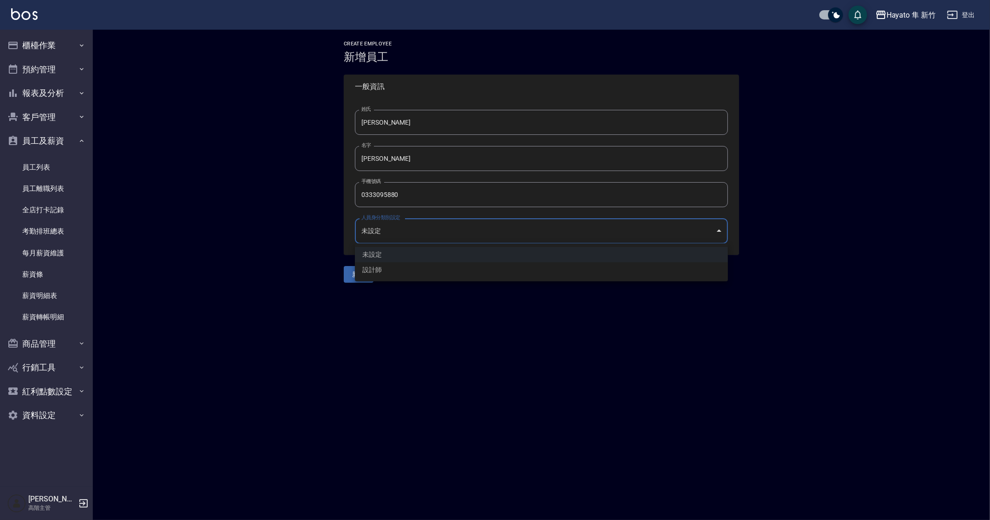
click at [448, 227] on body "Hayato 隼 新竹 登出 櫃檯作業 打帳單 帳單列表 掛單列表 座位開單 營業儀表板 現金收支登錄 高階收支登錄 材料自購登錄 每日結帳 排班表 現場電腦…" at bounding box center [495, 260] width 990 height 520
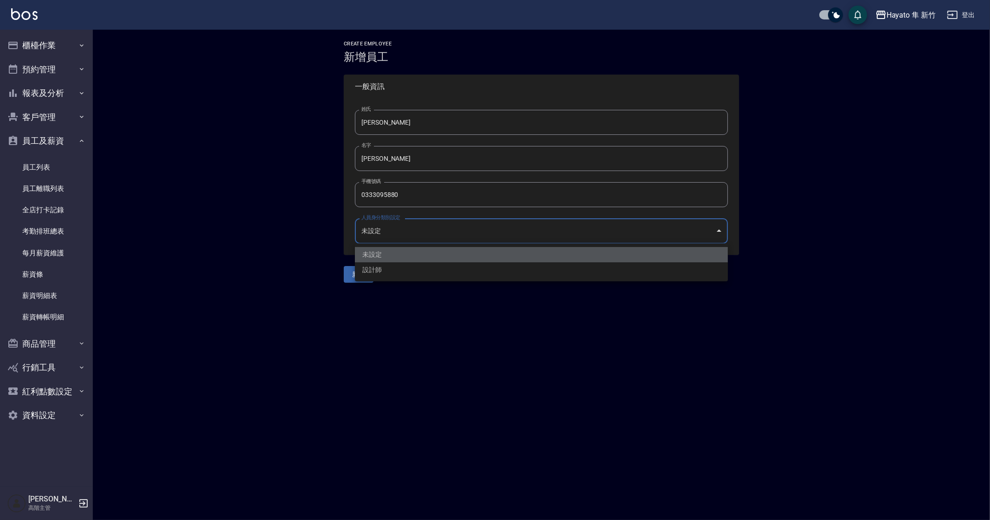
click at [427, 252] on li "未設定" at bounding box center [541, 254] width 373 height 15
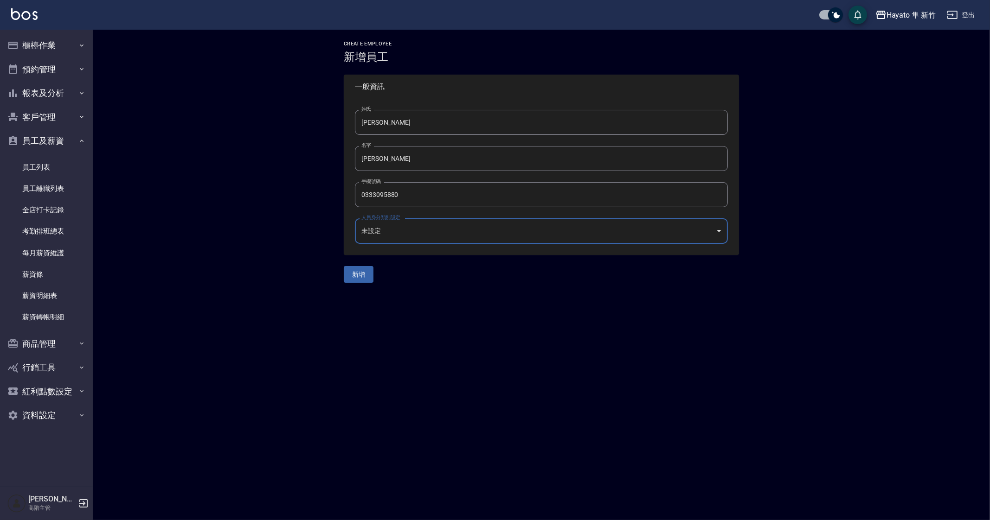
click at [420, 316] on div "未設定 設計師" at bounding box center [495, 260] width 990 height 520
click at [373, 283] on div "Create Employee 新增員工 一般資訊 姓氏 朱 姓氏 名字 [PERSON_NAME] 名字 手機號碼 0333095880 手機號碼 人員身分…" at bounding box center [541, 162] width 897 height 264
click at [364, 280] on button "新增" at bounding box center [359, 274] width 30 height 17
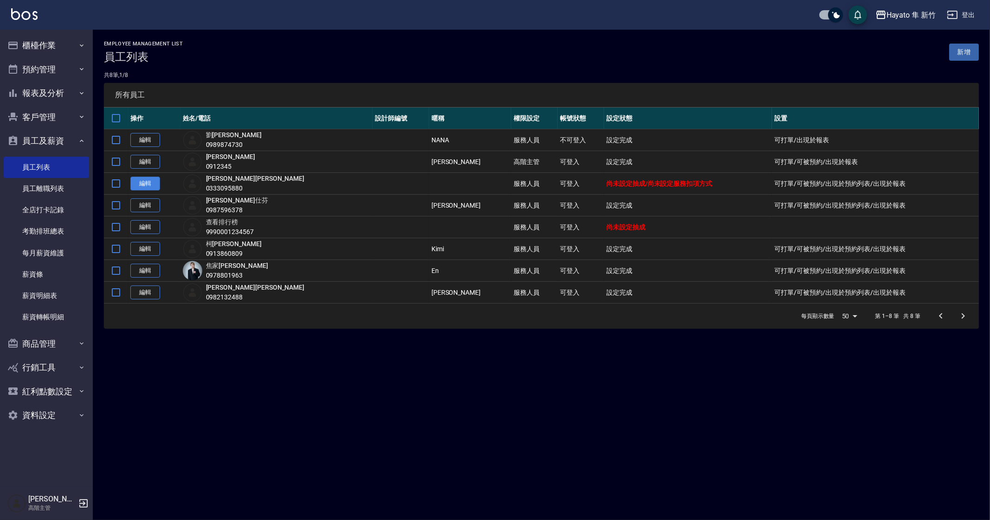
click at [155, 181] on link "編輯" at bounding box center [145, 184] width 30 height 14
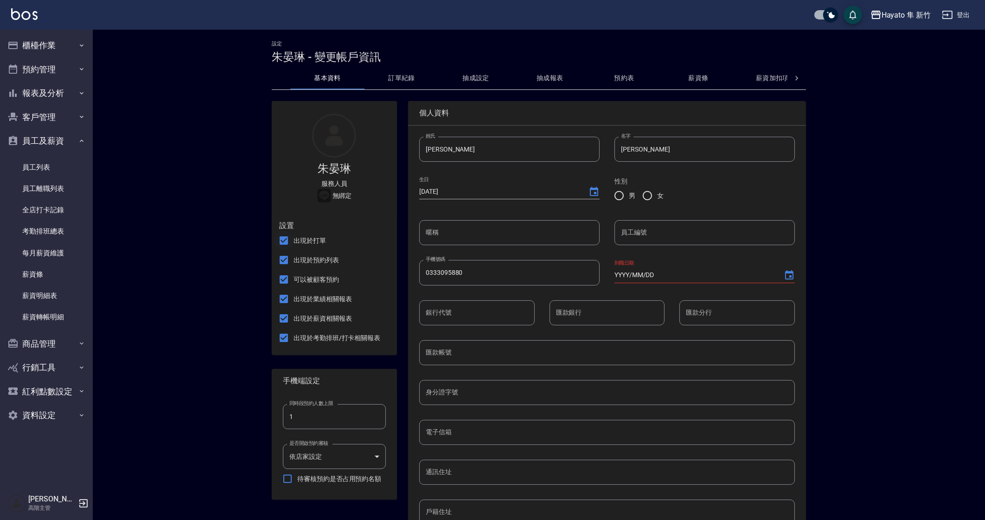
click at [293, 241] on input "出現於打單" at bounding box center [283, 240] width 19 height 19
checkbox input "true"
click at [302, 264] on span "出現於預約列表" at bounding box center [316, 261] width 45 height 10
click at [294, 264] on input "出現於預約列表" at bounding box center [283, 259] width 19 height 19
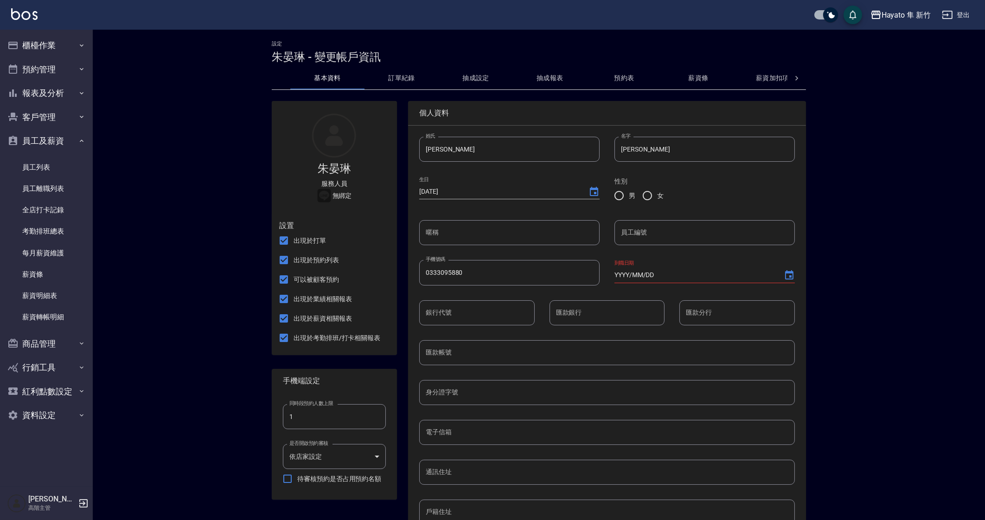
checkbox input "false"
click at [307, 282] on span "可以被顧客預約" at bounding box center [316, 280] width 45 height 10
click at [294, 282] on input "可以被顧客預約" at bounding box center [283, 279] width 19 height 19
checkbox input "false"
click at [315, 302] on span "出現於業績相關報表" at bounding box center [323, 300] width 58 height 10
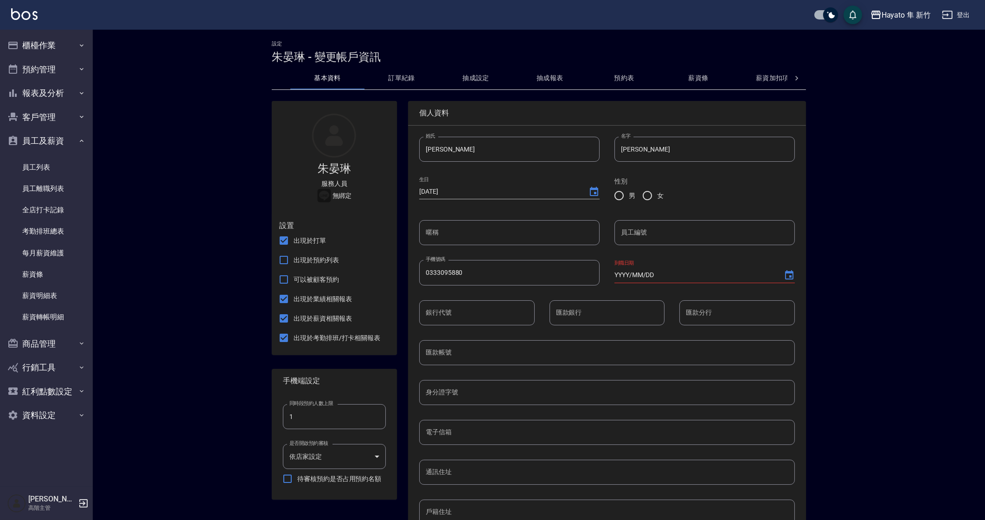
click at [294, 302] on input "出現於業績相關報表" at bounding box center [283, 298] width 19 height 19
checkbox input "false"
click at [448, 193] on input "[DATE]" at bounding box center [499, 191] width 160 height 15
click at [597, 191] on icon "Choose date, selected date is 1970-01-01" at bounding box center [594, 191] width 8 height 9
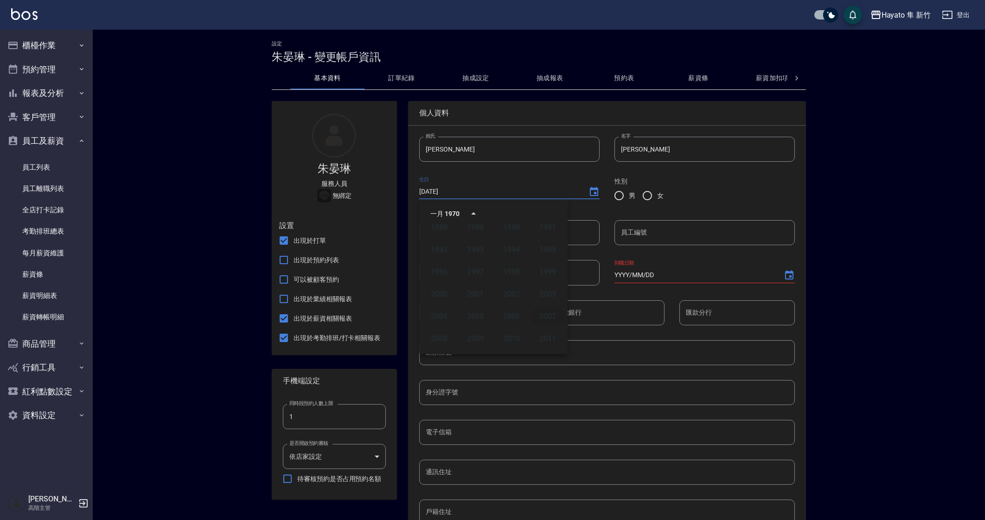
click at [540, 312] on button "2007" at bounding box center [547, 316] width 33 height 17
click at [450, 212] on div "一月 2007" at bounding box center [444, 214] width 29 height 10
click at [432, 211] on div "一月 2007" at bounding box center [444, 214] width 29 height 10
click at [431, 210] on div "一月 2007" at bounding box center [444, 214] width 29 height 10
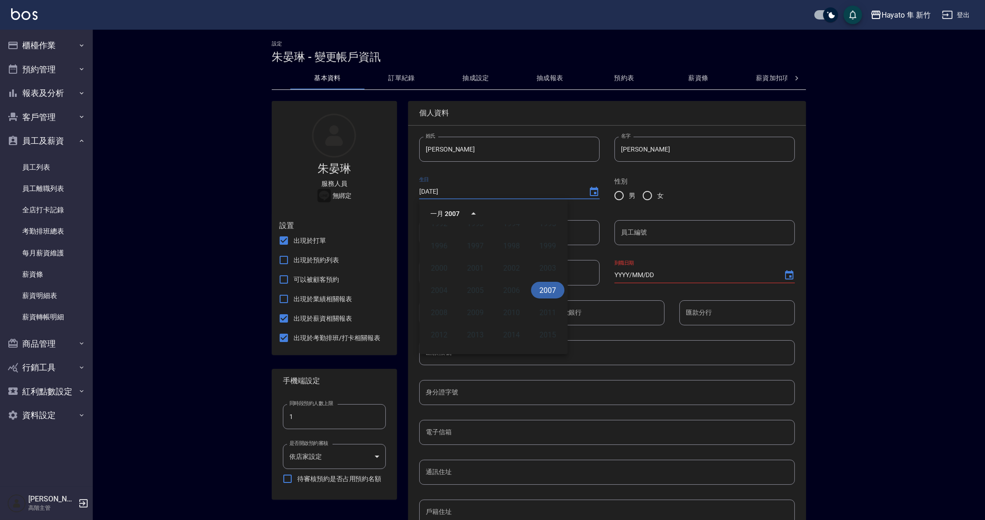
click at [431, 210] on div "一月 2007" at bounding box center [444, 214] width 29 height 10
click at [550, 211] on icon "Next month" at bounding box center [551, 213] width 11 height 11
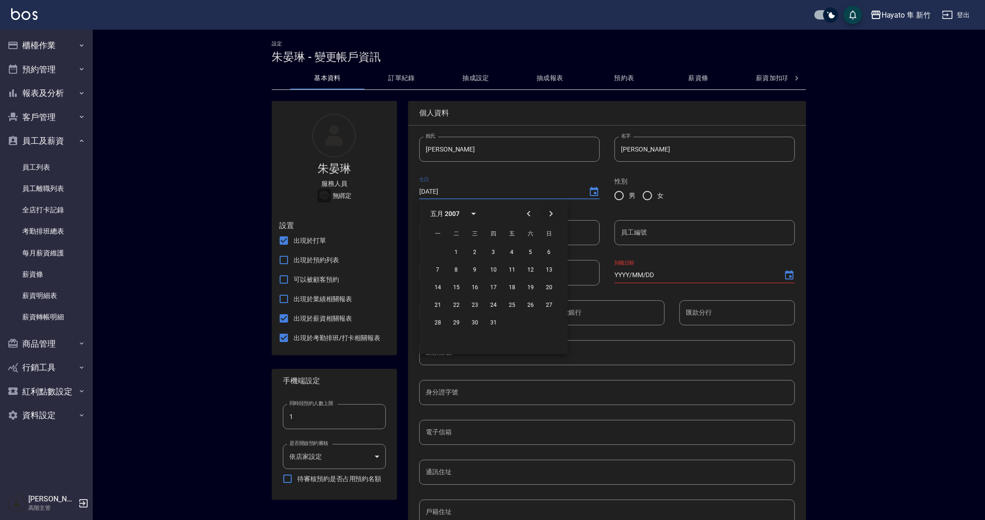
click at [550, 211] on icon "Next month" at bounding box center [551, 213] width 11 height 11
click at [534, 212] on button "Previous month" at bounding box center [529, 214] width 22 height 22
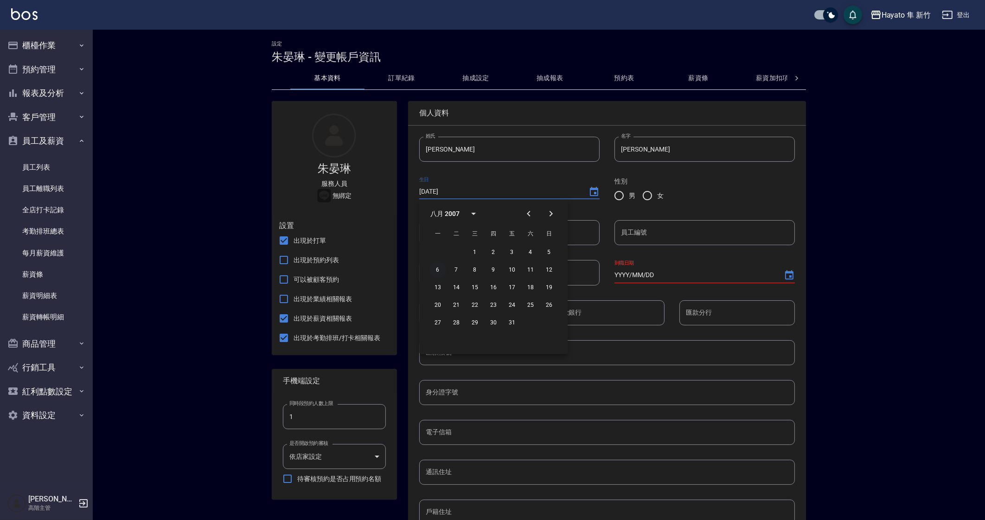
click at [437, 270] on button "6" at bounding box center [438, 270] width 17 height 17
type input "[DATE]"
click at [648, 193] on input "女" at bounding box center [647, 195] width 19 height 19
radio input "true"
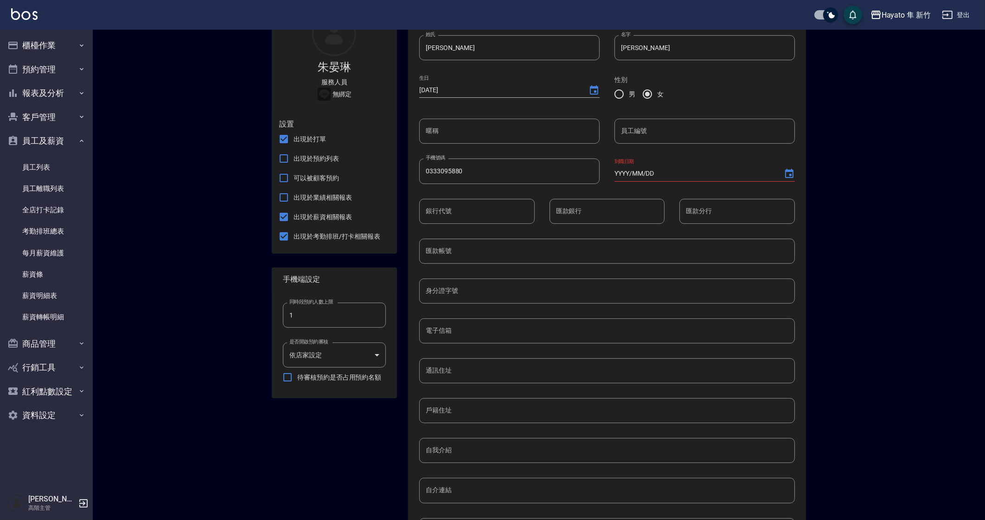
scroll to position [116, 0]
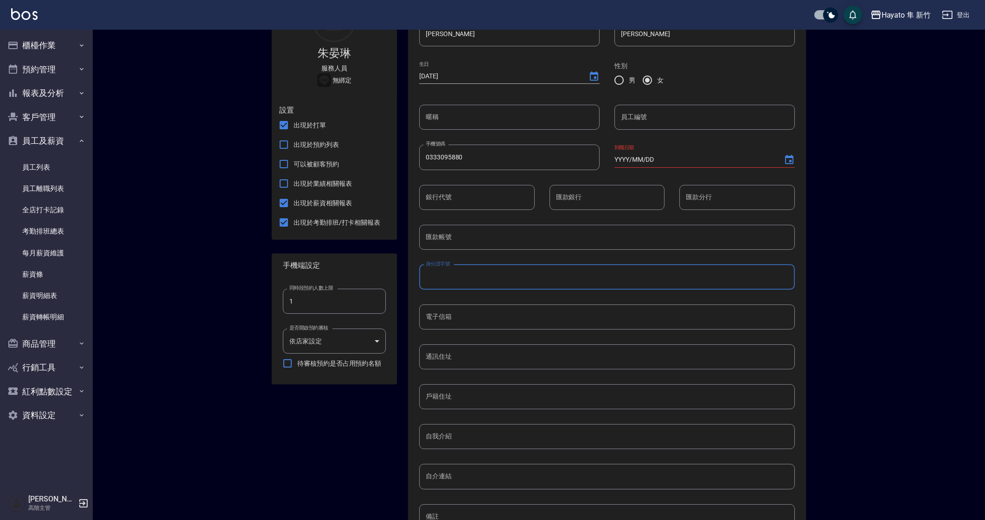
click at [497, 279] on input "身分證字號" at bounding box center [607, 277] width 376 height 25
type input "o"
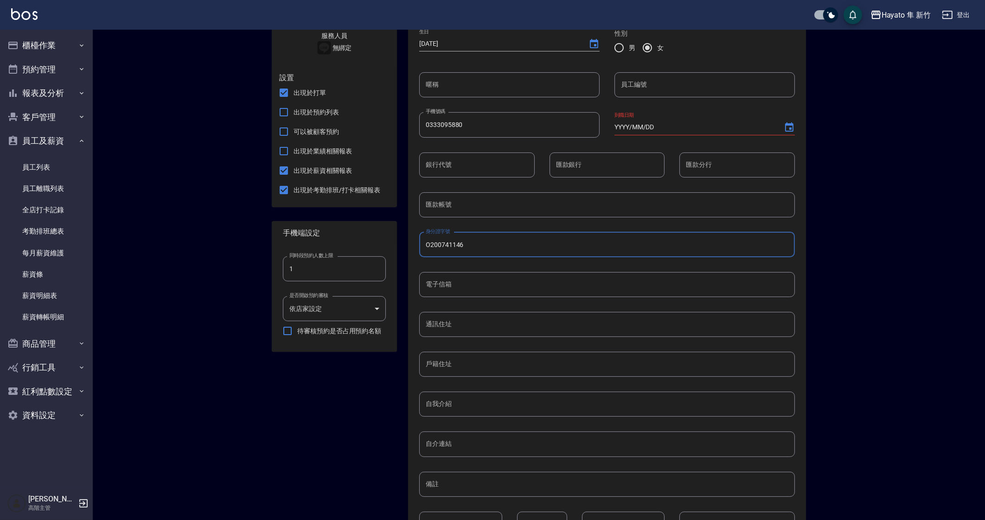
scroll to position [218, 0]
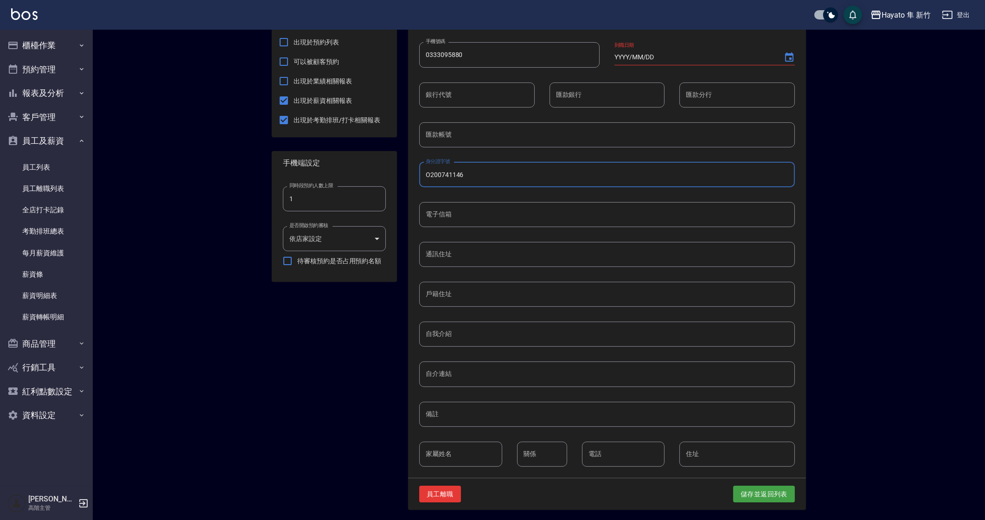
type input "O200741146"
click at [497, 292] on input "戶籍住址" at bounding box center [607, 294] width 376 height 25
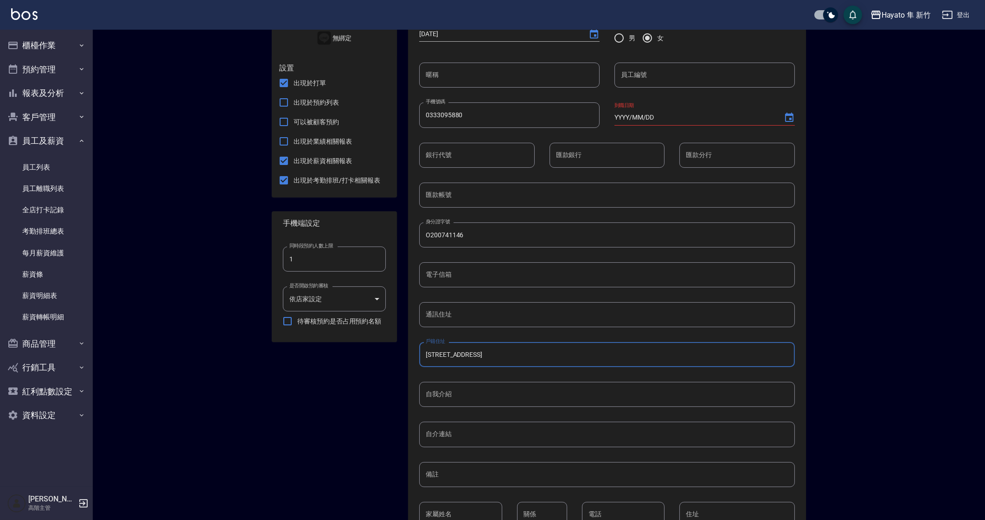
scroll to position [0, 0]
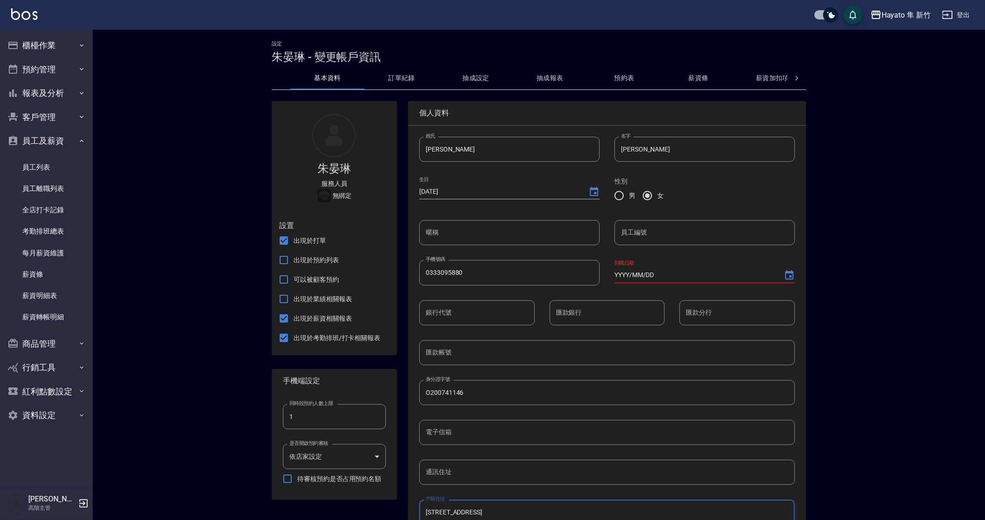
type input "[STREET_ADDRESS]"
click at [669, 228] on input "員工編號" at bounding box center [705, 232] width 180 height 25
click at [668, 272] on input "YYYY/MM/DD" at bounding box center [695, 275] width 160 height 15
click at [791, 275] on icon "Choose date" at bounding box center [789, 275] width 11 height 11
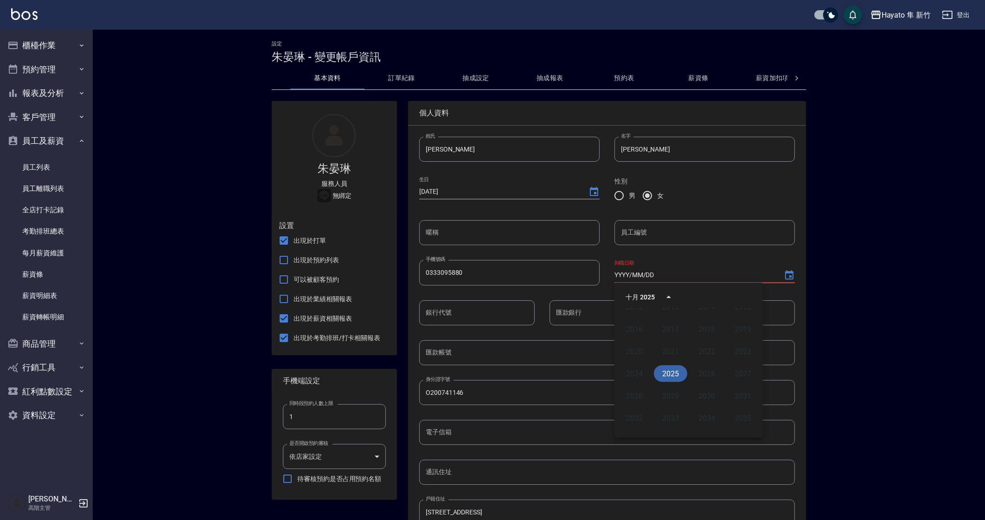
click at [657, 371] on button "2025" at bounding box center [670, 374] width 33 height 17
type input "[DATE]"
click at [636, 349] on button "6" at bounding box center [633, 353] width 17 height 17
drag, startPoint x: 501, startPoint y: 274, endPoint x: 360, endPoint y: 272, distance: 141.0
click at [360, 272] on div "朱晏琳 服務人員 無綁定 設置 出現於打單 出現於預約列表 可以被顧客預約 出現於業績相關報表 出現於薪資相關報表 出現於考勤排班/打卡相關報表 手機端設定…" at bounding box center [534, 409] width 546 height 638
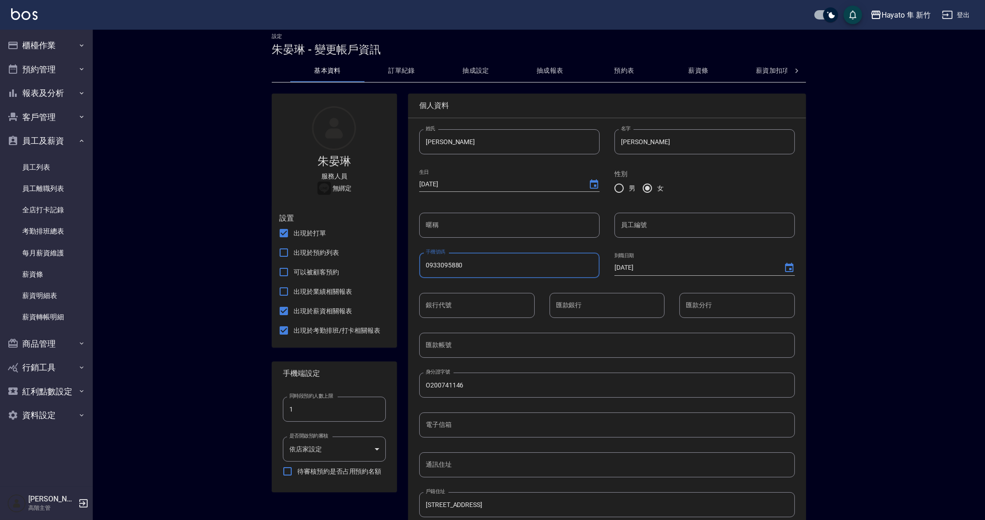
scroll to position [218, 0]
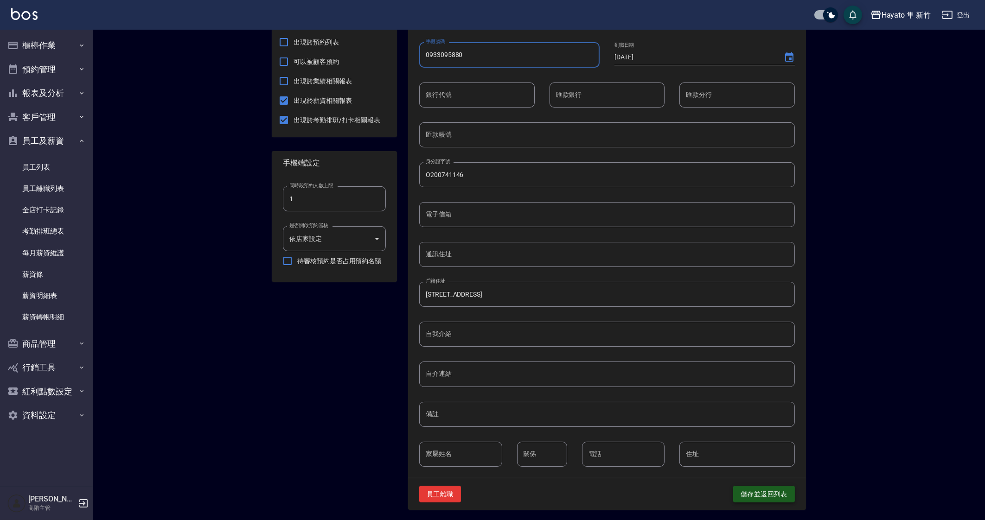
type input "0933095880"
click at [773, 495] on button "儲存並返回列表" at bounding box center [764, 494] width 62 height 17
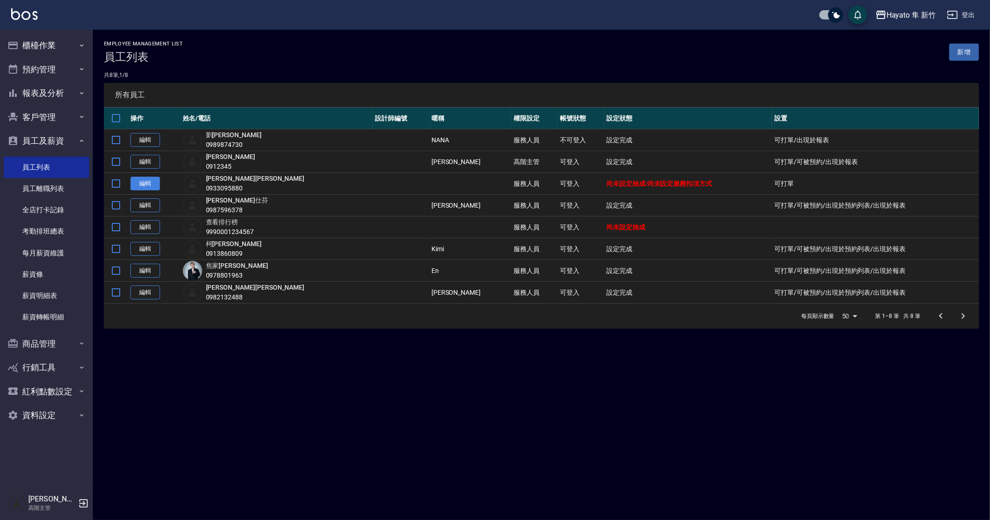
click at [139, 186] on link "編輯" at bounding box center [145, 184] width 30 height 14
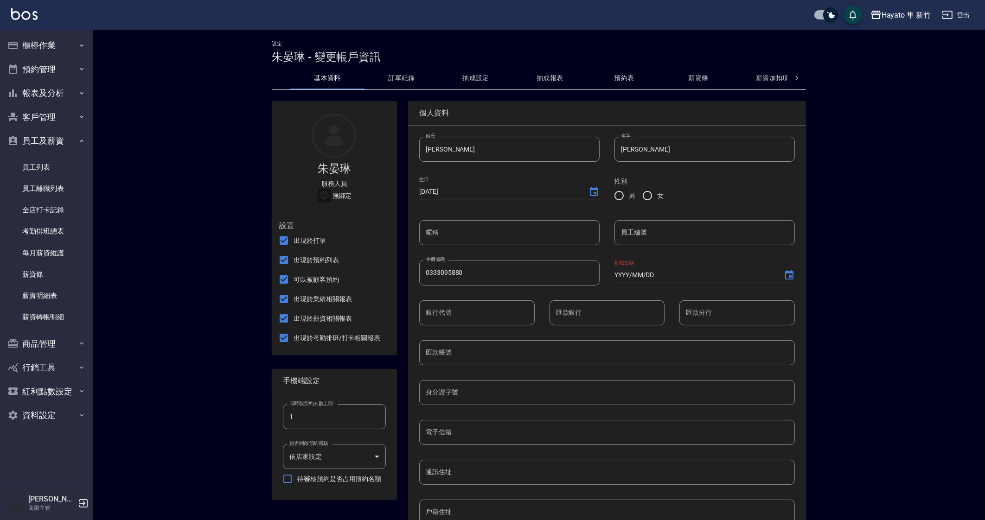
checkbox input "false"
type input "2007/08/06"
radio input "true"
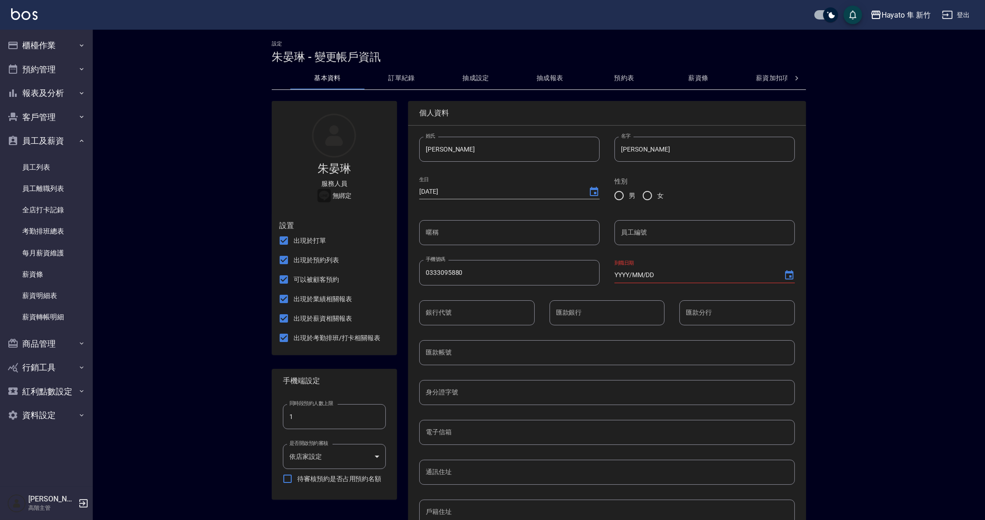
type input "0933095880"
type input "2025/10/06"
type input "O200741146"
type input "新竹市光華二街56號"
click at [778, 72] on button "薪資加扣項" at bounding box center [773, 78] width 74 height 22
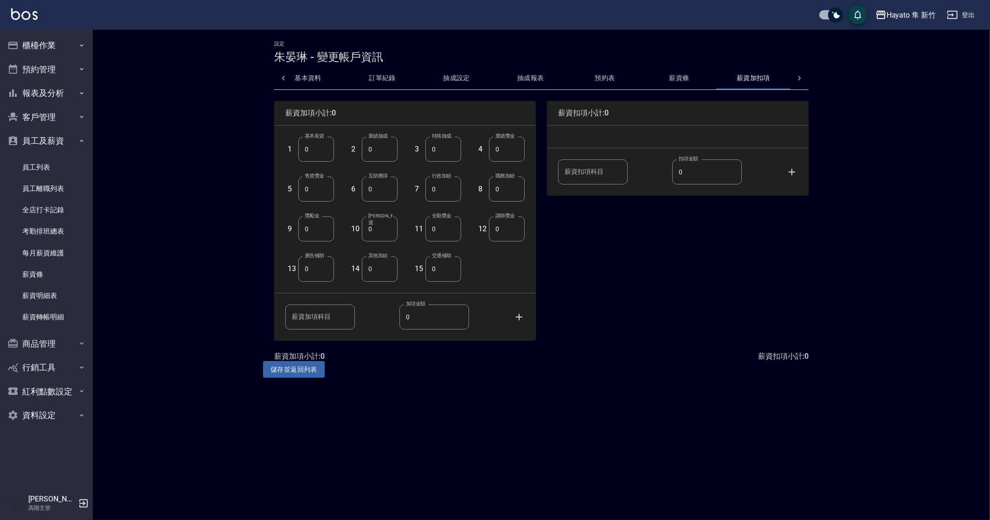
scroll to position [0, 22]
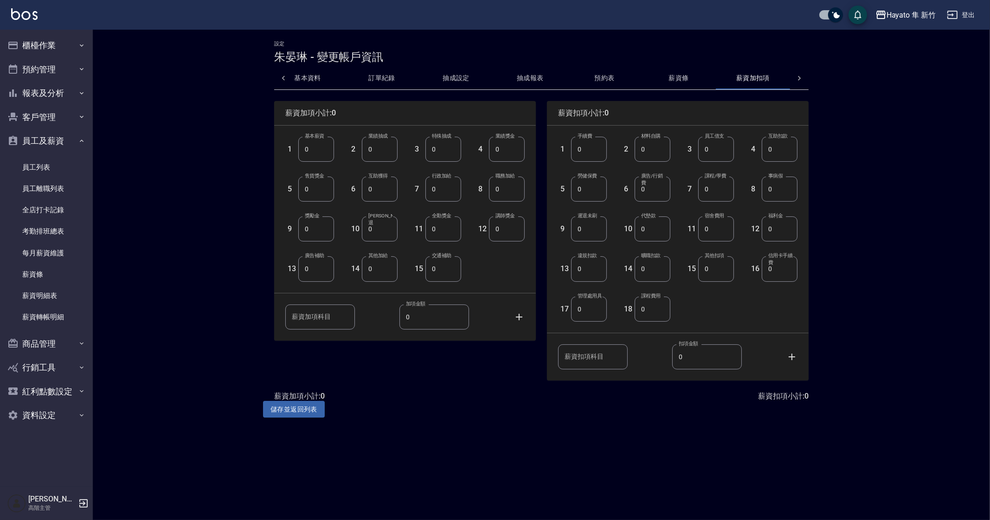
click at [663, 75] on button "薪資條" at bounding box center [679, 78] width 74 height 22
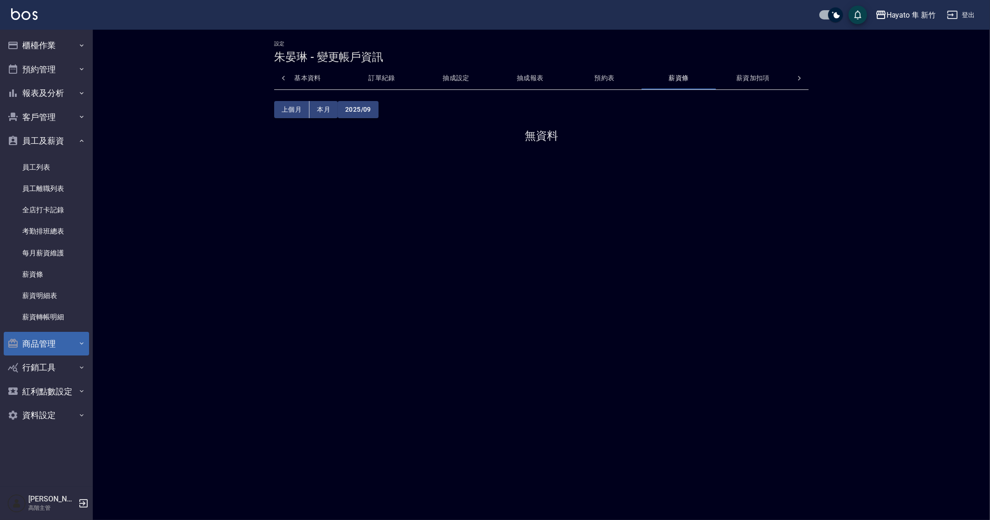
click at [59, 355] on button "商品管理" at bounding box center [46, 344] width 85 height 24
click at [70, 386] on button "紅利點數設定" at bounding box center [46, 392] width 85 height 24
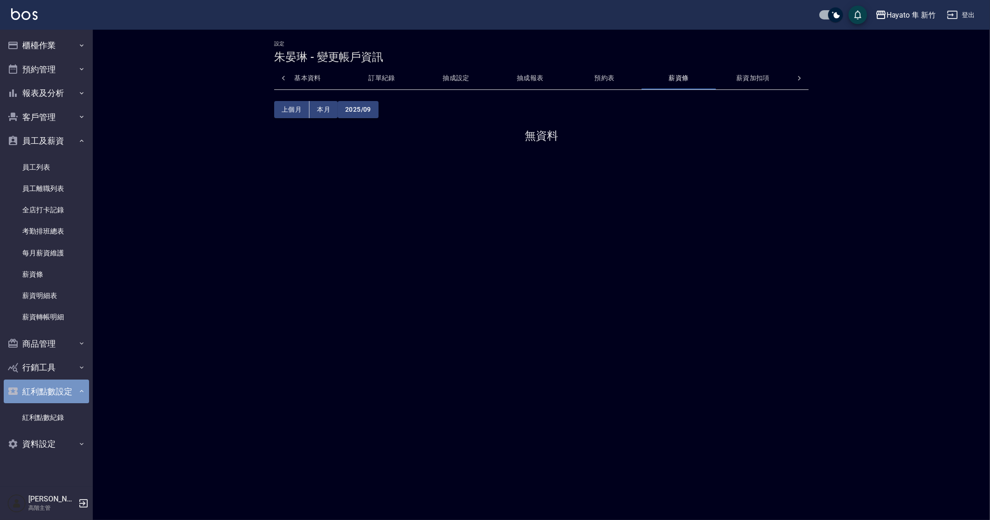
click at [70, 386] on button "紅利點數設定" at bounding box center [46, 392] width 85 height 24
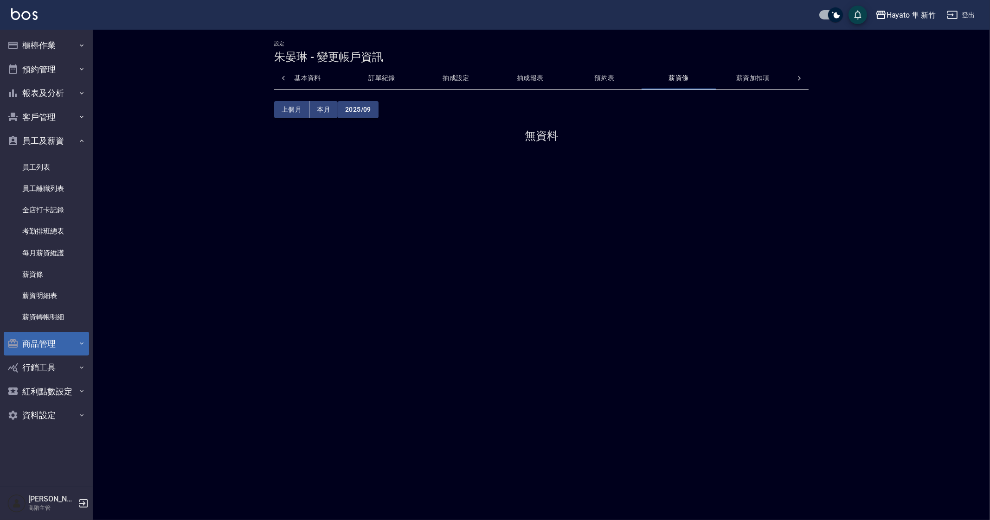
click at [74, 349] on button "商品管理" at bounding box center [46, 344] width 85 height 24
click at [65, 342] on button "商品管理" at bounding box center [46, 344] width 85 height 24
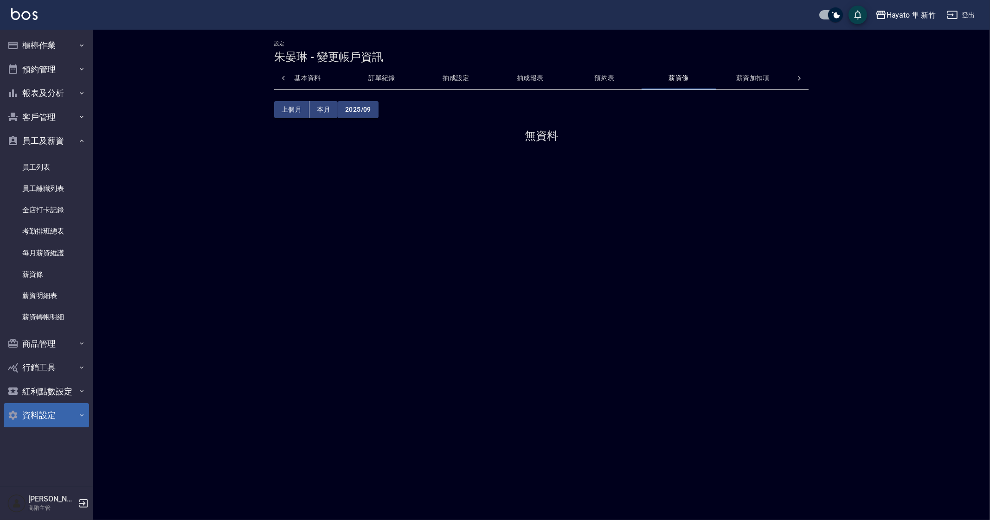
click at [60, 414] on button "資料設定" at bounding box center [46, 416] width 85 height 24
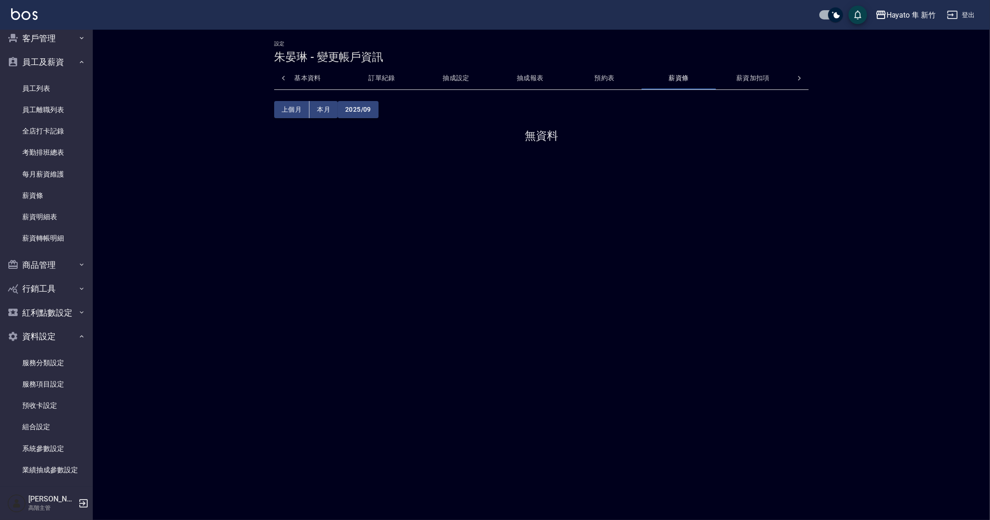
scroll to position [173, 0]
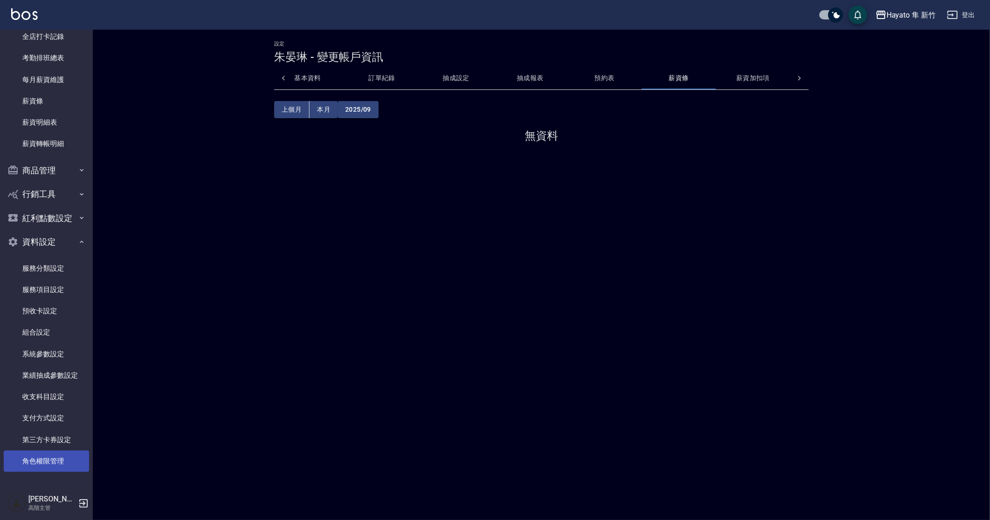
click at [65, 462] on link "角色權限管理" at bounding box center [46, 461] width 85 height 21
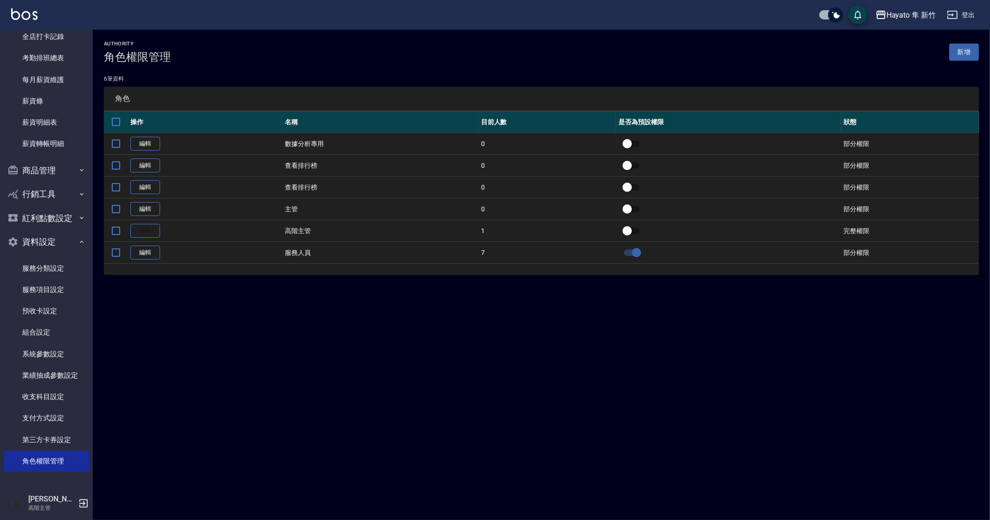
click at [324, 383] on div "authority 角色權限管理 新增 6 筆資料 角色 操作 名稱 目前人數 是否為預設權限 狀態 編輯 數據分析專用 0 部分權限 編輯 查看排行榜 0 …" at bounding box center [495, 260] width 990 height 520
click at [354, 372] on div "authority 角色權限管理 新增 6 筆資料 角色 操作 名稱 目前人數 是否為預設權限 狀態 編輯 數據分析專用 0 部分權限 編輯 查看排行榜 0 …" at bounding box center [495, 260] width 990 height 520
click at [369, 379] on div "authority 角色權限管理 新增 6 筆資料 角色 操作 名稱 目前人數 是否為預設權限 狀態 編輯 數據分析專用 0 部分權限 編輯 查看排行榜 0 …" at bounding box center [495, 260] width 990 height 520
click at [369, 380] on div "authority 角色權限管理 新增 6 筆資料 角色 操作 名稱 目前人數 是否為預設權限 狀態 編輯 數據分析專用 0 部分權限 編輯 查看排行榜 0 …" at bounding box center [495, 260] width 990 height 520
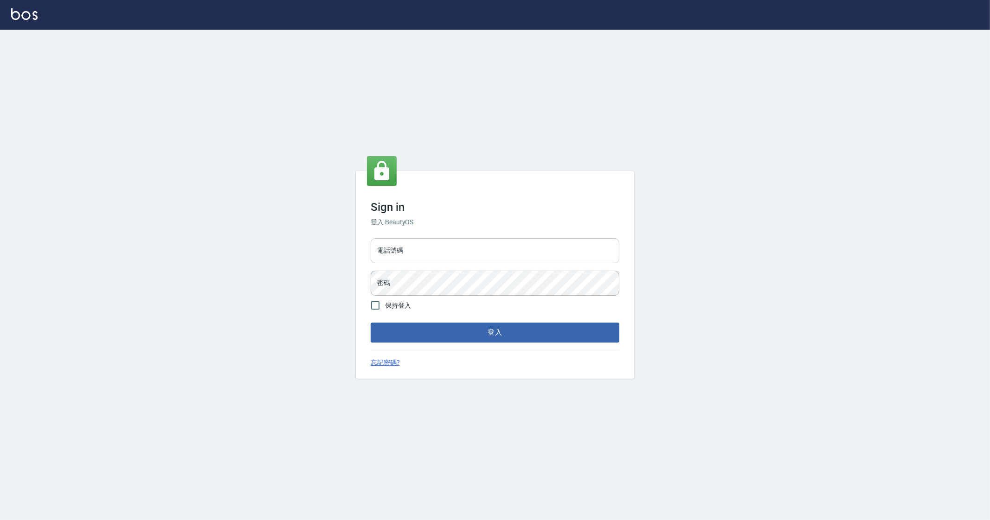
drag, startPoint x: 486, startPoint y: 247, endPoint x: 486, endPoint y: 263, distance: 16.2
click at [486, 247] on input "電話號碼" at bounding box center [495, 250] width 249 height 25
type input "0912345"
click at [371, 323] on button "登入" at bounding box center [495, 332] width 249 height 19
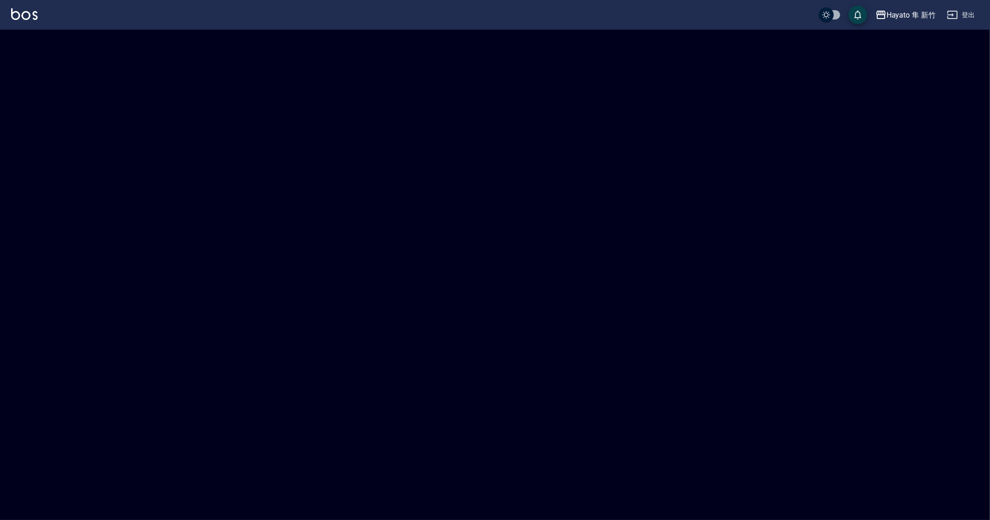
checkbox input "true"
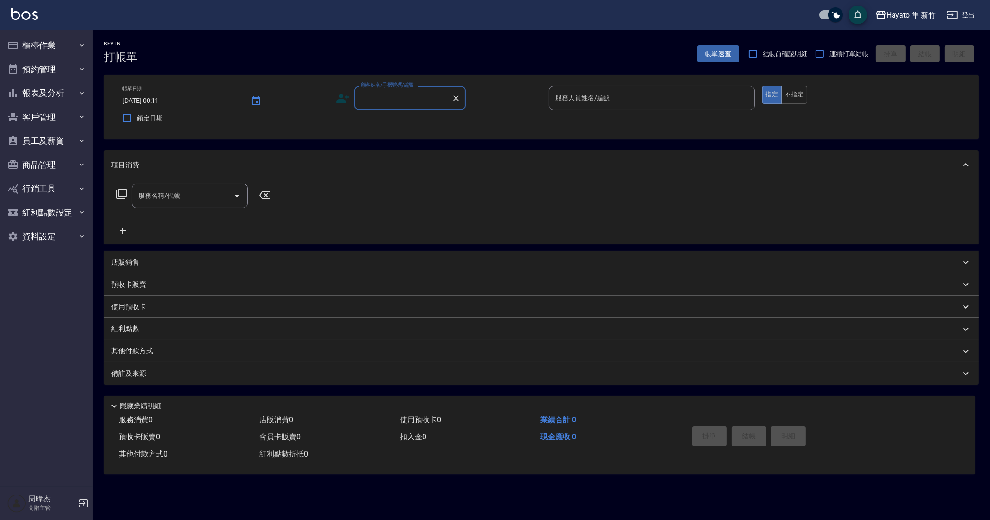
click at [626, 98] on input "服務人員姓名/編號" at bounding box center [652, 98] width 198 height 16
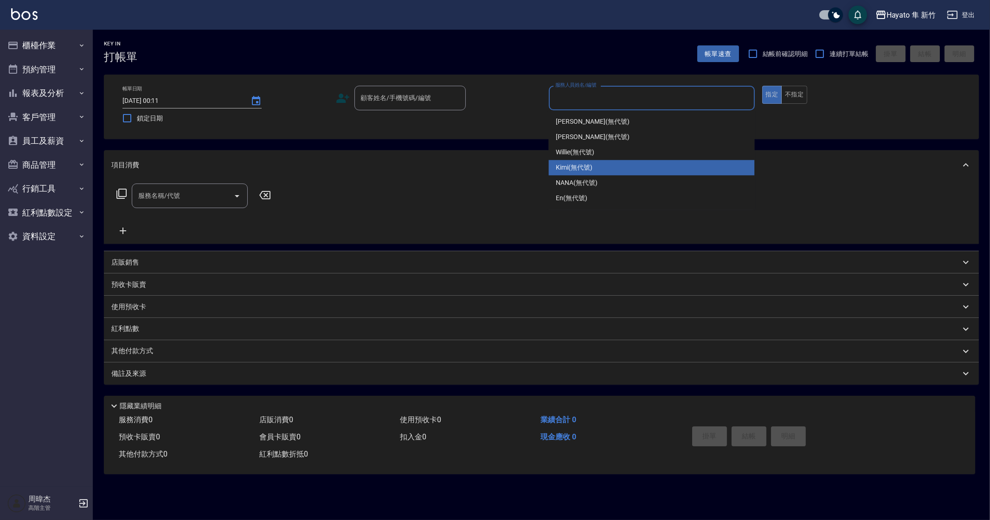
click at [186, 259] on div "店販銷售" at bounding box center [535, 263] width 849 height 10
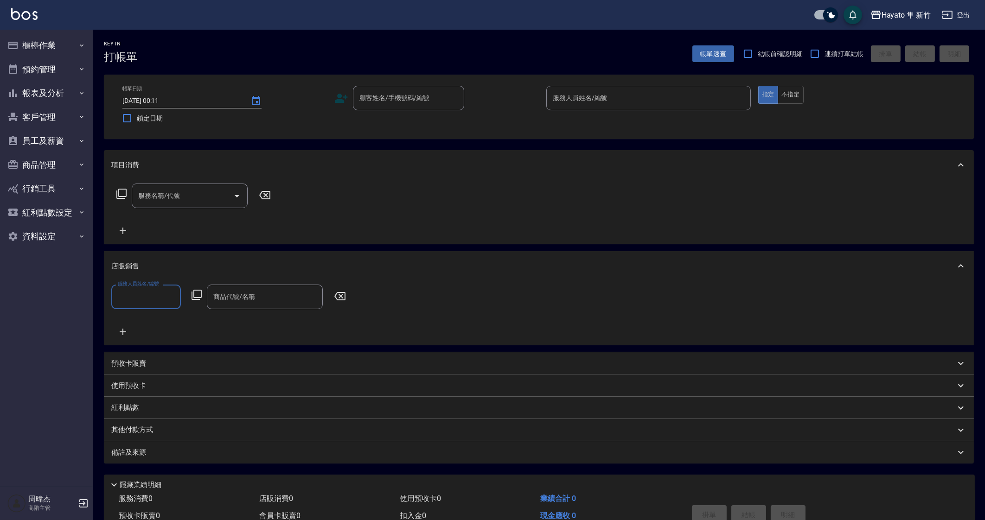
click at [181, 200] on input "服務名稱/代號" at bounding box center [183, 196] width 94 height 16
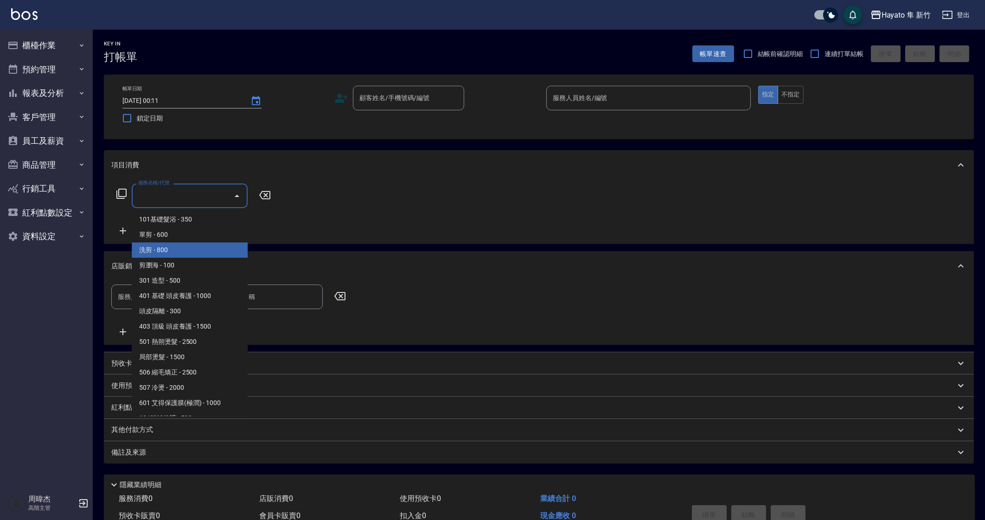
click at [237, 263] on span "剪瀏海 - 100" at bounding box center [190, 265] width 116 height 15
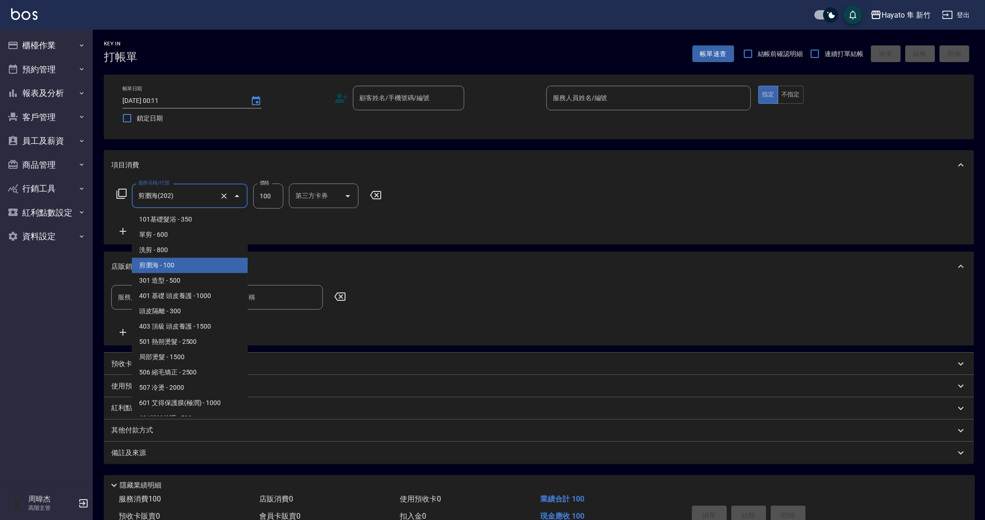
click at [182, 198] on input "剪瀏海(202)" at bounding box center [177, 196] width 82 height 16
click at [189, 337] on span "501 熱朔燙髮 - 2500" at bounding box center [190, 341] width 116 height 15
type input "501 熱朔燙髮(501)"
type input "2500"
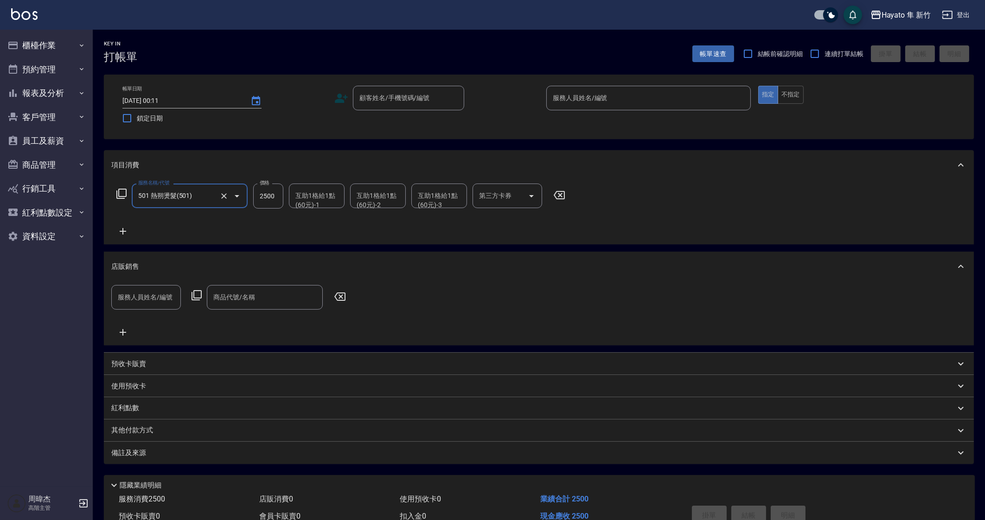
click at [322, 198] on div "互助1格給1點(60元)-1 互助1格給1點(60元)-1" at bounding box center [317, 196] width 56 height 25
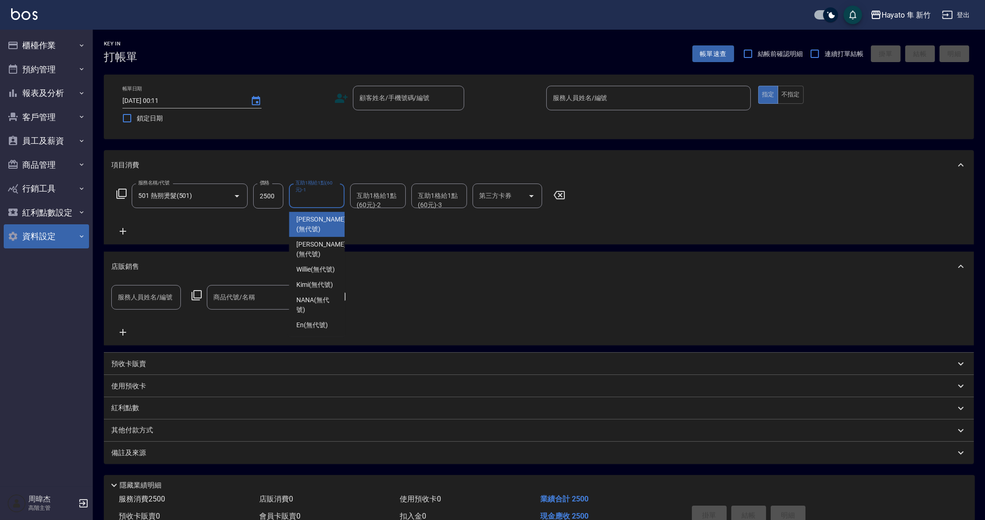
click at [51, 236] on button "資料設定" at bounding box center [46, 237] width 85 height 24
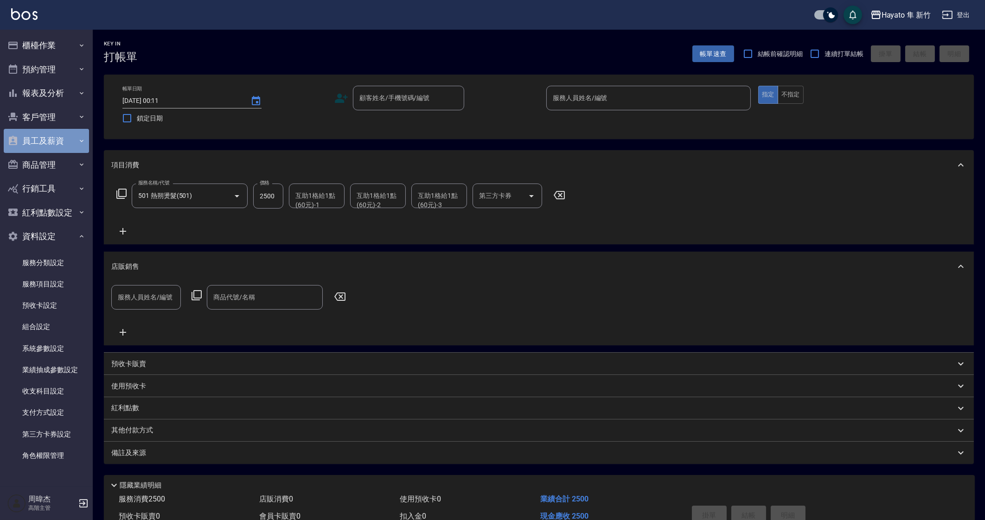
click at [69, 147] on button "員工及薪資" at bounding box center [46, 141] width 85 height 24
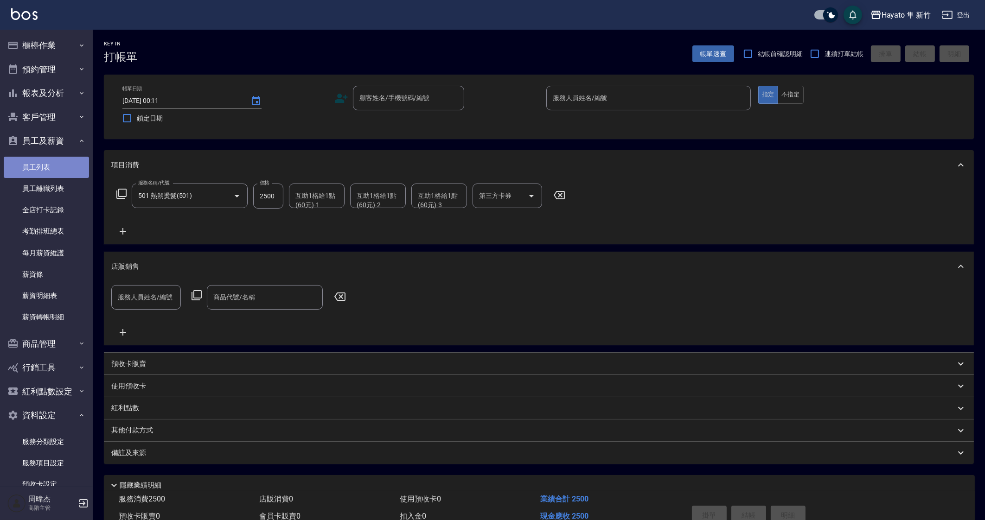
click at [75, 170] on link "員工列表" at bounding box center [46, 167] width 85 height 21
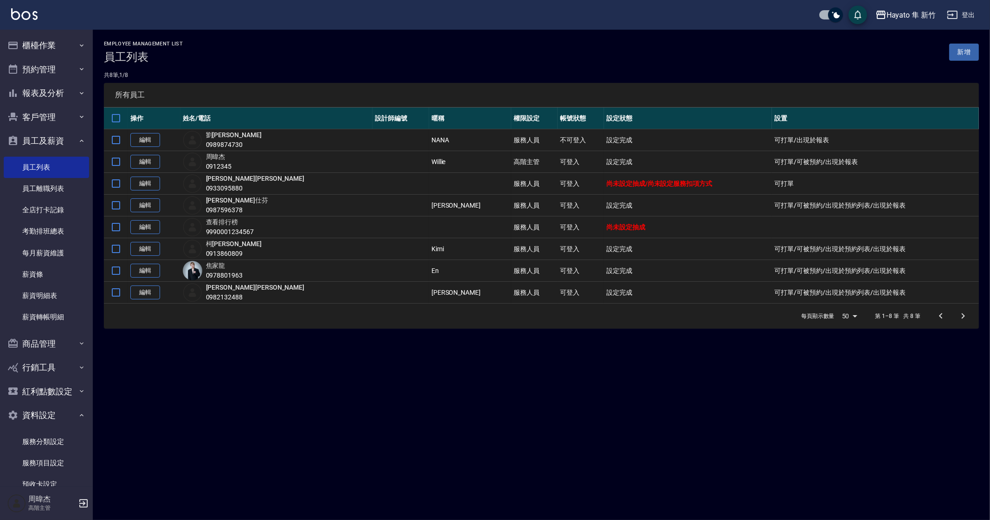
click at [429, 183] on td at bounding box center [470, 184] width 82 height 22
click at [130, 183] on link "編輯" at bounding box center [145, 184] width 30 height 14
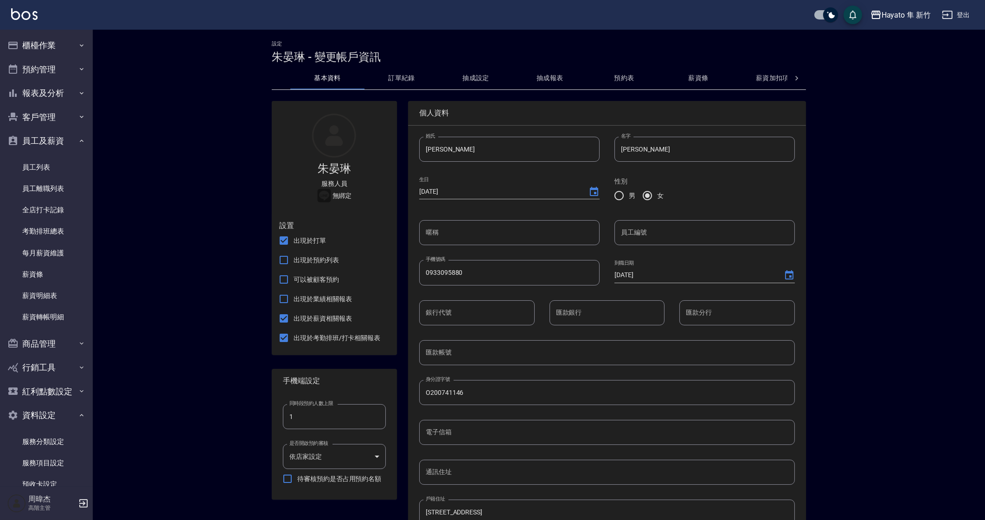
click at [329, 300] on span "出現於業績相關報表" at bounding box center [323, 300] width 58 height 10
click at [294, 300] on input "出現於業績相關報表" at bounding box center [283, 298] width 19 height 19
checkbox input "true"
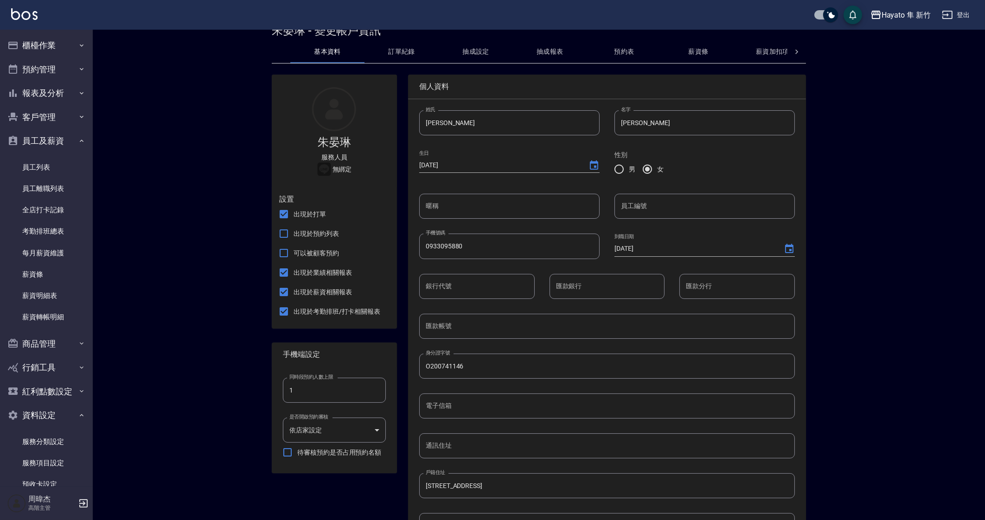
scroll to position [218, 0]
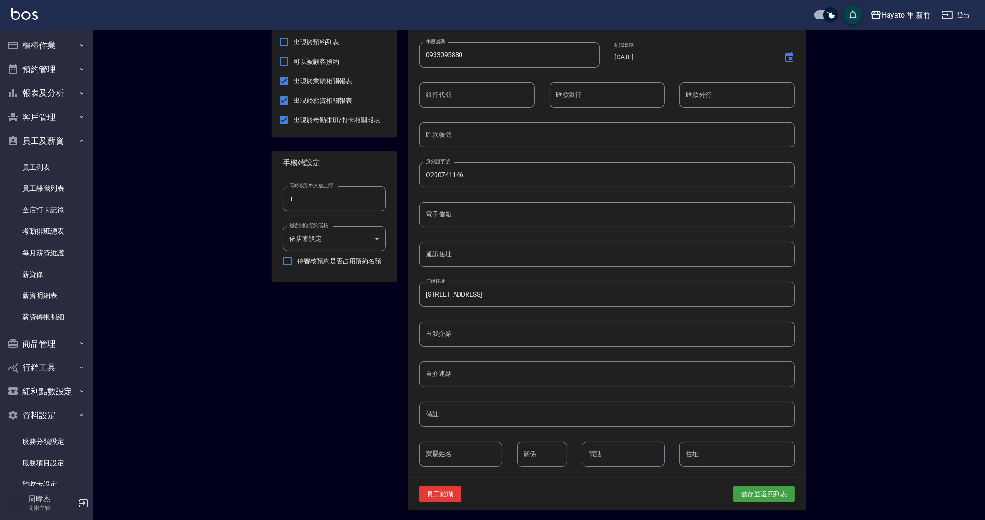
click at [781, 503] on div "員工離職 儲存並返回列表" at bounding box center [607, 495] width 398 height 32
click at [784, 494] on button "儲存並返回列表" at bounding box center [764, 494] width 62 height 17
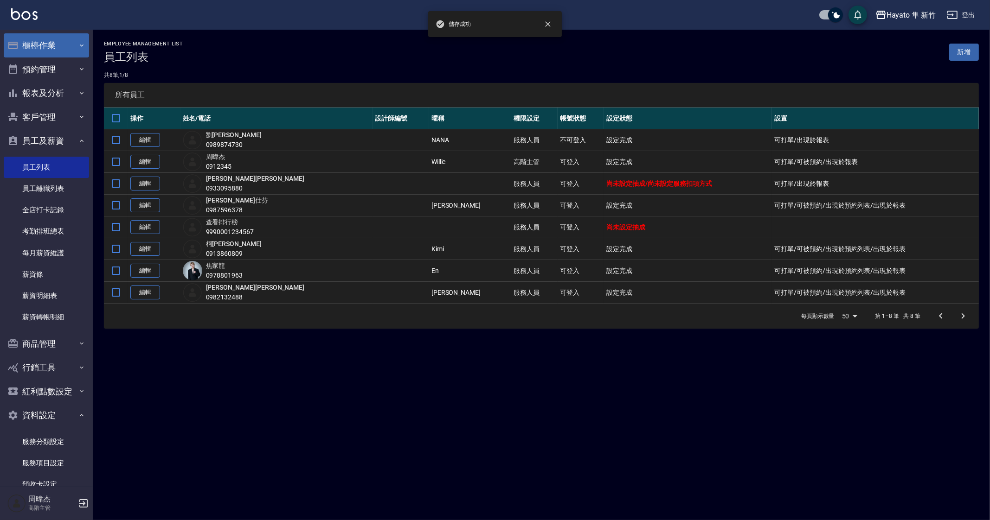
click at [54, 48] on button "櫃檯作業" at bounding box center [46, 45] width 85 height 24
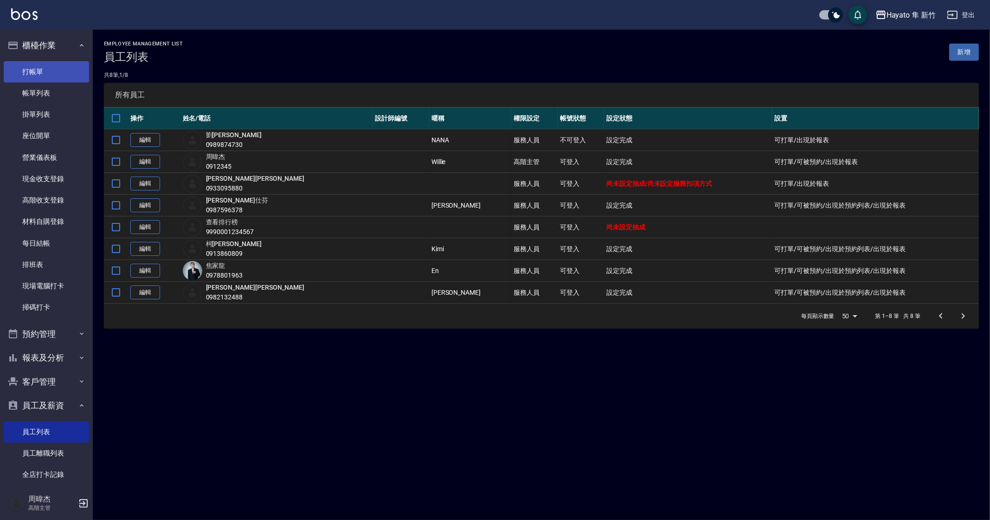
click at [53, 71] on link "打帳單" at bounding box center [46, 71] width 85 height 21
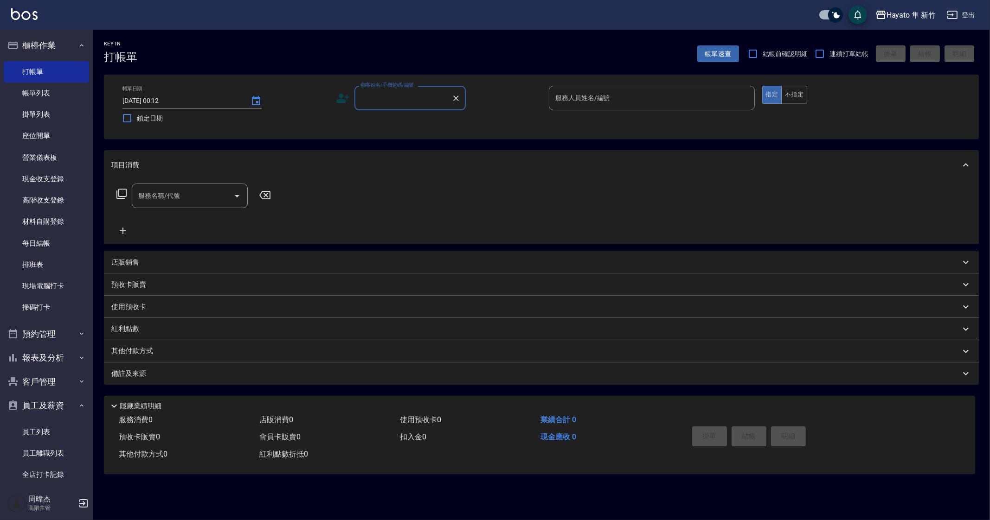
click at [601, 96] on input "服務人員姓名/編號" at bounding box center [652, 98] width 198 height 16
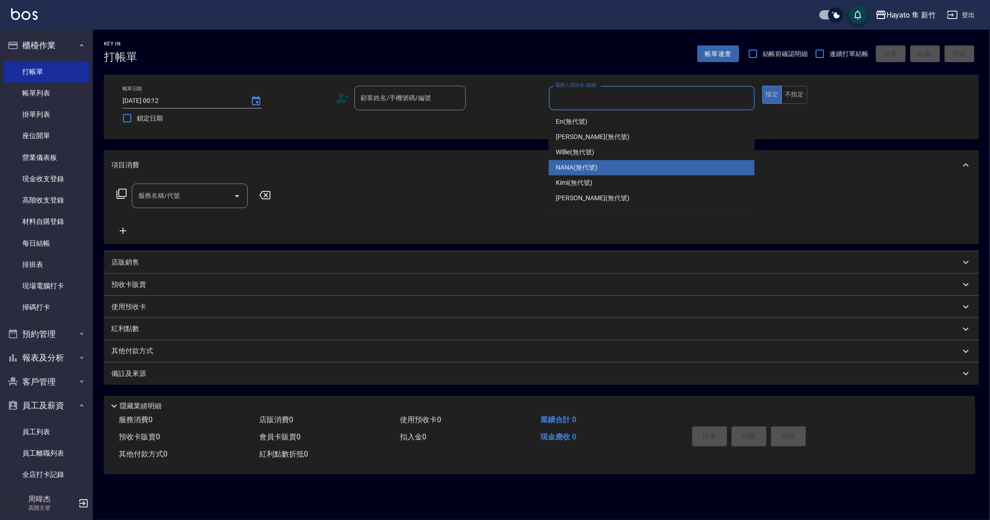
click at [151, 258] on div "店販銷售" at bounding box center [535, 263] width 849 height 10
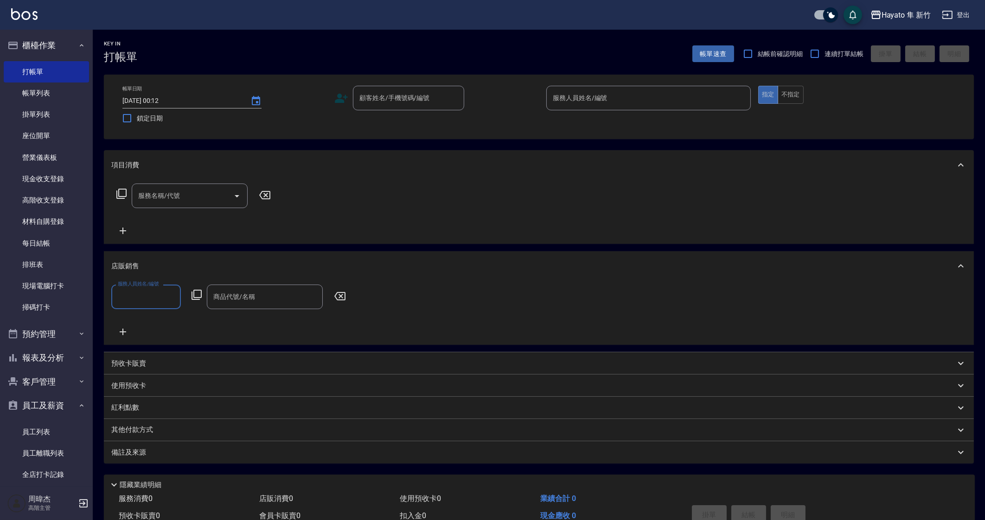
click at [209, 198] on input "服務名稱/代號" at bounding box center [183, 196] width 94 height 16
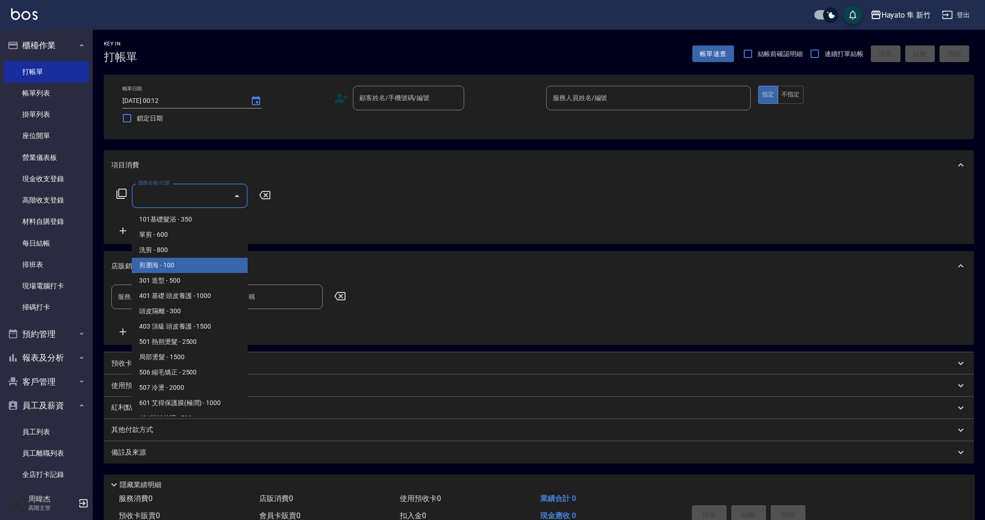
click at [203, 258] on span "剪瀏海 - 100" at bounding box center [190, 265] width 116 height 15
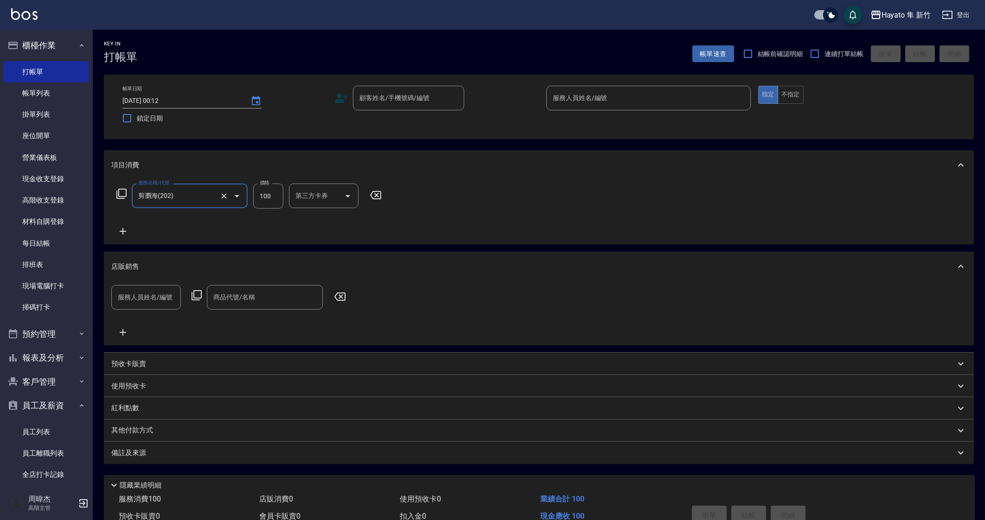
click at [315, 191] on div "第三方卡券 第三方卡券" at bounding box center [324, 196] width 70 height 25
click at [208, 191] on input "剪瀏海(202)" at bounding box center [177, 196] width 82 height 16
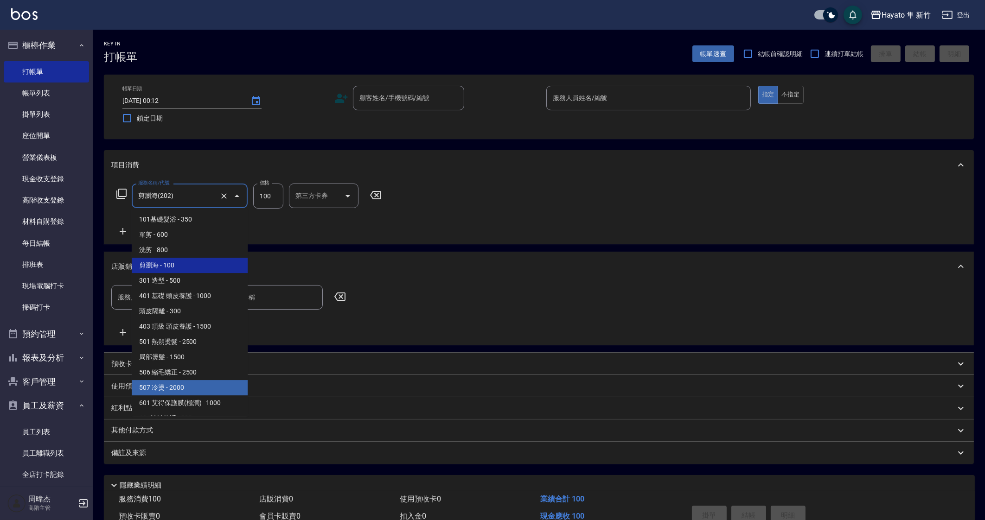
click at [227, 341] on span "501 熱朔燙髮 - 2500" at bounding box center [190, 341] width 116 height 15
type input "501 熱朔燙髮(501)"
type input "2500"
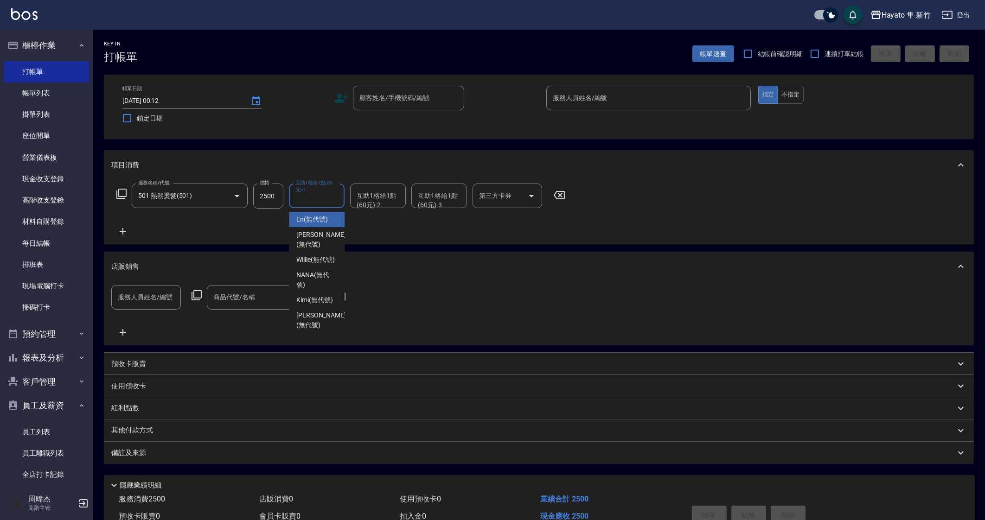
click at [328, 201] on div "互助1格給1點(60元)-1 互助1格給1點(60元)-1" at bounding box center [317, 196] width 56 height 25
click at [617, 96] on input "服務人員姓名/編號" at bounding box center [649, 98] width 196 height 16
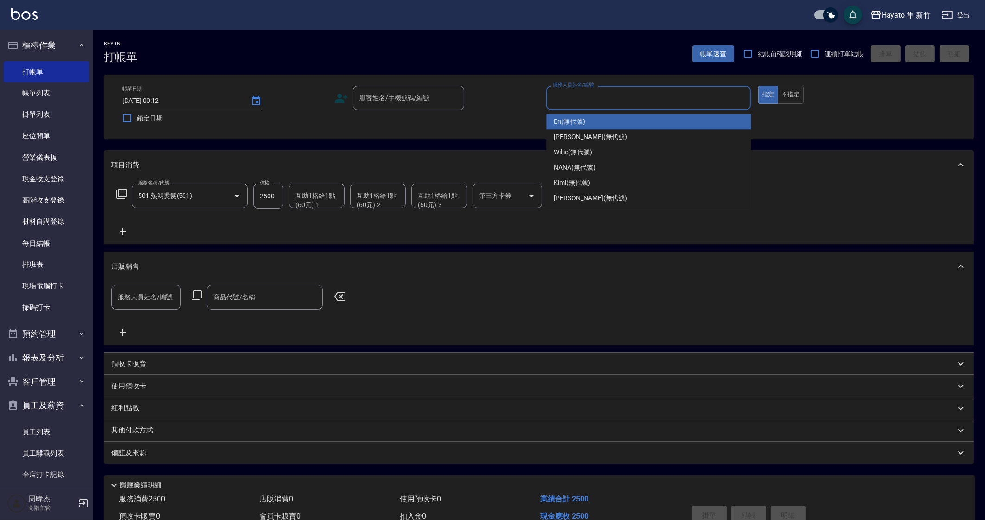
click at [617, 96] on input "服務人員姓名/編號" at bounding box center [649, 98] width 196 height 16
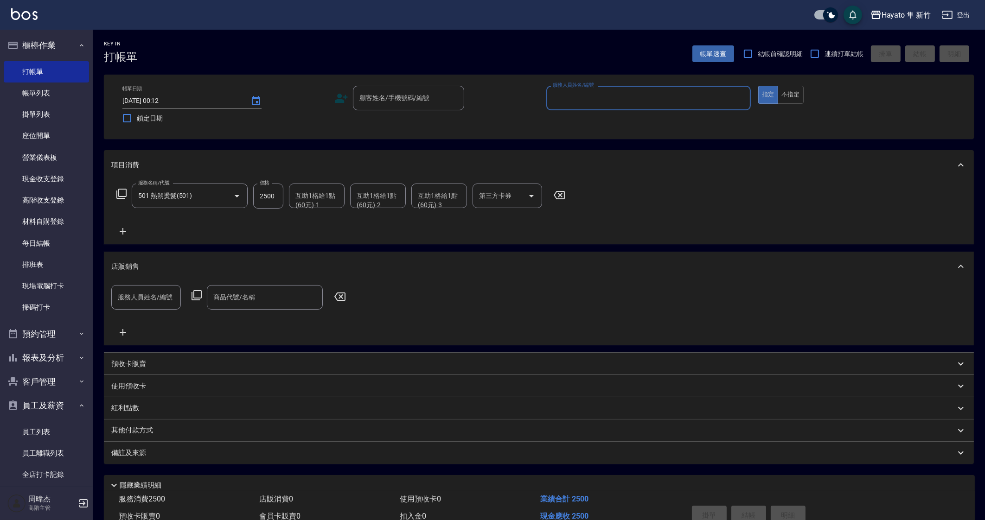
click at [617, 96] on input "服務人員姓名/編號" at bounding box center [649, 98] width 196 height 16
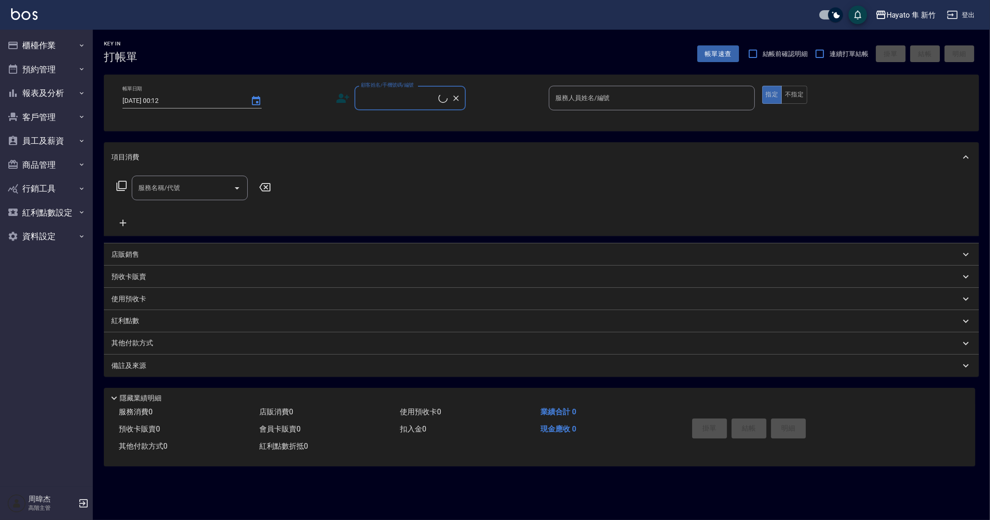
click at [619, 103] on input "服務人員姓名/編號" at bounding box center [652, 98] width 198 height 16
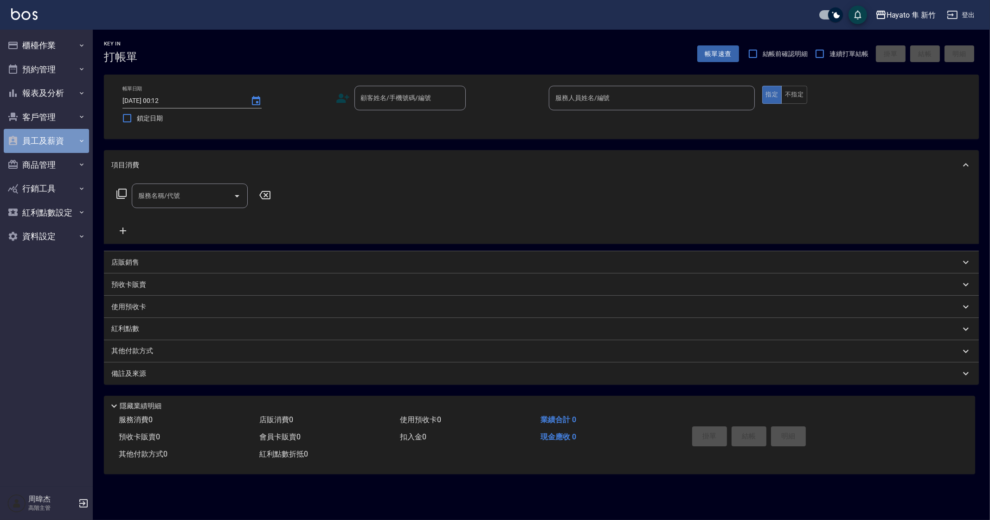
click at [70, 148] on button "員工及薪資" at bounding box center [46, 141] width 85 height 24
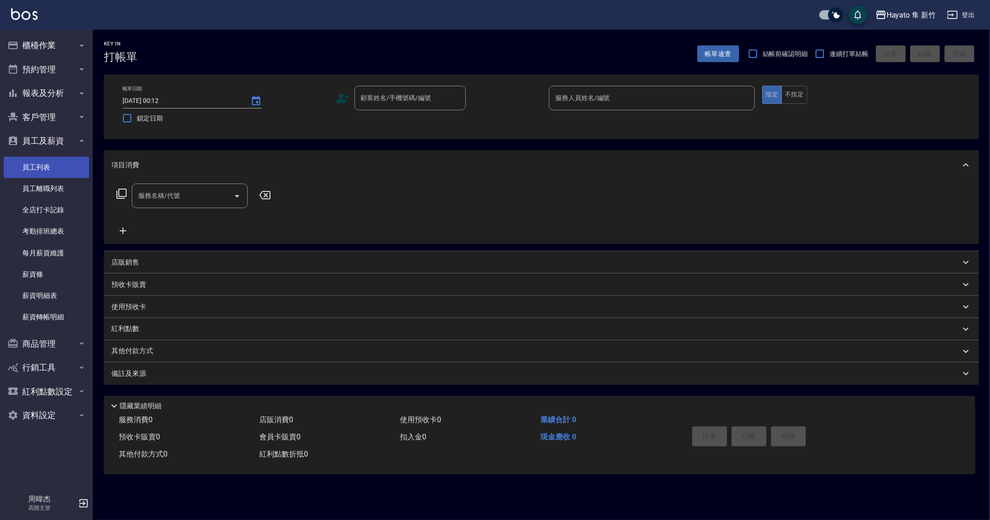
click at [74, 168] on link "員工列表" at bounding box center [46, 167] width 85 height 21
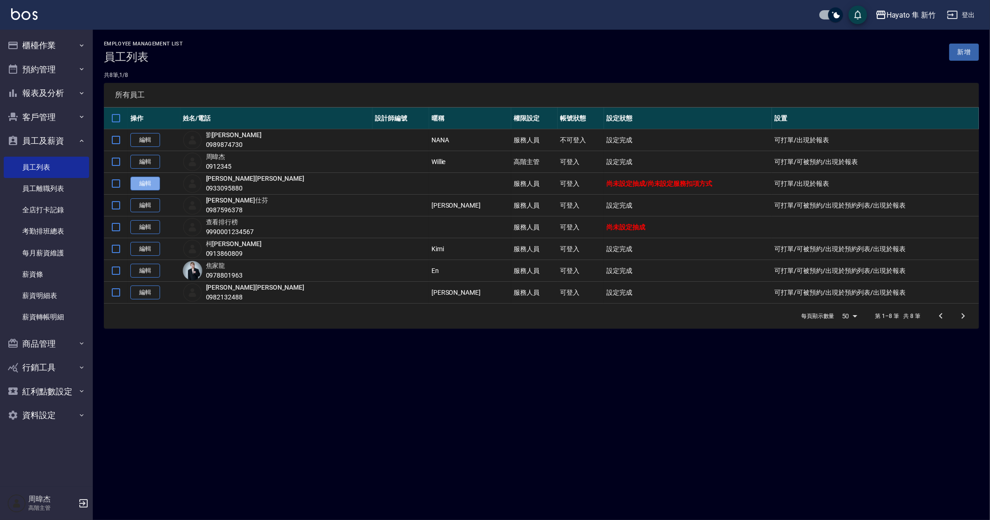
drag, startPoint x: 139, startPoint y: 182, endPoint x: 274, endPoint y: 202, distance: 137.0
click at [139, 182] on link "編輯" at bounding box center [145, 184] width 30 height 14
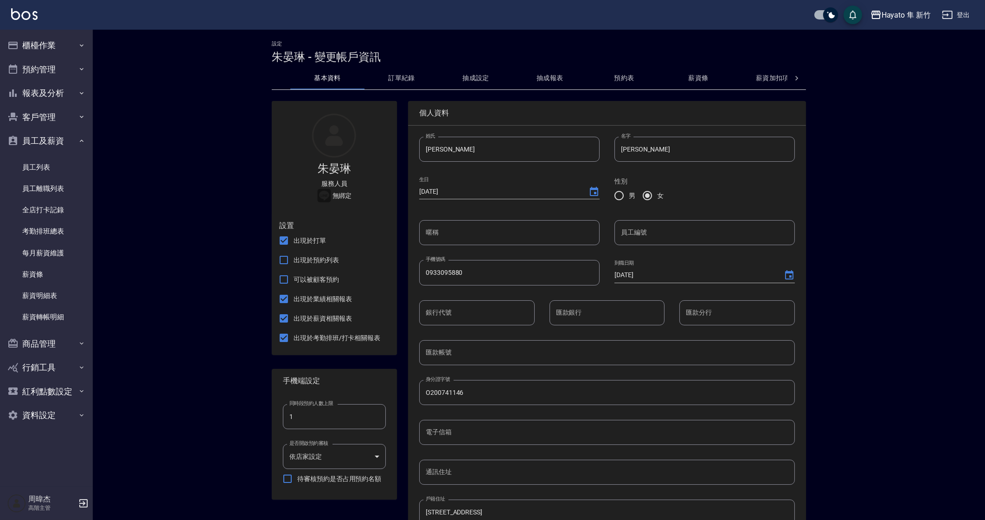
click at [539, 226] on input "暱稱" at bounding box center [509, 232] width 180 height 25
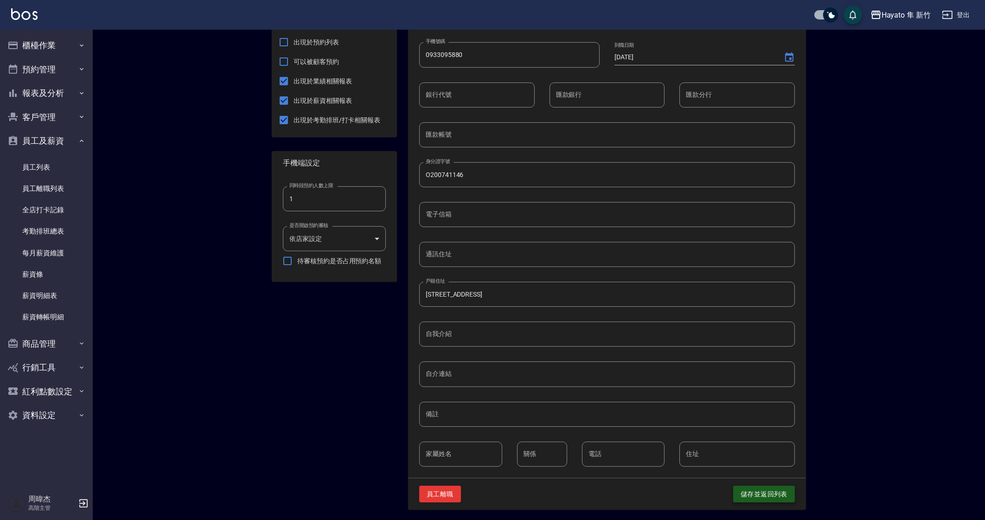
type input "lin"
click at [763, 493] on button "儲存並返回列表" at bounding box center [764, 494] width 62 height 17
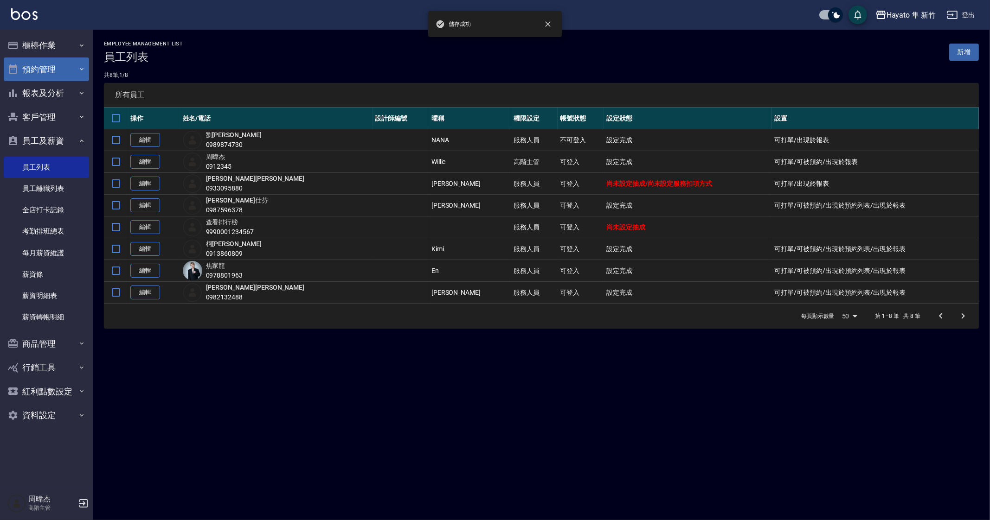
click at [49, 60] on button "預約管理" at bounding box center [46, 70] width 85 height 24
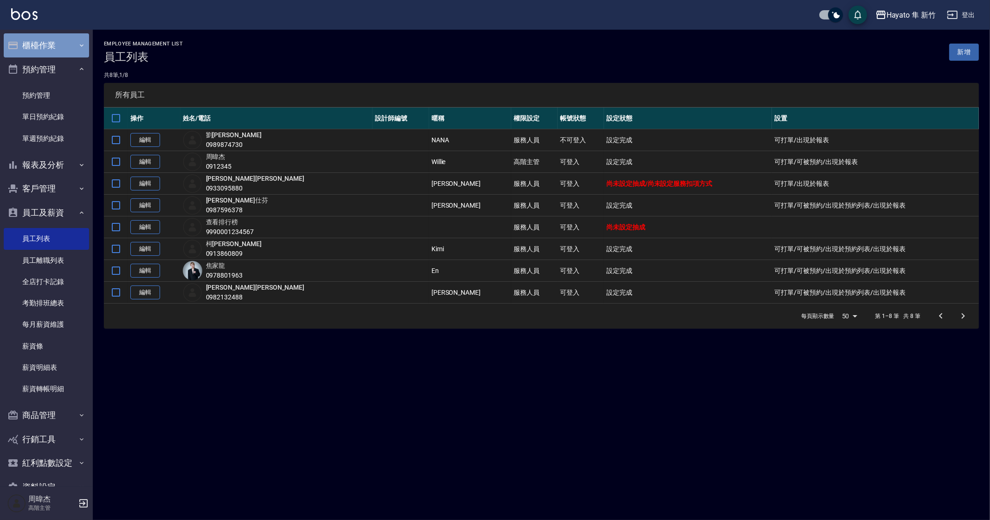
click at [50, 49] on button "櫃檯作業" at bounding box center [46, 45] width 85 height 24
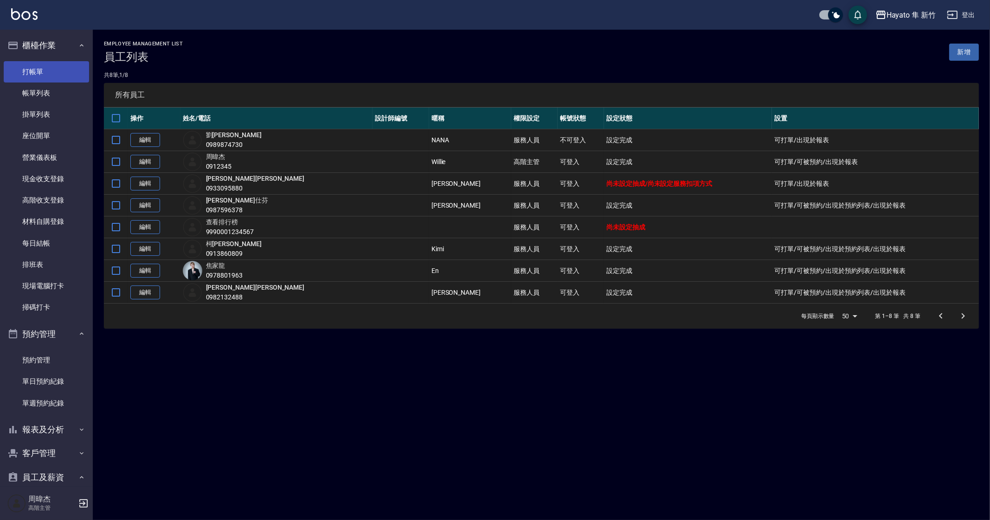
click at [52, 79] on link "打帳單" at bounding box center [46, 71] width 85 height 21
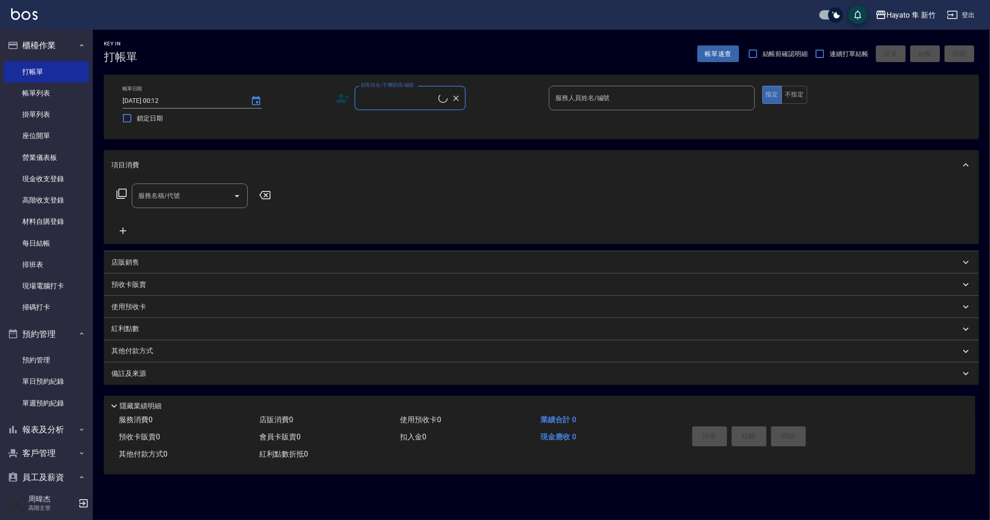
click at [584, 91] on div "服務人員姓名/編號 服務人員姓名/編號" at bounding box center [652, 98] width 206 height 25
click at [591, 97] on input "服務人員姓名/編號" at bounding box center [652, 98] width 198 height 16
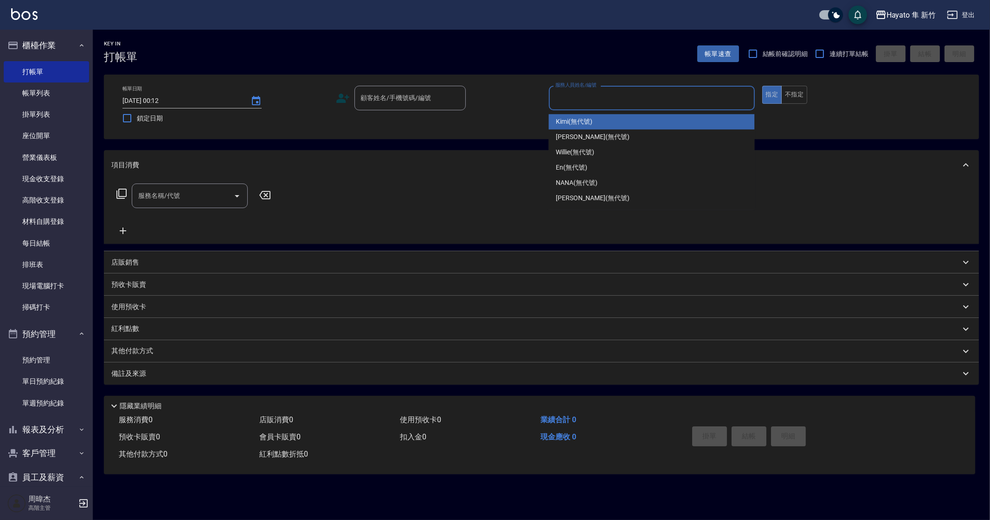
click at [591, 97] on input "服務人員姓名/編號" at bounding box center [652, 98] width 198 height 16
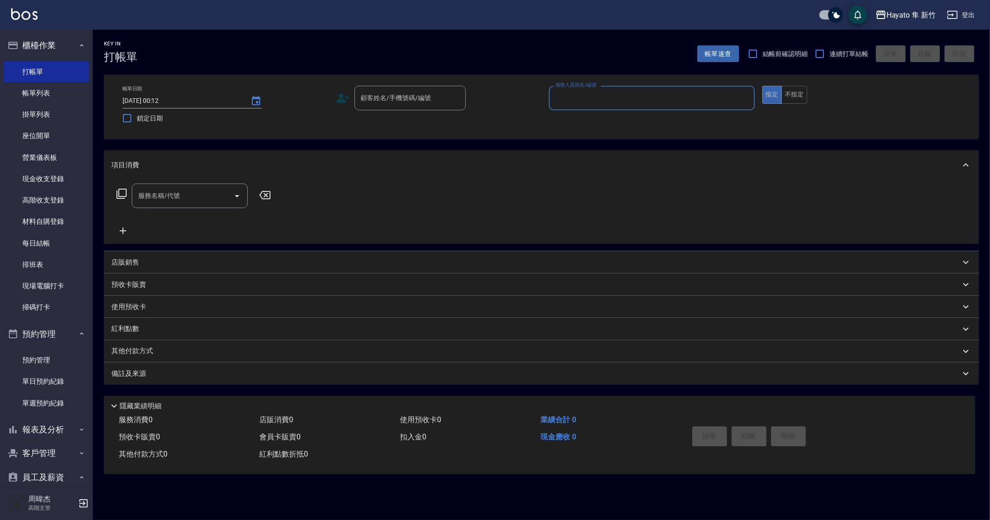
click at [591, 97] on input "服務人員姓名/編號" at bounding box center [652, 98] width 198 height 16
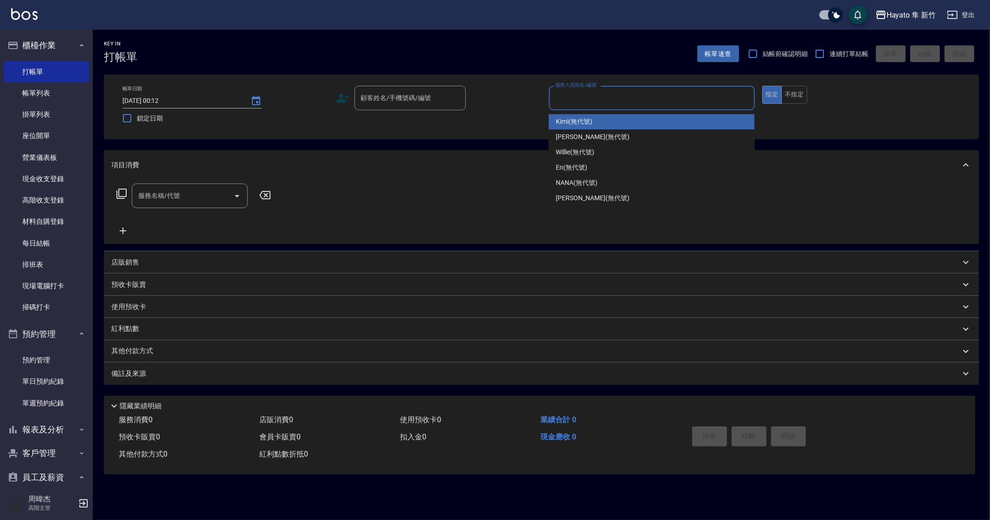
click at [591, 97] on input "服務人員姓名/編號" at bounding box center [652, 98] width 198 height 16
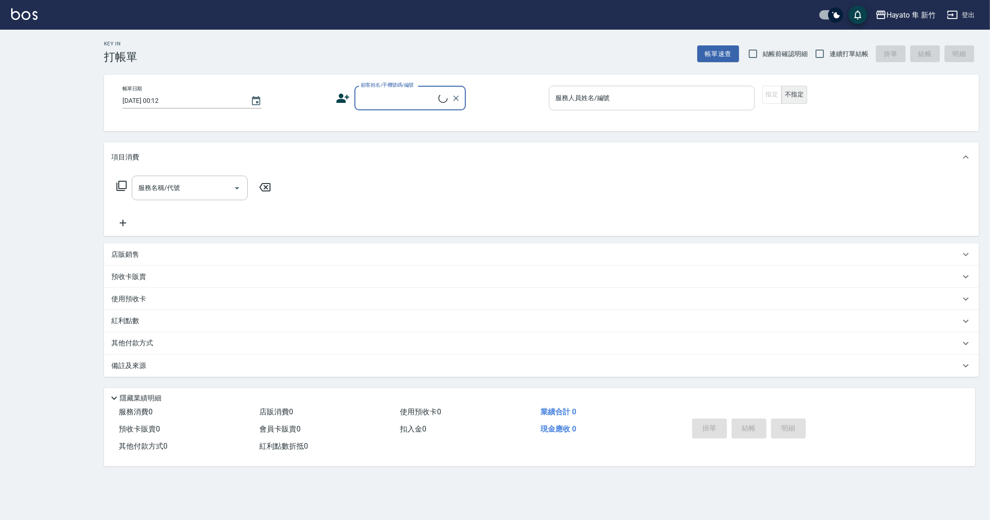
click at [568, 99] on div "服務人員姓名/編號 服務人員姓名/編號" at bounding box center [652, 98] width 206 height 25
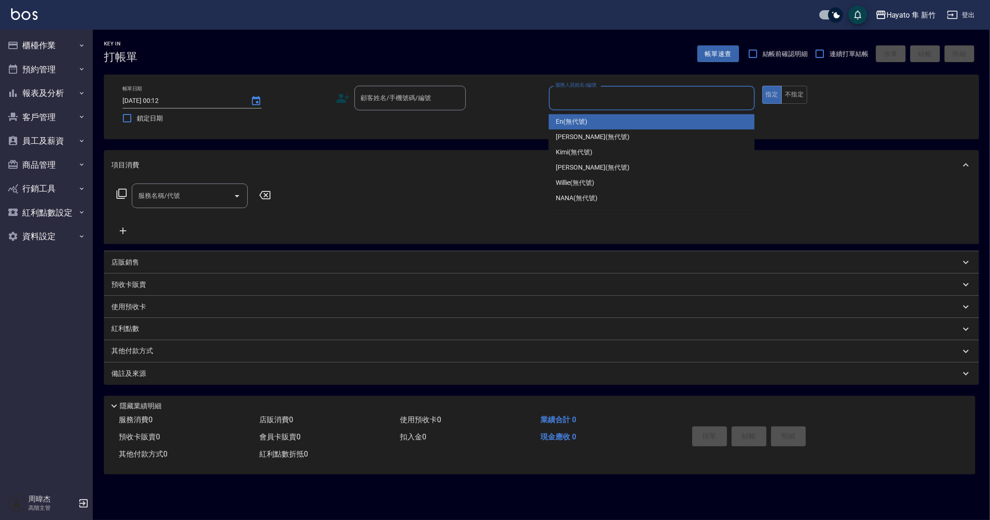
click at [575, 103] on input "服務人員姓名/編號" at bounding box center [652, 98] width 198 height 16
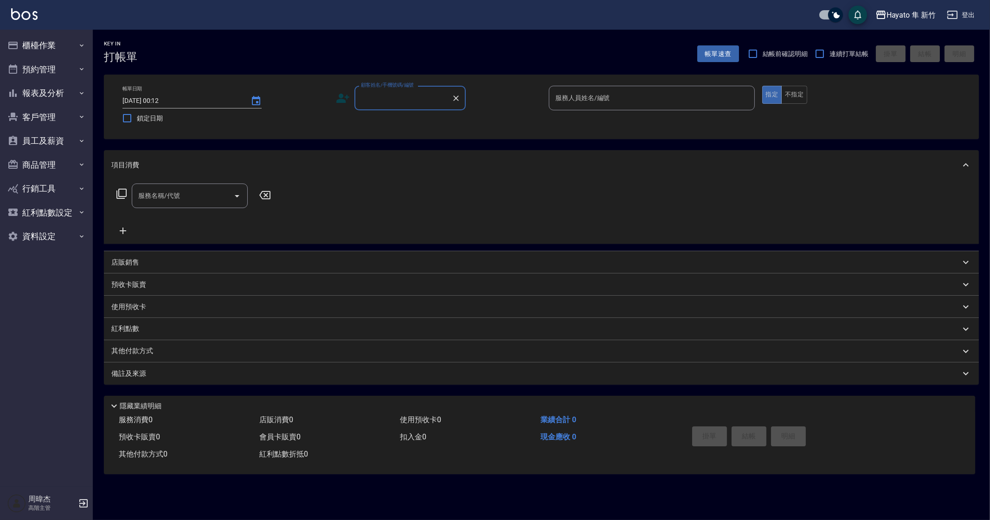
click at [581, 96] on input "服務人員姓名/編號" at bounding box center [652, 98] width 198 height 16
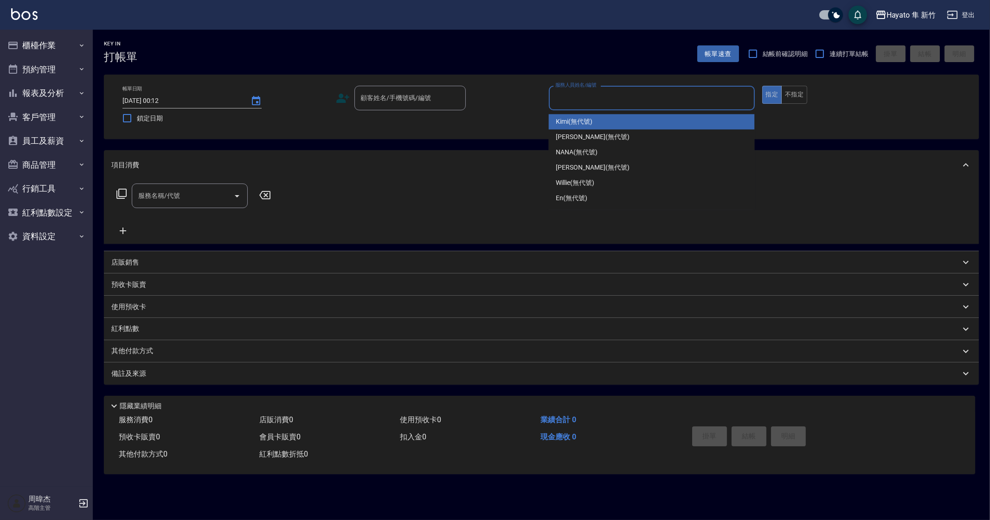
click at [176, 261] on div "店販銷售" at bounding box center [535, 263] width 849 height 10
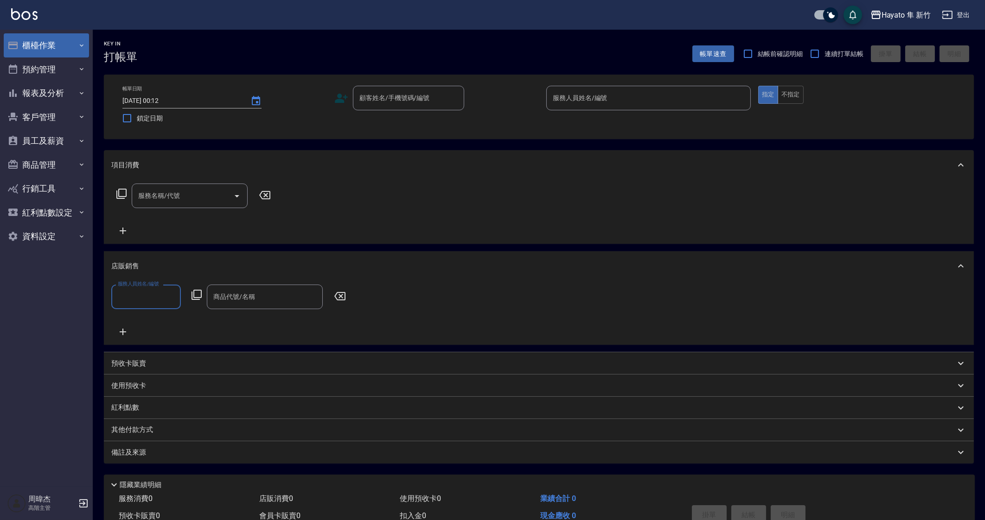
click at [58, 38] on button "櫃檯作業" at bounding box center [46, 45] width 85 height 24
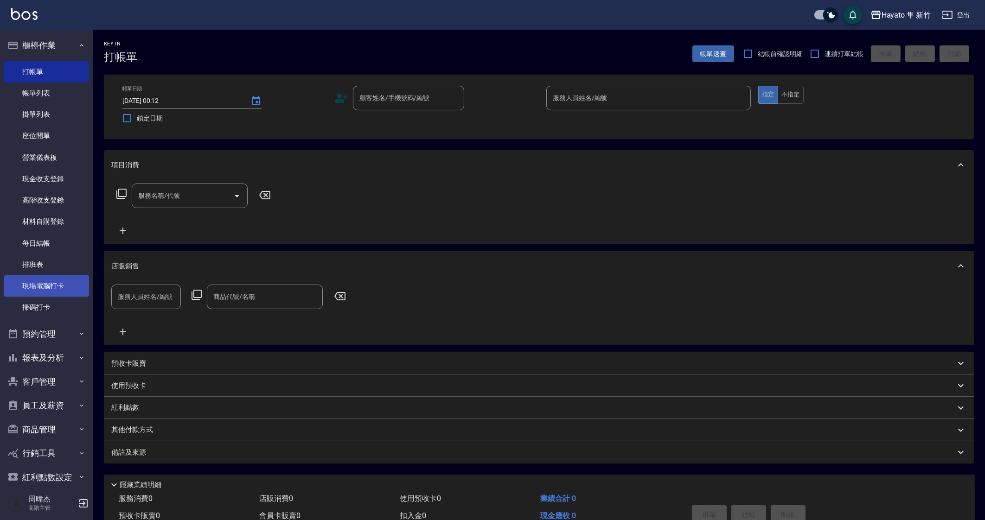
click at [64, 284] on link "現場電腦打卡" at bounding box center [46, 286] width 85 height 21
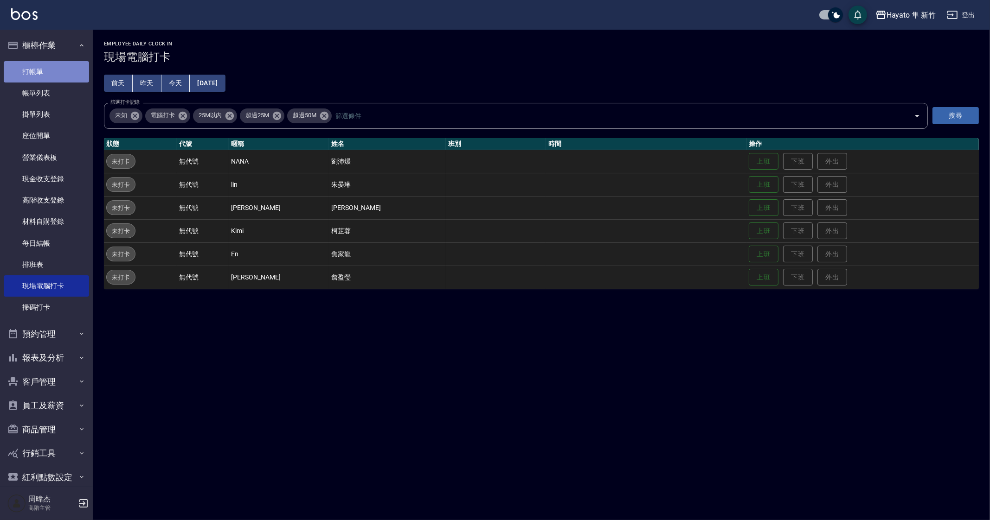
click at [50, 74] on link "打帳單" at bounding box center [46, 71] width 85 height 21
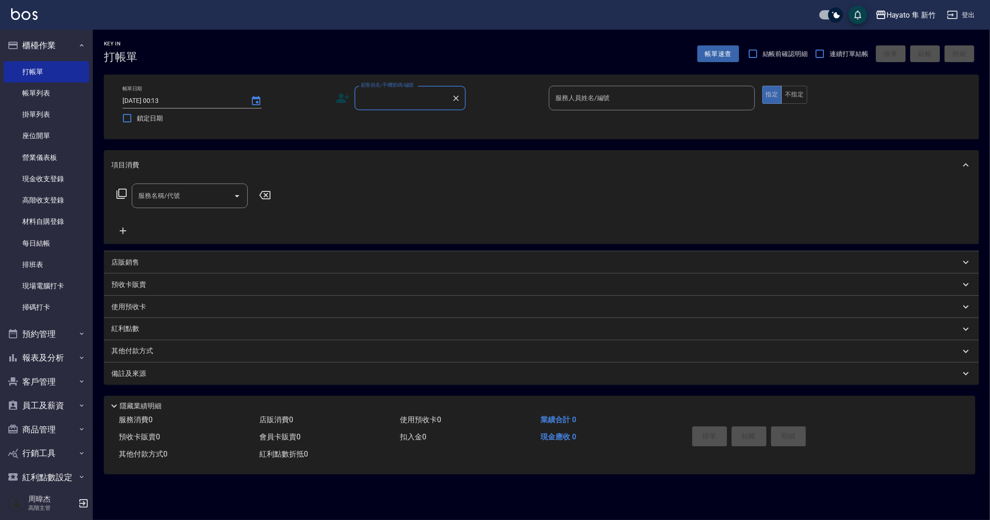
click at [661, 102] on input "服務人員姓名/編號" at bounding box center [652, 98] width 198 height 16
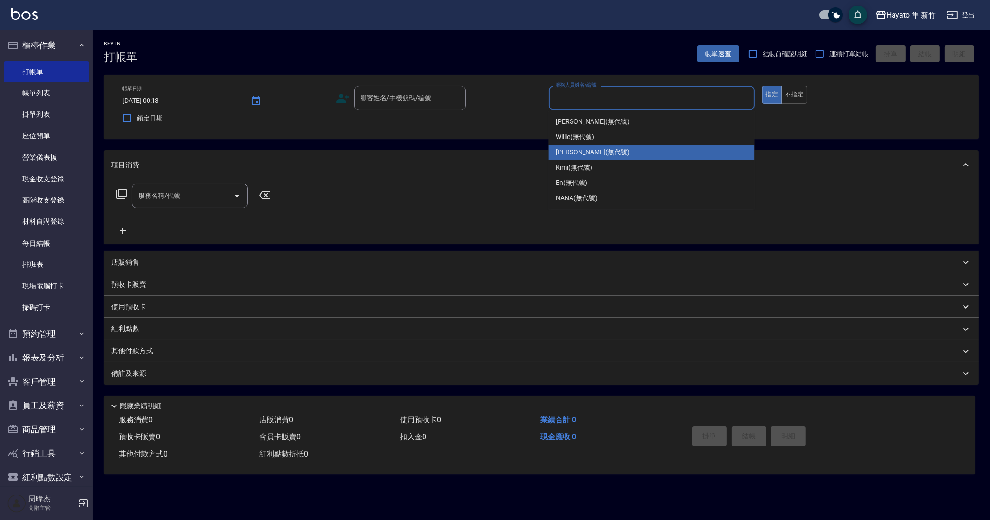
click at [639, 100] on input "服務人員姓名/編號" at bounding box center [652, 98] width 198 height 16
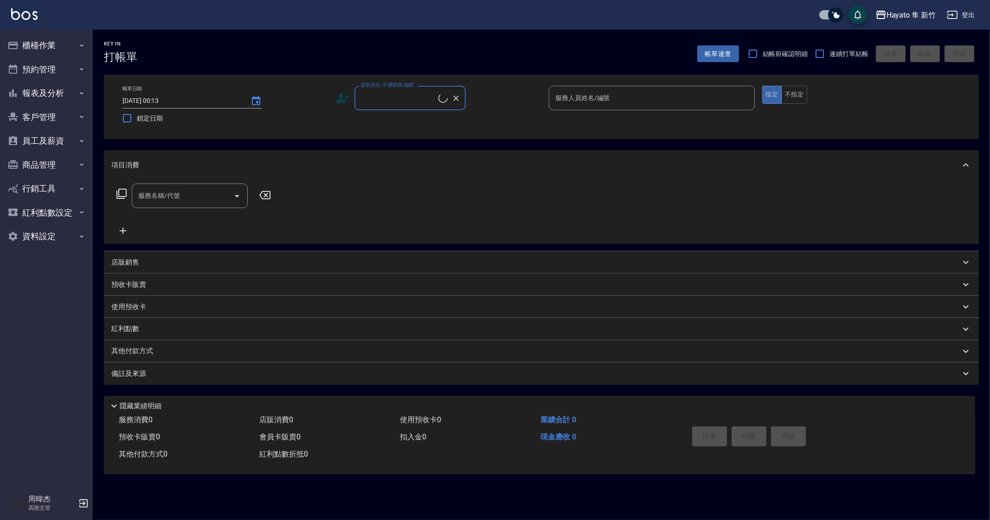
click at [610, 90] on input "服務人員姓名/編號" at bounding box center [652, 98] width 198 height 16
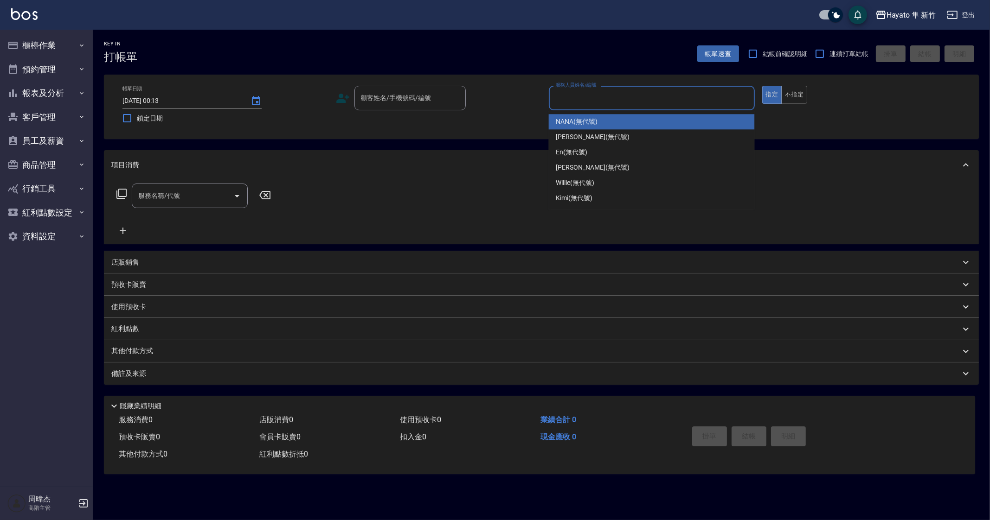
click at [612, 98] on input "服務人員姓名/編號" at bounding box center [652, 98] width 198 height 16
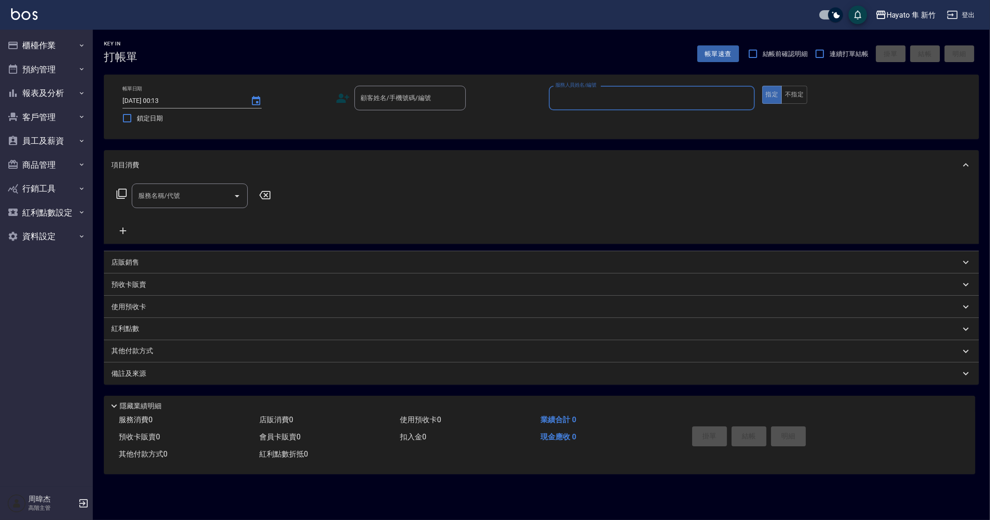
click at [166, 195] on input "服務名稱/代號" at bounding box center [183, 196] width 94 height 16
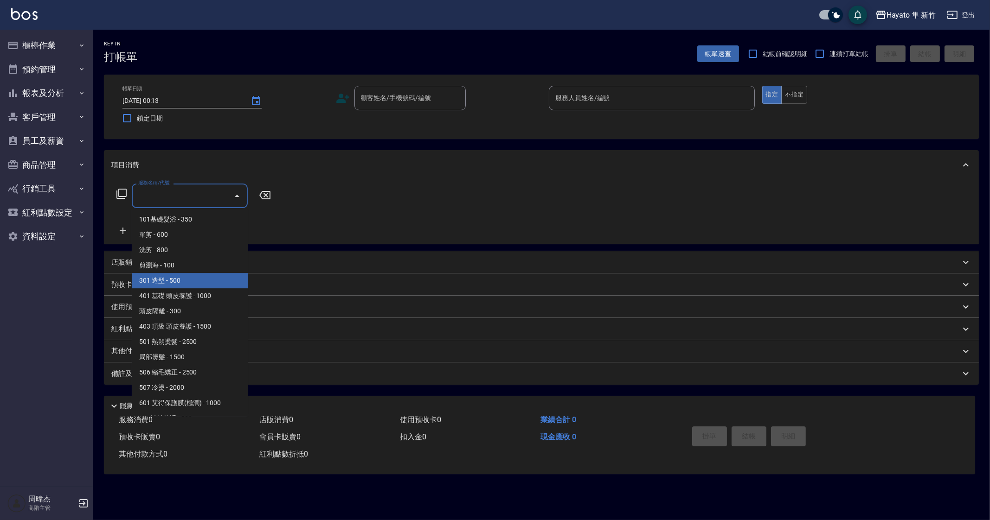
click at [193, 282] on span "301 造型 - 500" at bounding box center [190, 280] width 116 height 15
type input "301 造型(301)"
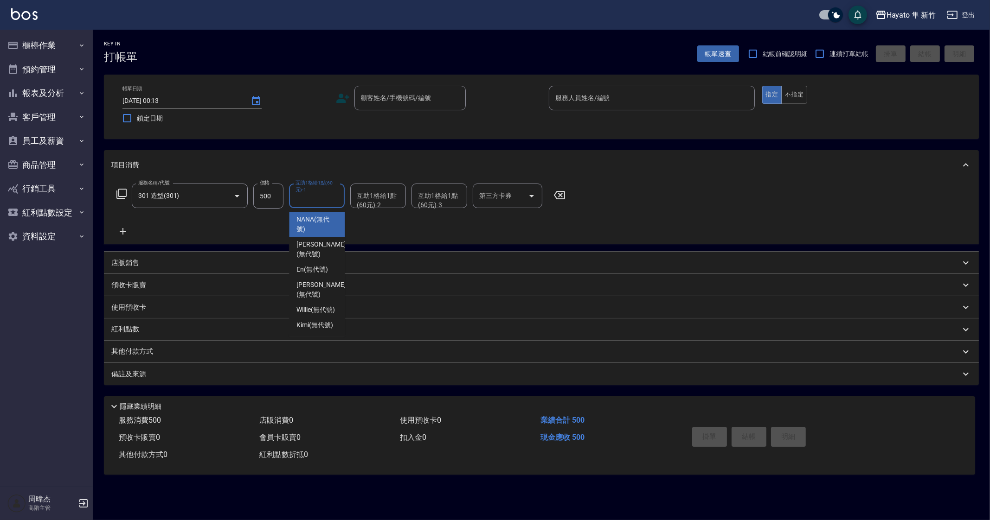
click at [321, 204] on input "互助1格給1點(60元)-1" at bounding box center [316, 196] width 47 height 16
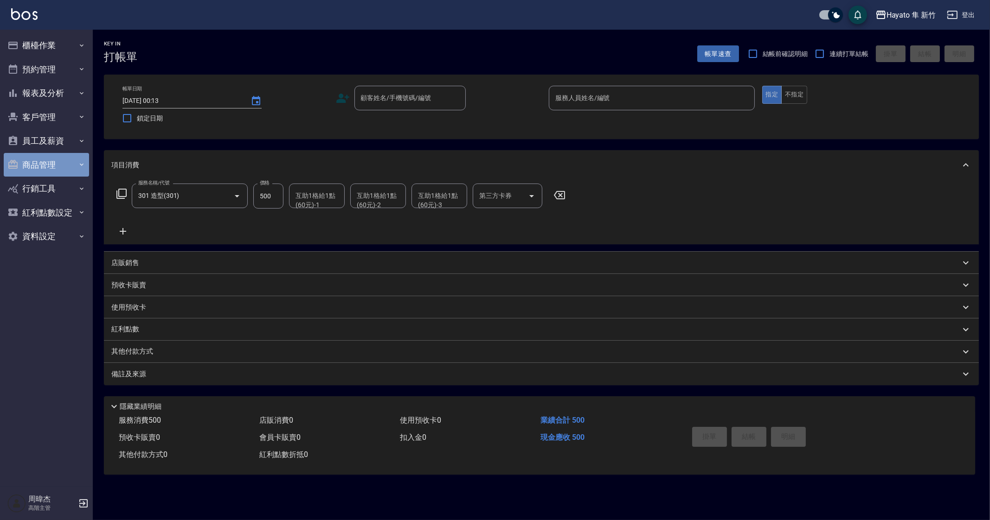
click at [55, 169] on button "商品管理" at bounding box center [46, 165] width 85 height 24
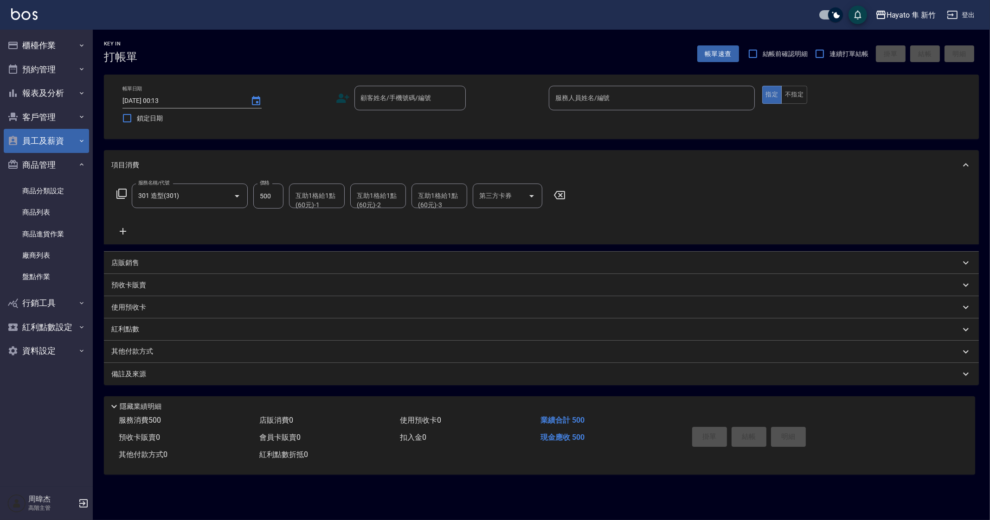
click at [50, 152] on button "員工及薪資" at bounding box center [46, 141] width 85 height 24
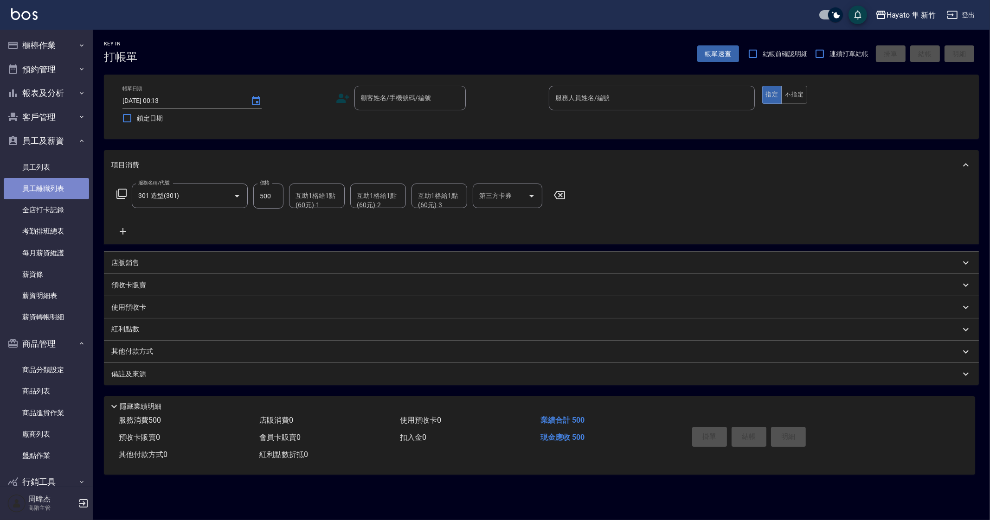
click at [48, 178] on link "員工離職列表" at bounding box center [46, 188] width 85 height 21
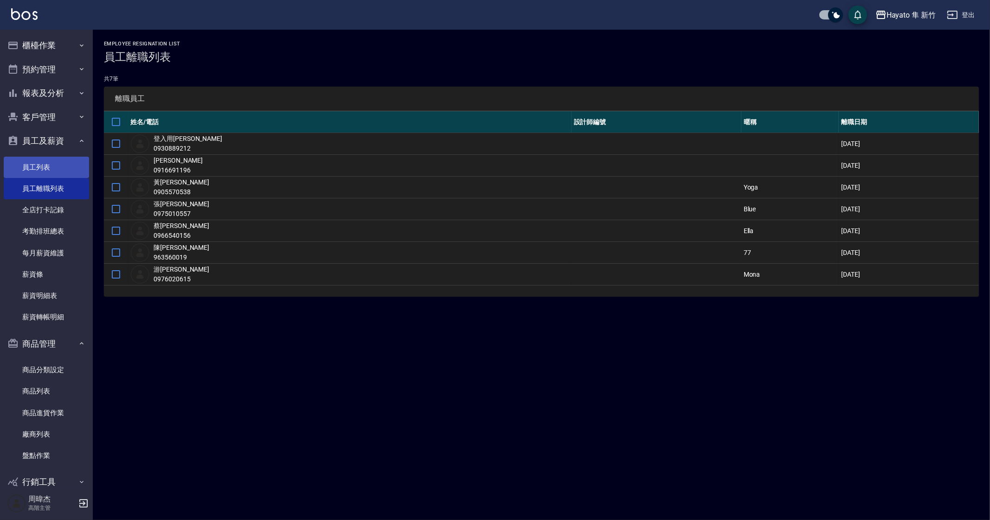
click at [51, 170] on link "員工列表" at bounding box center [46, 167] width 85 height 21
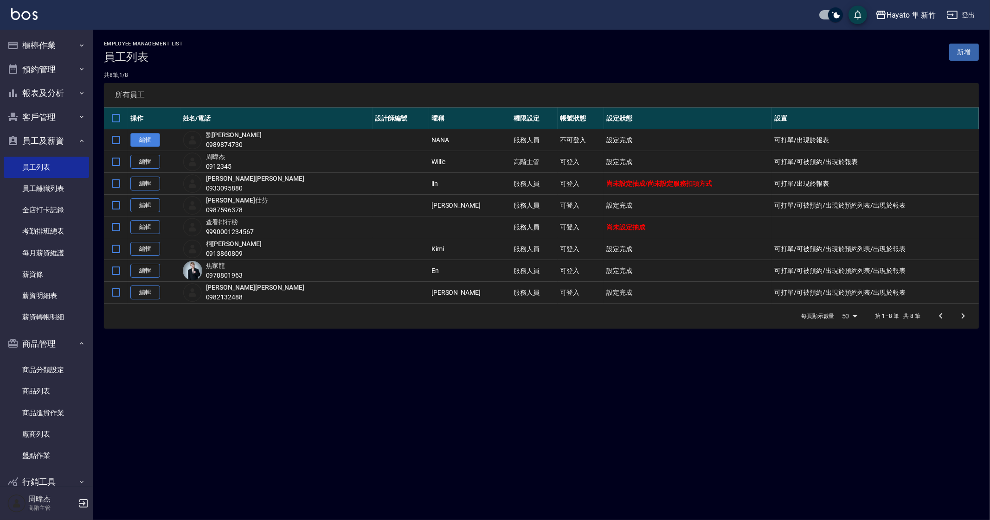
click at [141, 141] on link "編輯" at bounding box center [145, 140] width 30 height 14
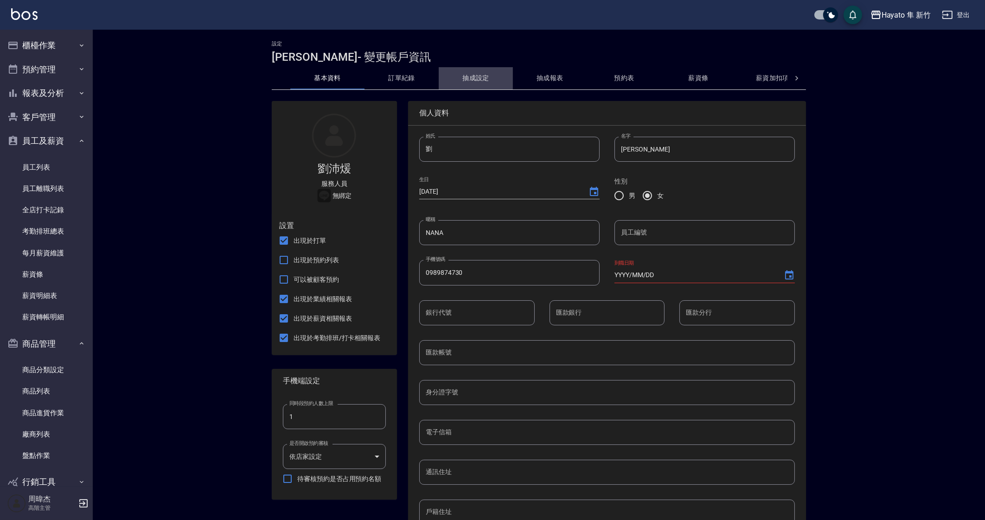
click at [480, 78] on button "抽成設定" at bounding box center [476, 78] width 74 height 22
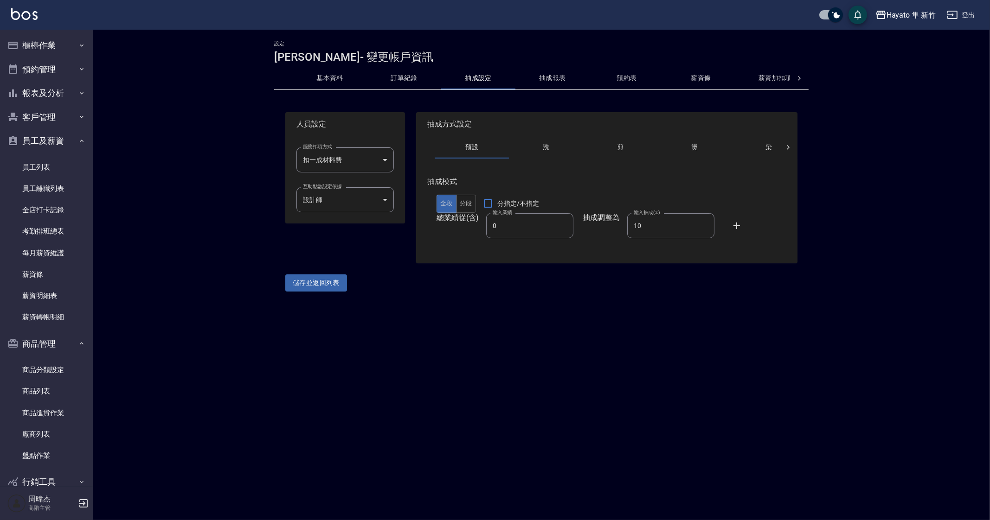
click at [404, 77] on button "訂單紀錄" at bounding box center [404, 78] width 74 height 22
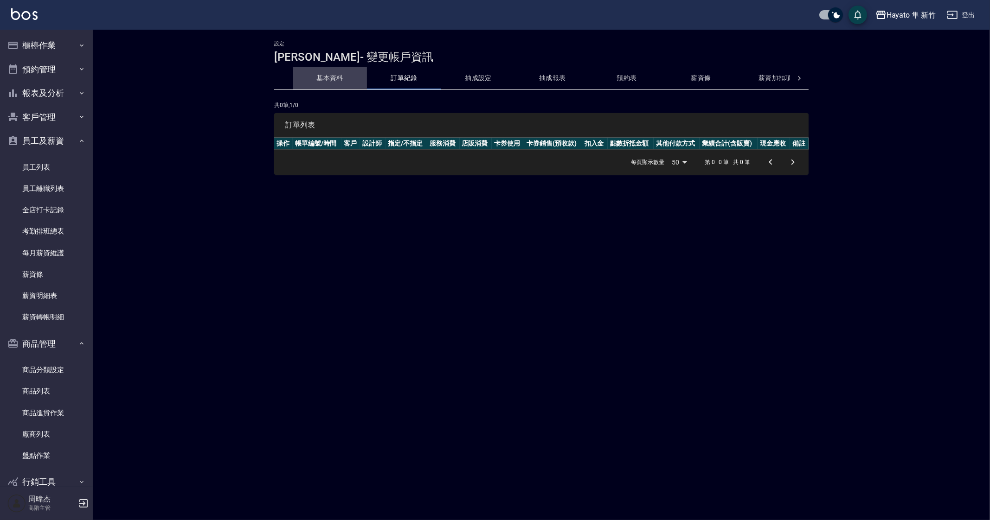
click at [350, 77] on button "基本資料" at bounding box center [330, 78] width 74 height 22
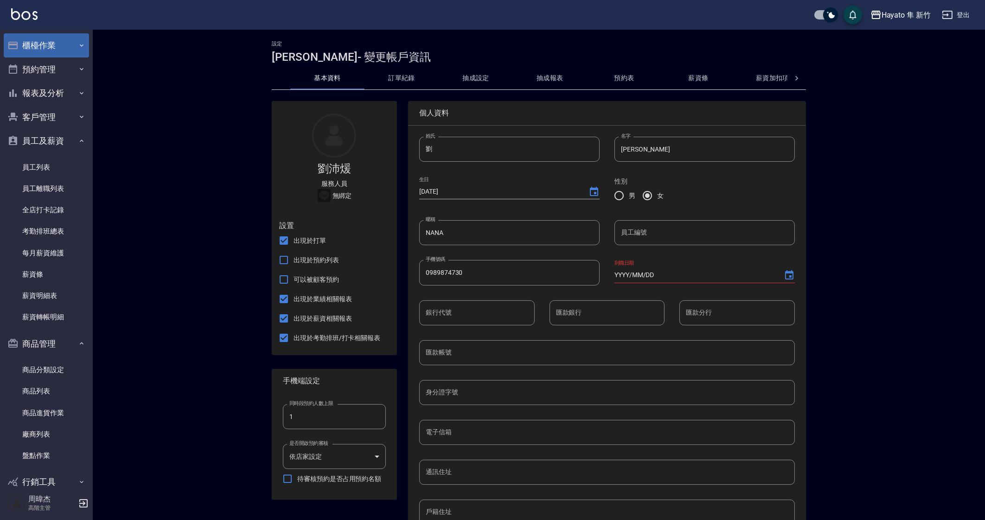
click at [78, 45] on icon "button" at bounding box center [81, 45] width 7 height 7
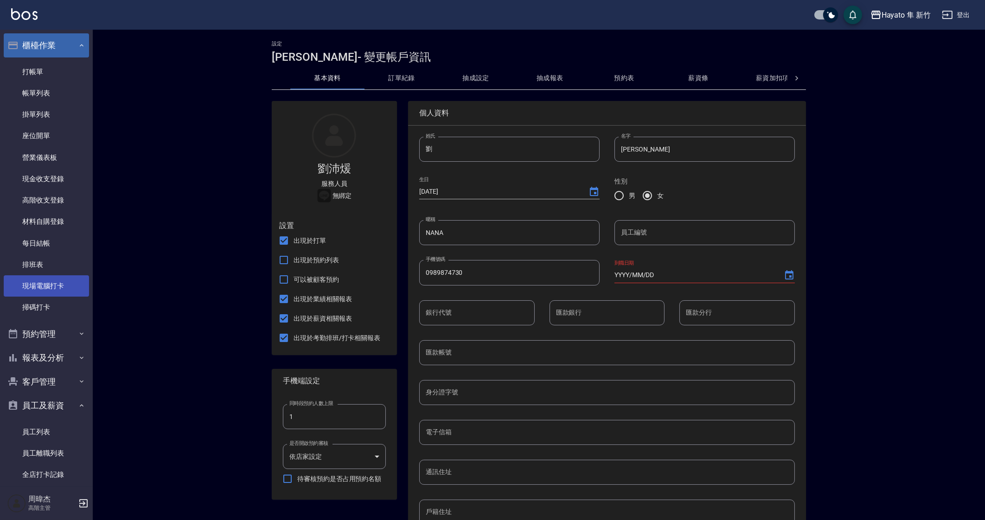
click at [64, 285] on link "現場電腦打卡" at bounding box center [46, 286] width 85 height 21
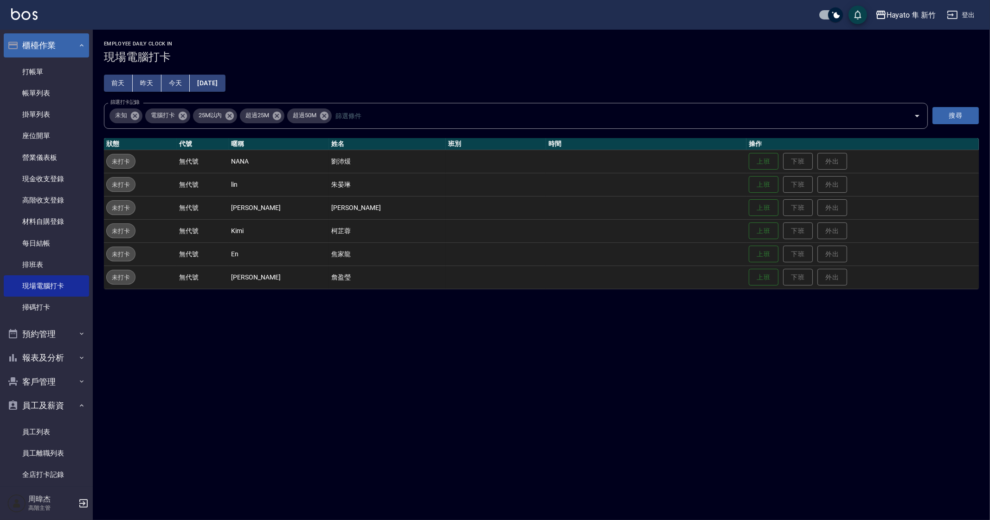
click at [148, 89] on button "昨天" at bounding box center [147, 83] width 29 height 17
click at [56, 40] on button "櫃檯作業" at bounding box center [46, 45] width 85 height 24
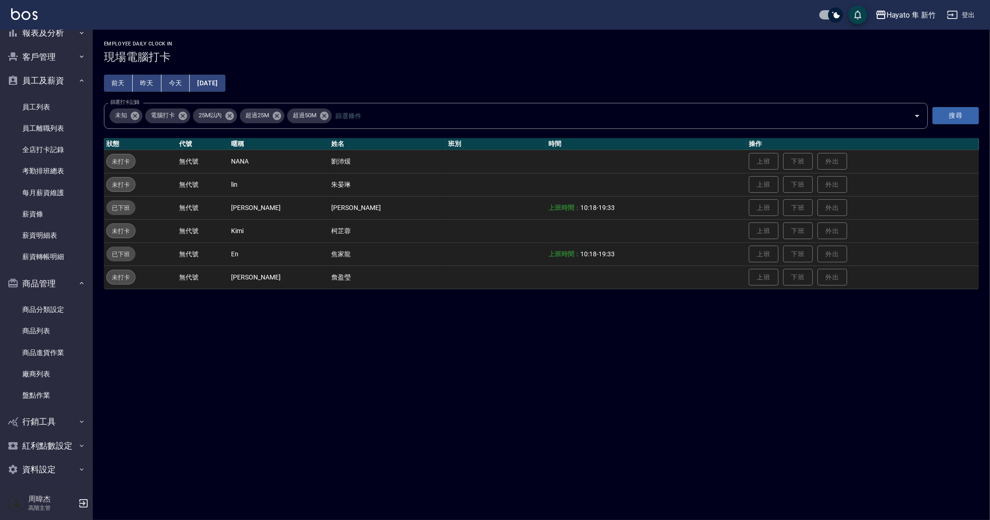
scroll to position [66, 0]
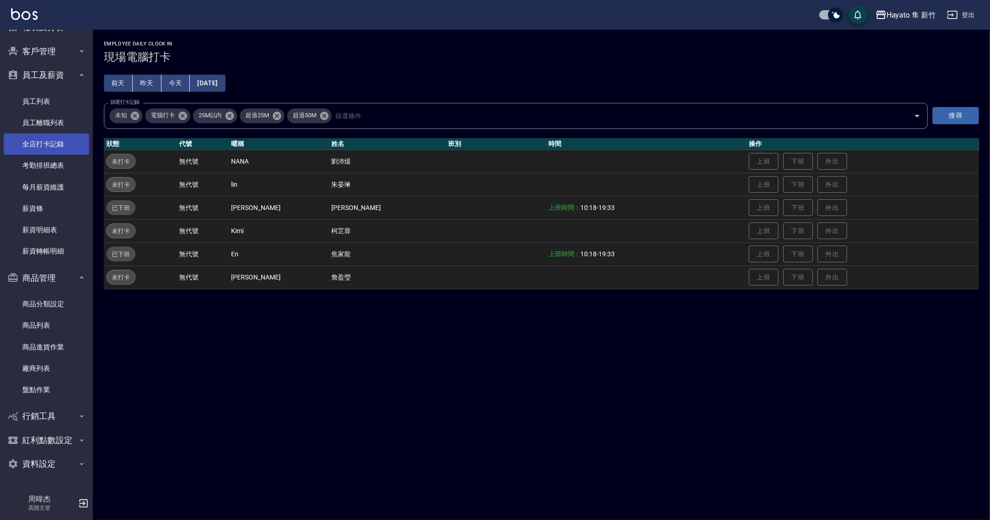
click at [63, 142] on link "全店打卡記錄" at bounding box center [46, 144] width 85 height 21
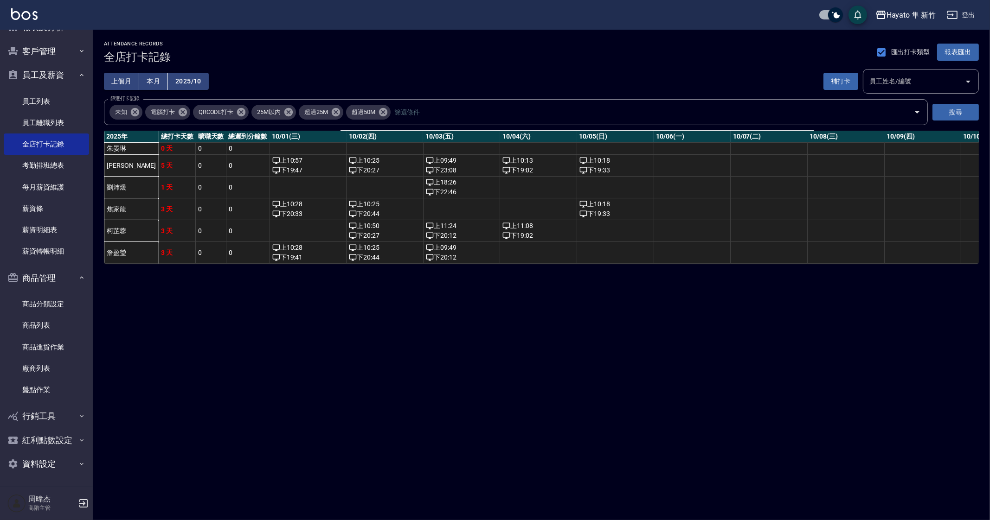
click at [126, 86] on button "上個月" at bounding box center [121, 81] width 35 height 17
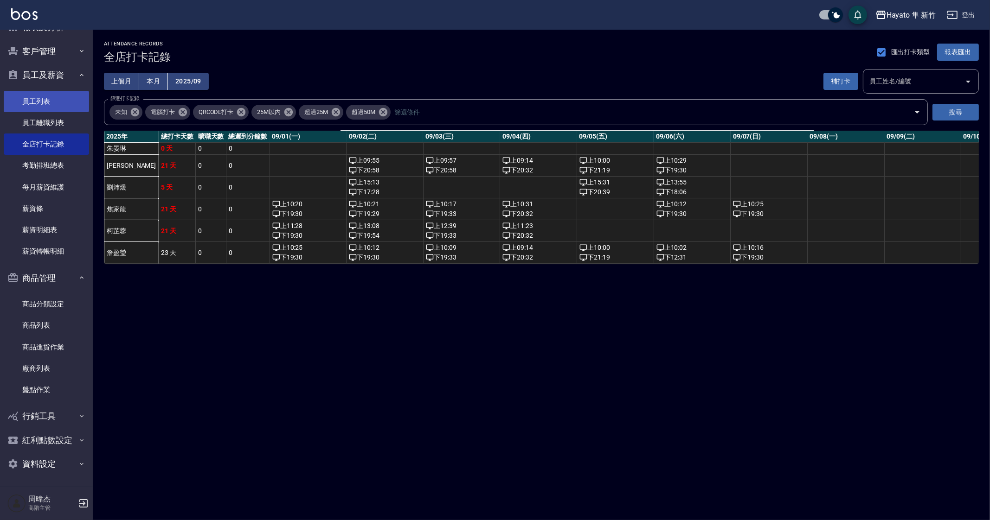
click at [53, 100] on link "員工列表" at bounding box center [46, 101] width 85 height 21
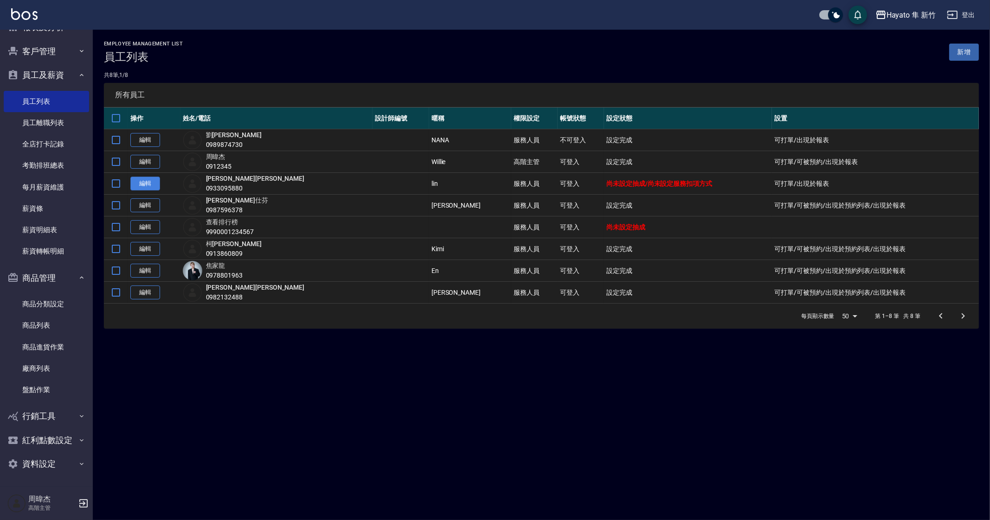
click at [146, 187] on link "編輯" at bounding box center [145, 184] width 30 height 14
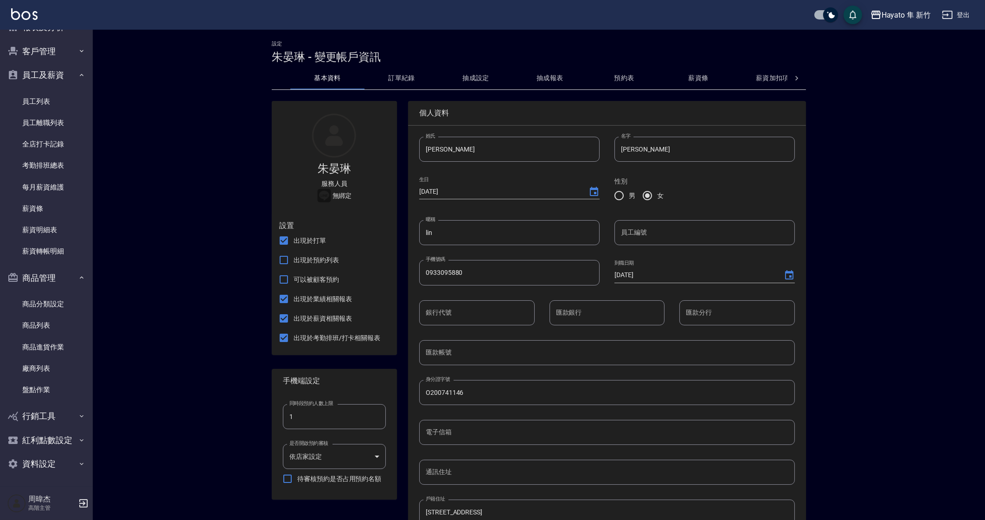
click at [407, 73] on button "訂單紀錄" at bounding box center [402, 78] width 74 height 22
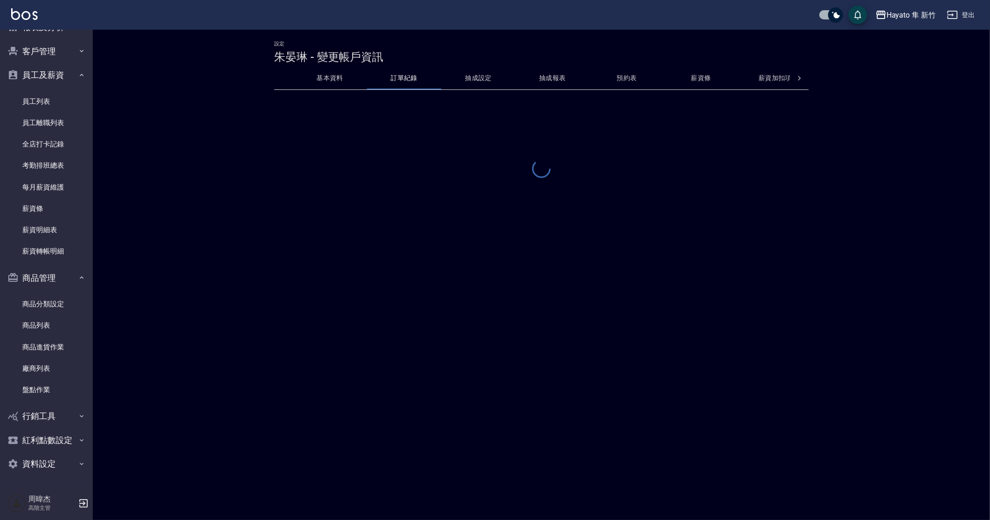
click at [485, 82] on button "抽成設定" at bounding box center [478, 78] width 74 height 22
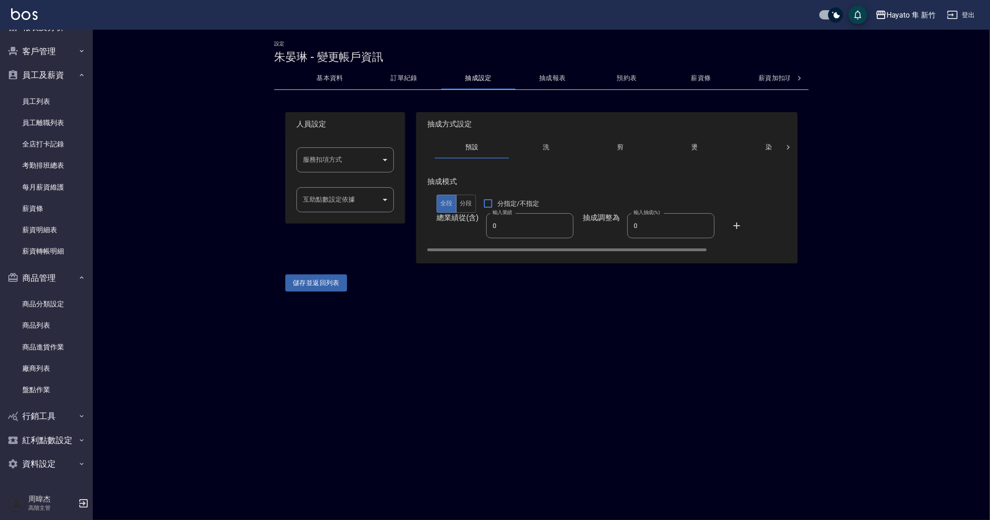
click at [666, 237] on input "0" at bounding box center [670, 225] width 87 height 25
click at [675, 221] on input "0" at bounding box center [670, 225] width 87 height 25
type input "010"
click at [364, 156] on body "Hayato 隼 新竹 登出 櫃檯作業 打帳單 帳單列表 掛單列表 座位開單 營業儀表板 現金收支登錄 高階收支登錄 材料自購登錄 每日結帳 排班表 現場電腦…" at bounding box center [495, 260] width 990 height 520
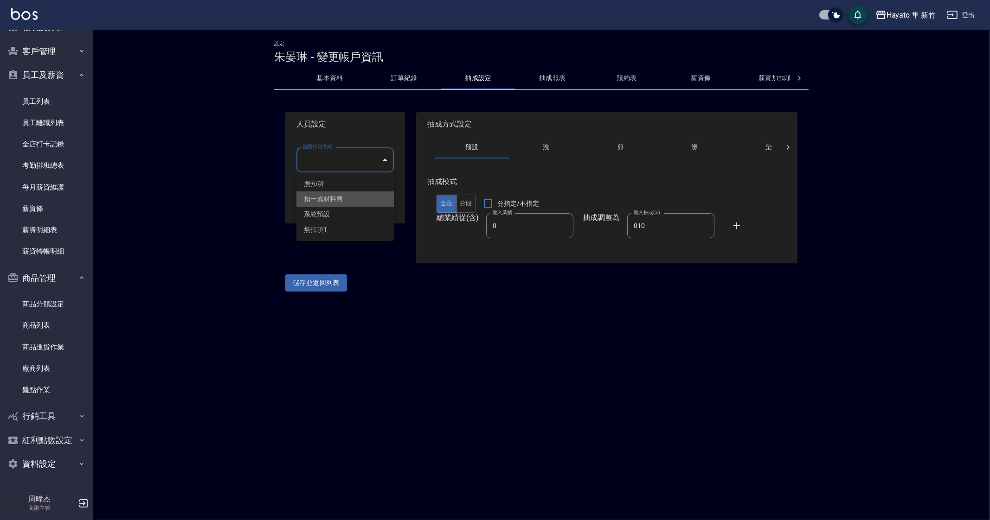
click at [347, 196] on li "扣一成材料費" at bounding box center [344, 199] width 97 height 15
type input "扣一成材料費"
click at [318, 284] on button "儲存並返回列表" at bounding box center [316, 283] width 62 height 17
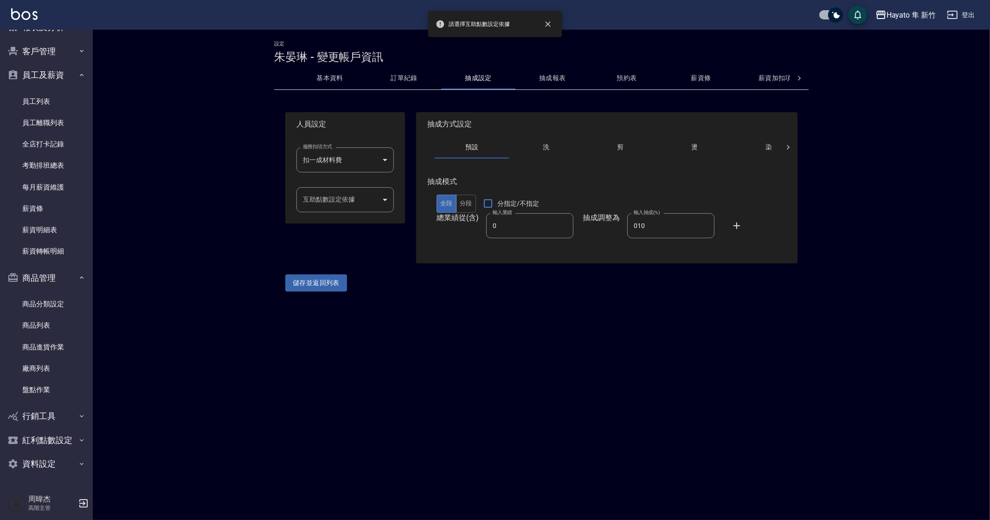
click at [340, 200] on body "請選擇互助點數設定依據 Hayato 隼 新竹 登出 櫃檯作業 打帳單 帳單列表 掛單列表 座位開單 營業儀表板 現金收支登錄 高階收支登錄 材料自購登錄 每…" at bounding box center [495, 260] width 990 height 520
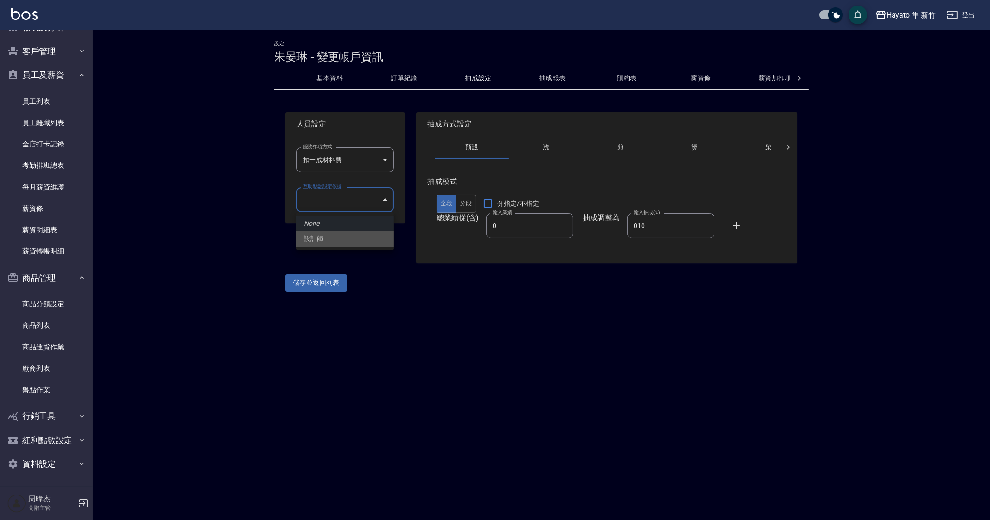
click at [344, 244] on li "設計師" at bounding box center [344, 238] width 97 height 15
type input "b3efd882-887c-4b6d-ab18-ad216e2ce9fe"
click at [325, 281] on button "儲存並返回列表" at bounding box center [316, 283] width 62 height 17
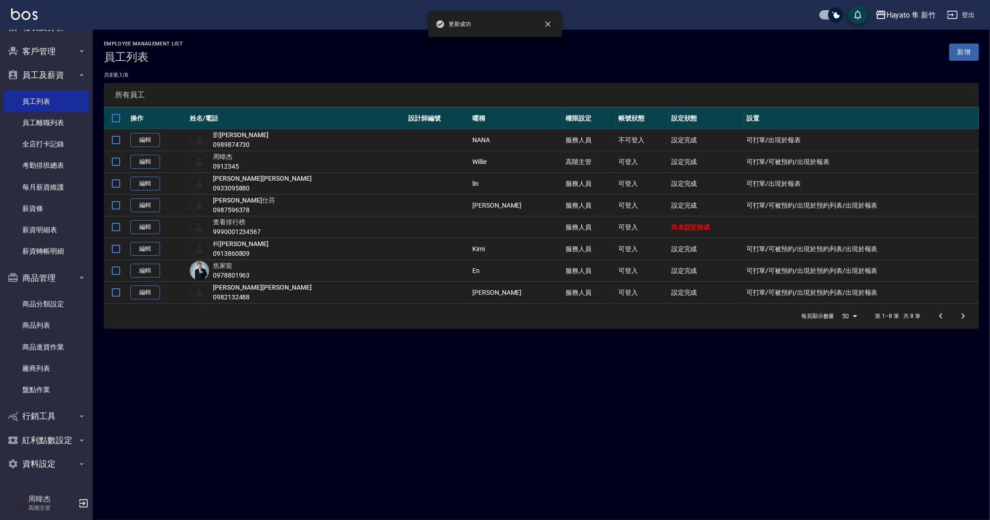
click at [382, 395] on div "Employee Management List 員工列表 新增 共 8 筆, 1 / 8 所有員工 操作 姓名/電話 設計師編號 暱稱 權限設定 帳號狀態 …" at bounding box center [495, 260] width 990 height 520
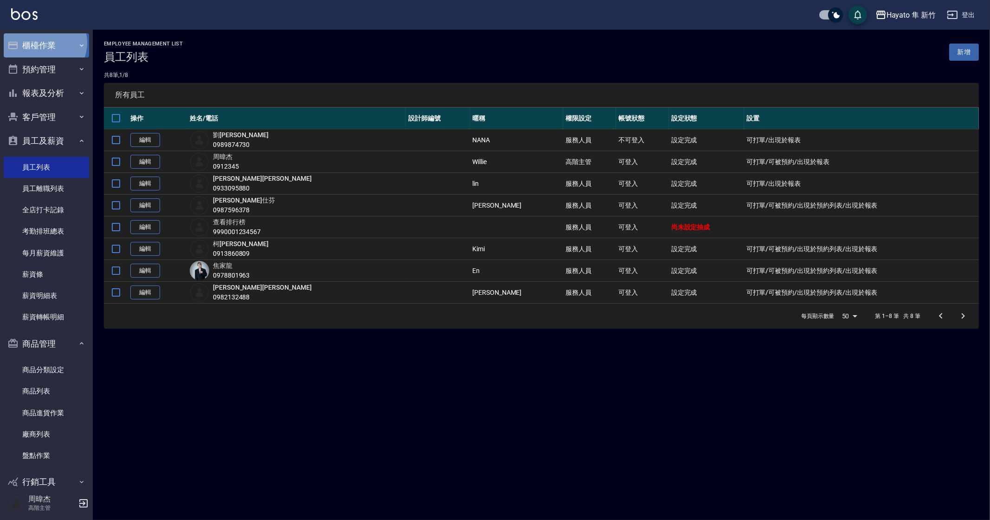
click at [42, 43] on button "櫃檯作業" at bounding box center [46, 45] width 85 height 24
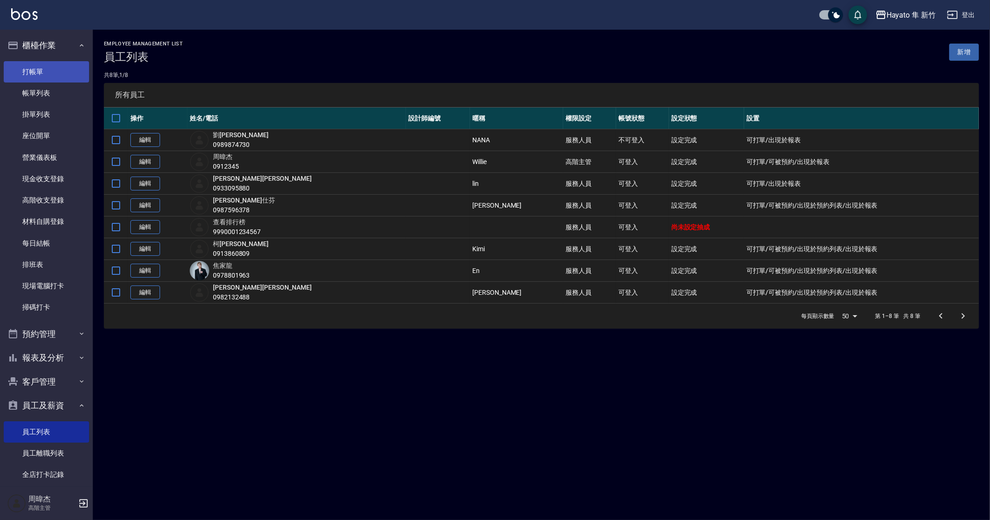
click at [50, 71] on link "打帳單" at bounding box center [46, 71] width 85 height 21
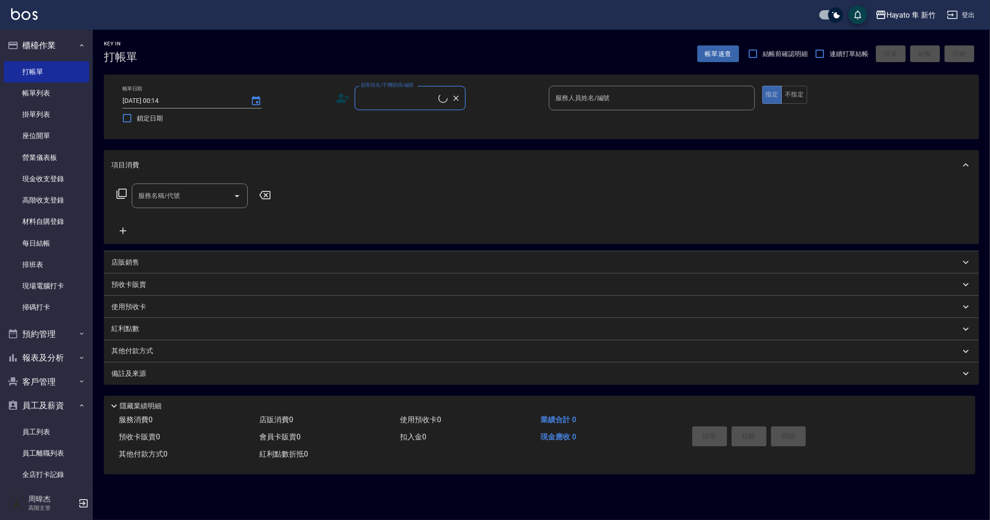
click at [674, 102] on input "服務人員姓名/編號" at bounding box center [652, 98] width 198 height 16
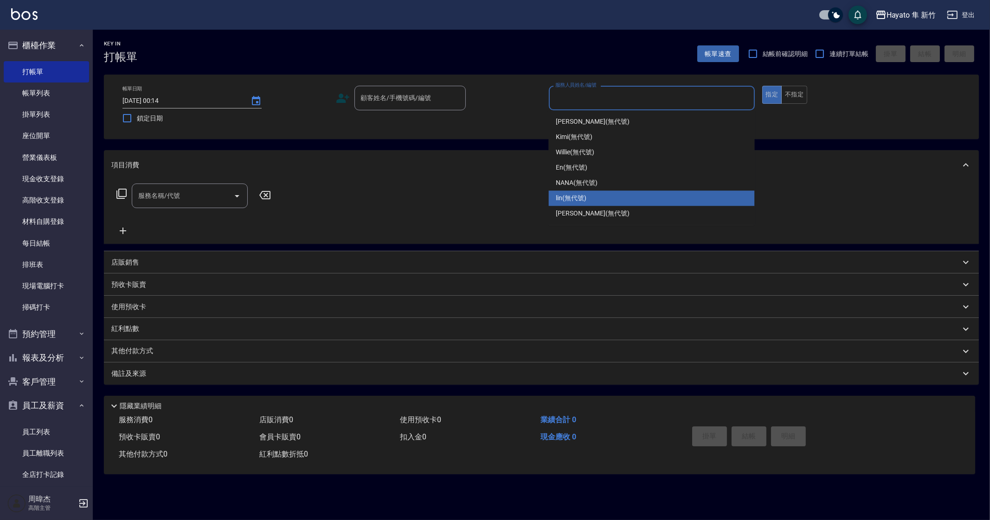
click at [130, 261] on p "店販銷售" at bounding box center [125, 263] width 28 height 10
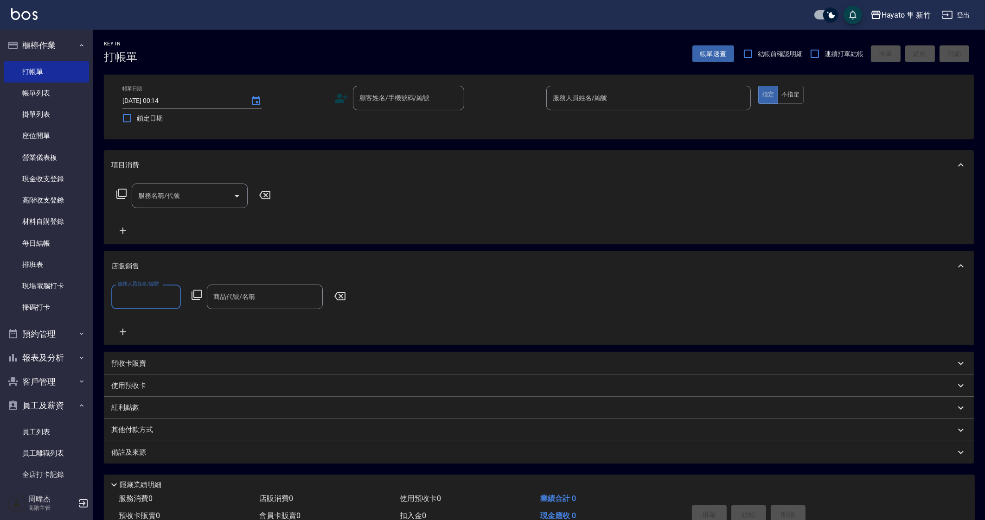
click at [53, 58] on ul "打帳單 帳單列表 掛單列表 座位開單 營業儀表板 現金收支登錄 高階收支登錄 材料自購登錄 每日結帳 排班表 現場電腦打卡 掃碼打卡" at bounding box center [46, 190] width 85 height 265
click at [56, 48] on button "櫃檯作業" at bounding box center [46, 45] width 85 height 24
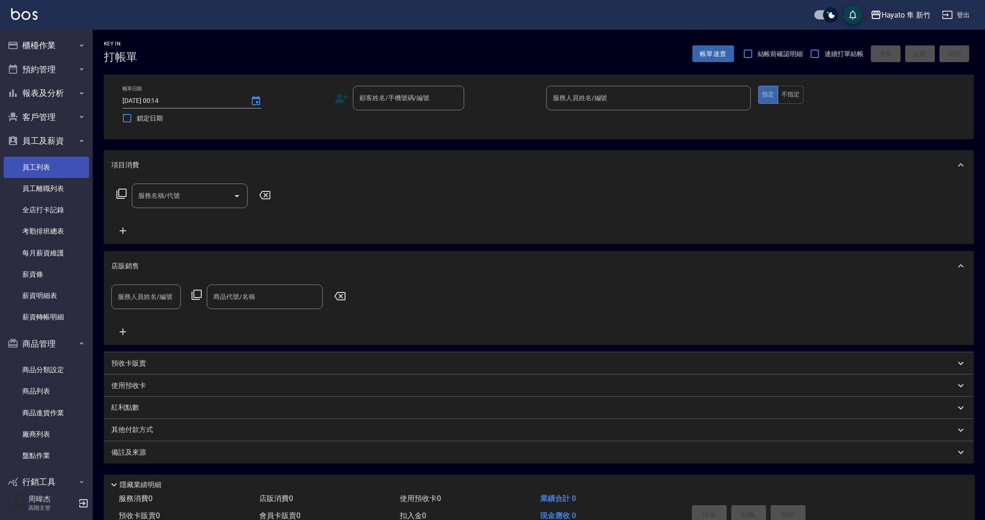
click at [53, 173] on link "員工列表" at bounding box center [46, 167] width 85 height 21
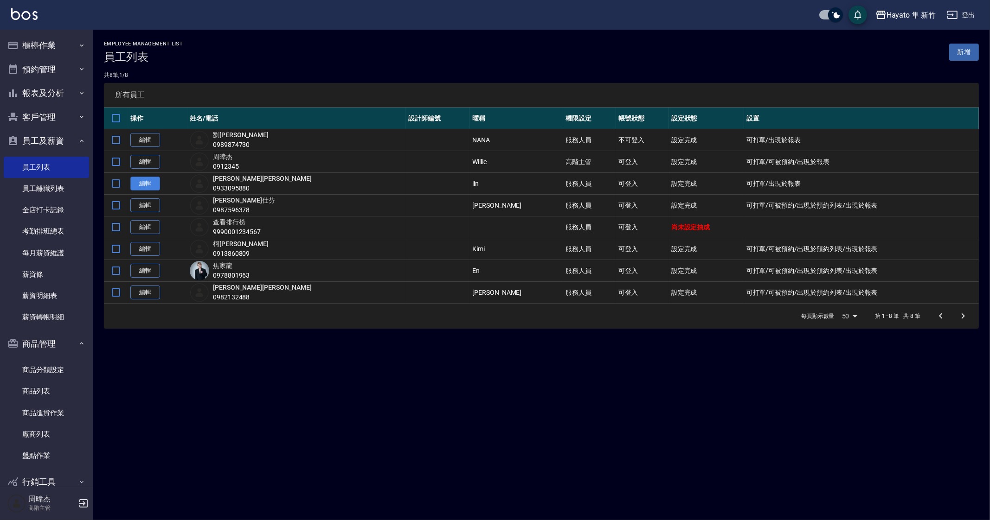
click at [146, 187] on link "編輯" at bounding box center [145, 184] width 30 height 14
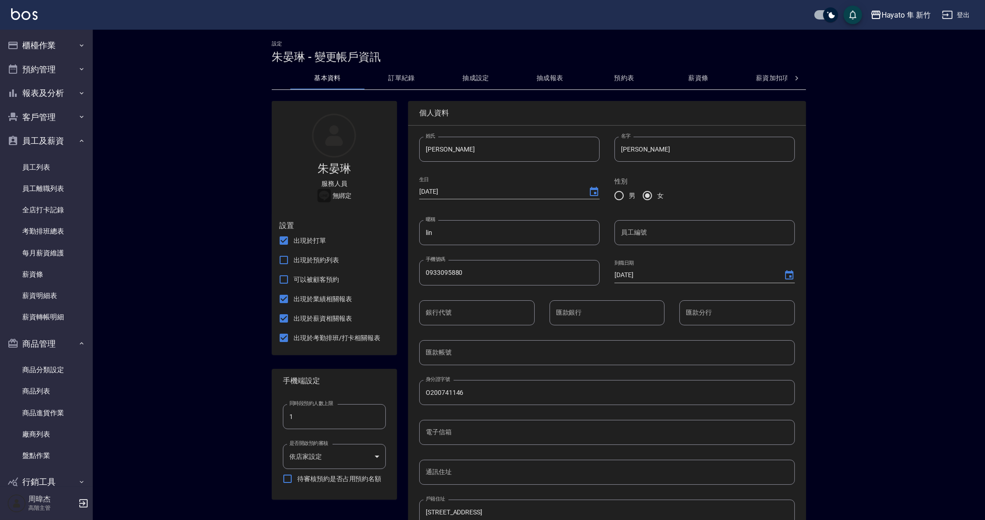
click at [475, 156] on input "[PERSON_NAME]" at bounding box center [509, 149] width 180 height 25
drag, startPoint x: 484, startPoint y: 232, endPoint x: 372, endPoint y: 235, distance: 111.8
click at [372, 235] on div "[PERSON_NAME]人員 無綁定 設置 出現於打單 出現於預約列表 可以被顧客預約 出現於業績相關報表 出現於薪資相關報表 出現於考勤排班/打卡相關報…" at bounding box center [534, 409] width 546 height 638
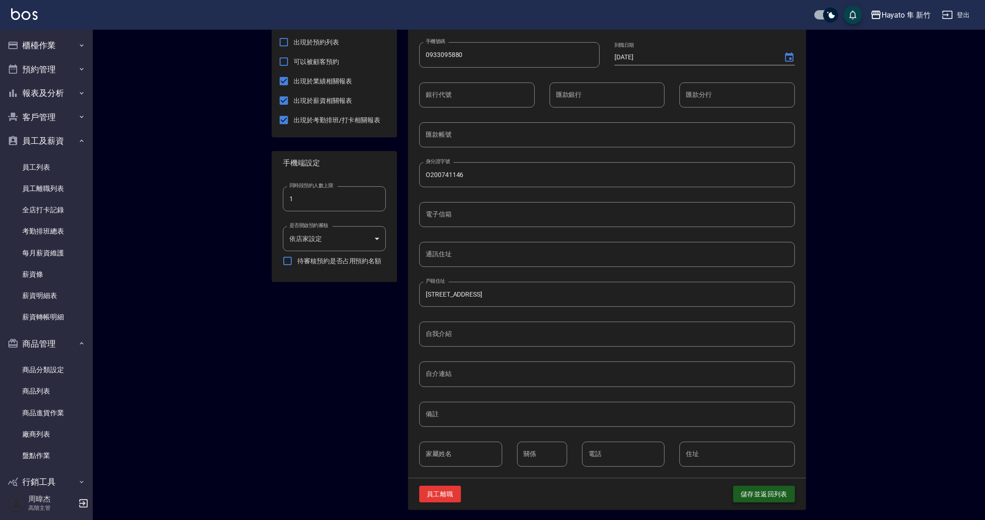
type input "[PERSON_NAME]"
click at [786, 499] on button "儲存並返回列表" at bounding box center [764, 494] width 62 height 17
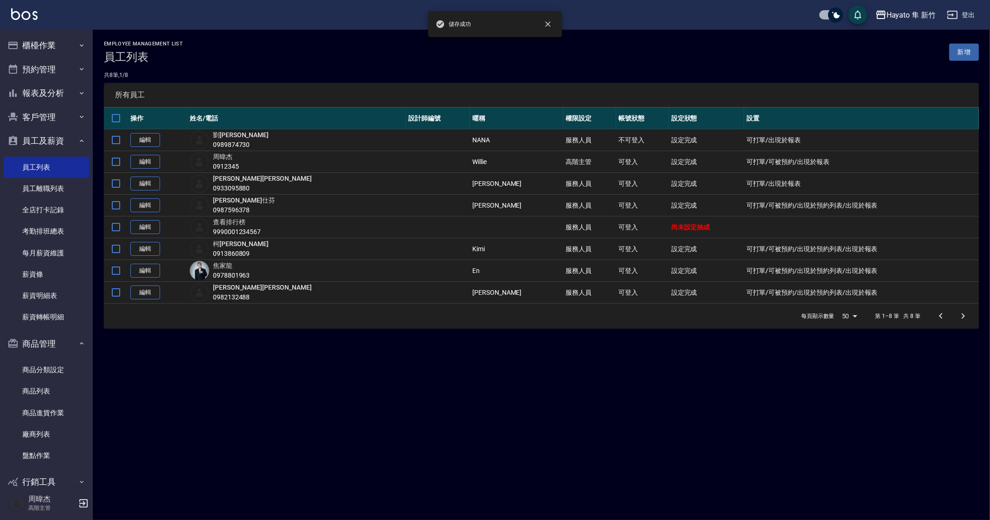
drag, startPoint x: 628, startPoint y: 447, endPoint x: 878, endPoint y: 38, distance: 479.2
click at [628, 447] on div "Employee Management List 員工列表 新增 共 8 筆, 1 / 8 所有員工 操作 姓名/電話 設計師編號 暱稱 權限設定 帳號狀態 …" at bounding box center [495, 260] width 990 height 520
